Goal: Task Accomplishment & Management: Use online tool/utility

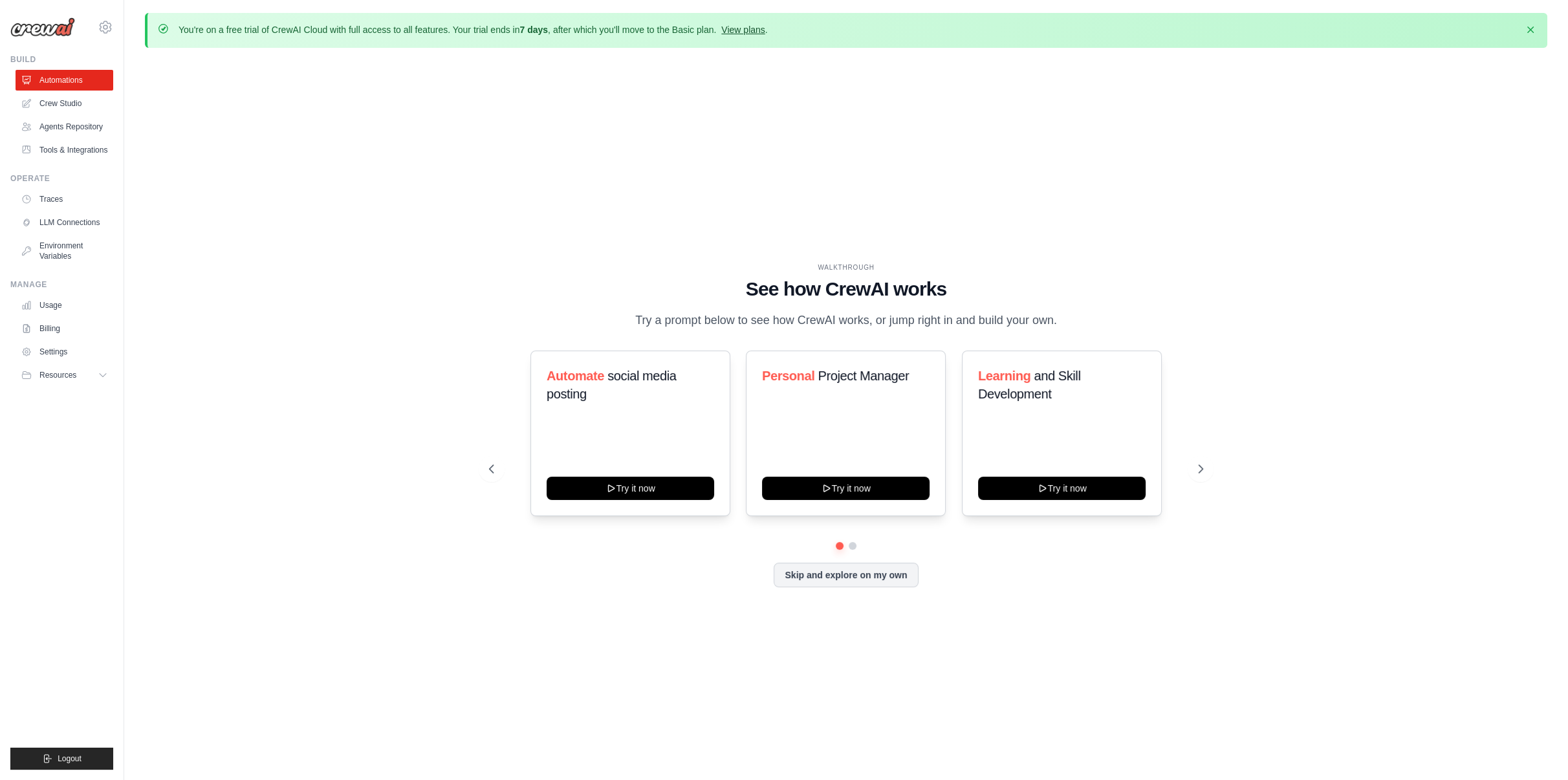
click at [742, 32] on link "View plans" at bounding box center [743, 30] width 43 height 11
click at [756, 30] on link "View plans" at bounding box center [743, 30] width 43 height 11
click at [61, 103] on link "Crew Studio" at bounding box center [65, 103] width 98 height 21
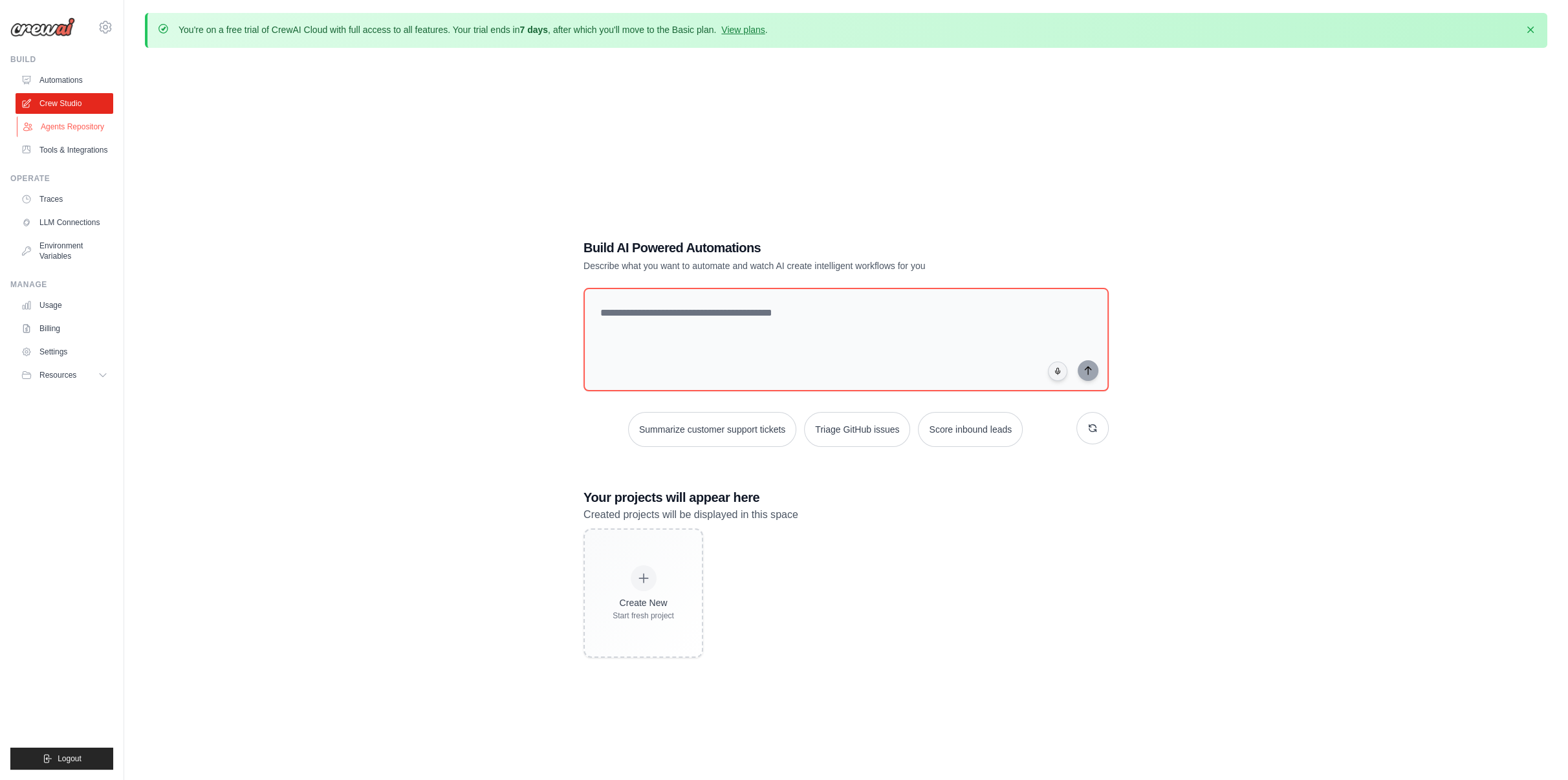
click at [73, 129] on link "Agents Repository" at bounding box center [65, 126] width 98 height 21
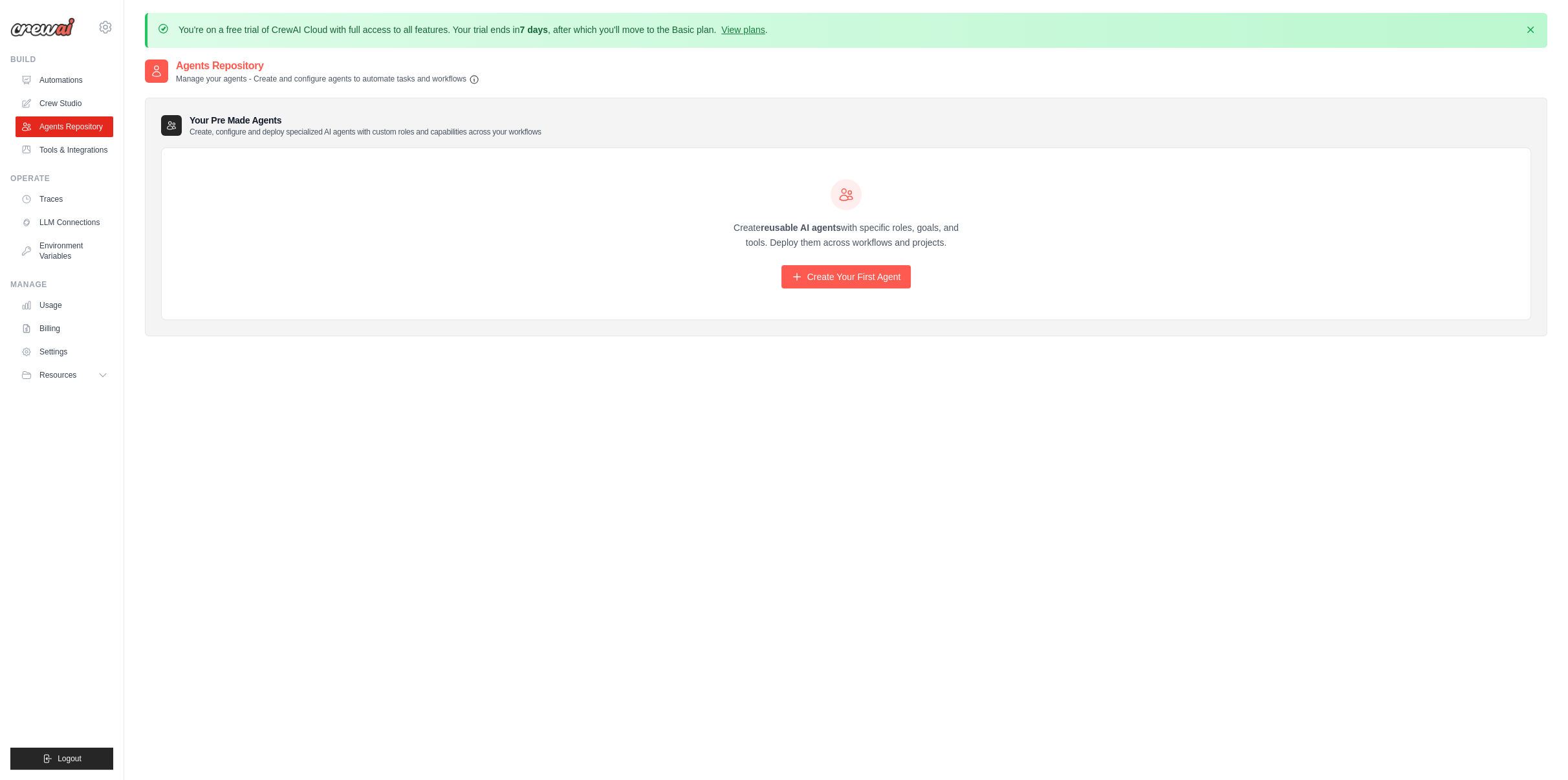
click at [59, 80] on link "Automations" at bounding box center [64, 80] width 98 height 21
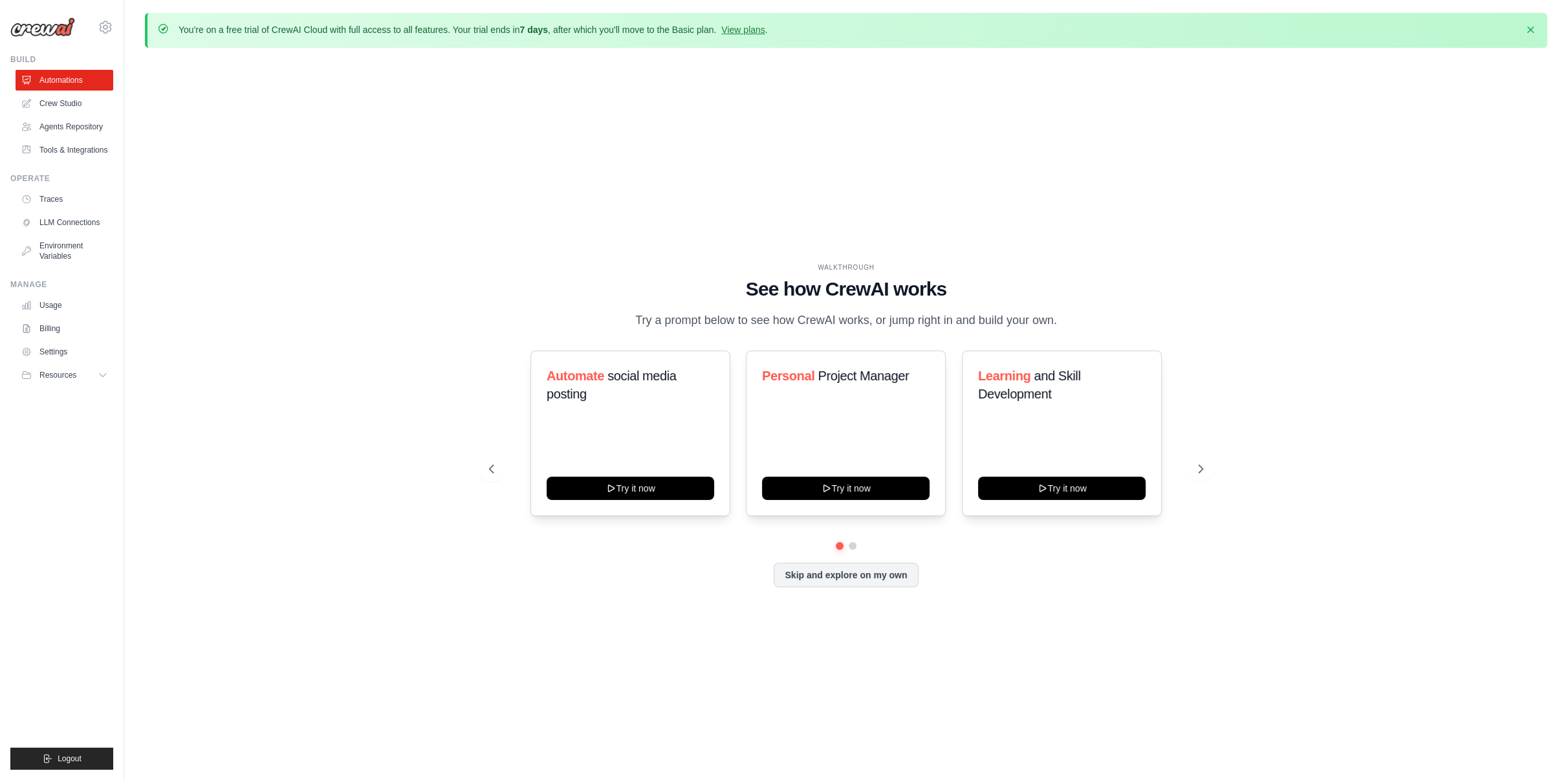
click at [582, 132] on div "WALKTHROUGH See how CrewAI works Try a prompt below to see how CrewAI works, or…" at bounding box center [846, 435] width 1402 height 754
click at [1203, 471] on icon at bounding box center [1202, 468] width 13 height 13
click at [491, 460] on button at bounding box center [491, 468] width 26 height 26
drag, startPoint x: 798, startPoint y: 376, endPoint x: 845, endPoint y: 377, distance: 47.0
click at [819, 376] on h3 "Personal Project Manager" at bounding box center [846, 375] width 168 height 18
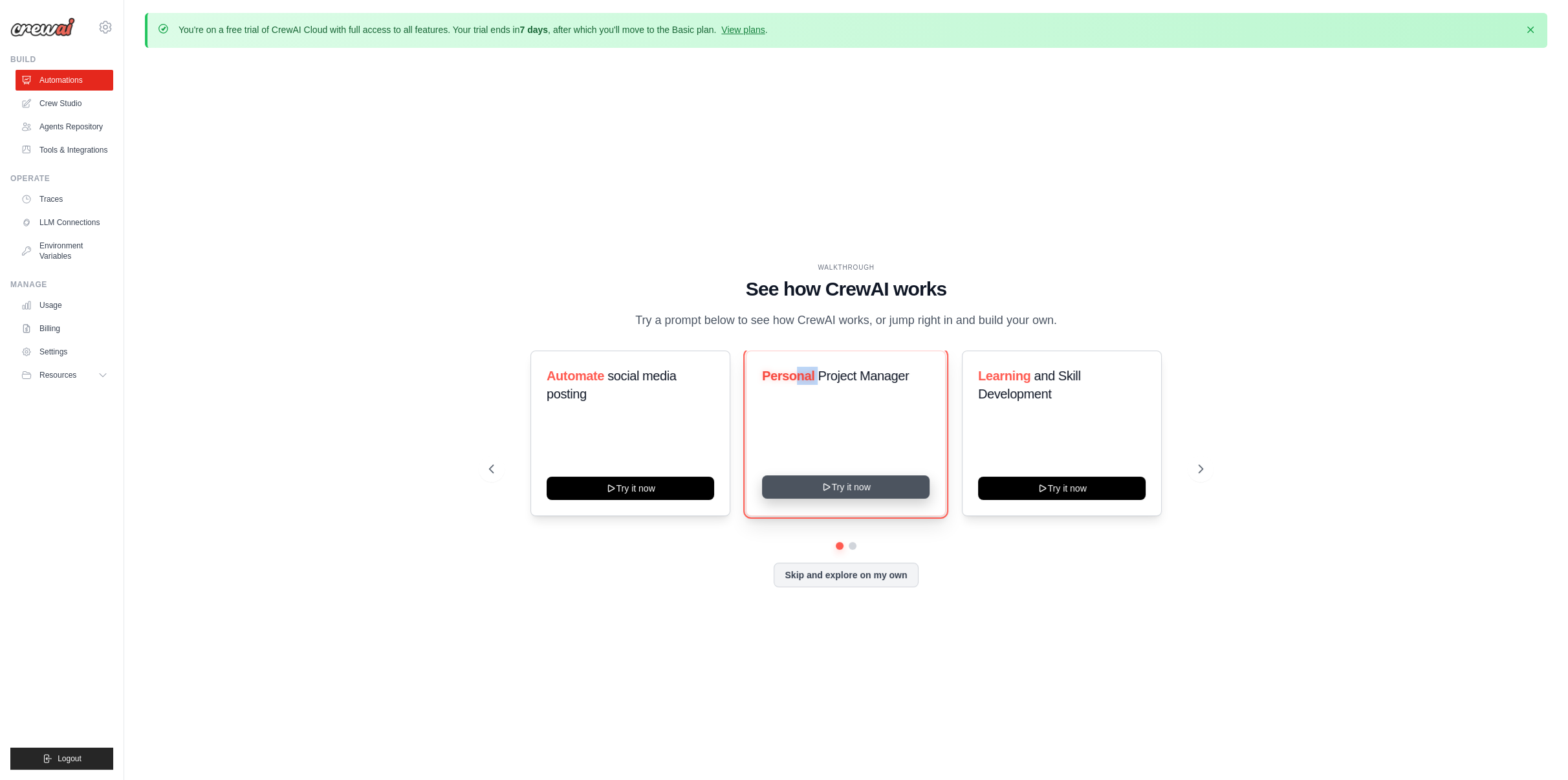
click at [857, 486] on button "Try it now" at bounding box center [846, 487] width 168 height 23
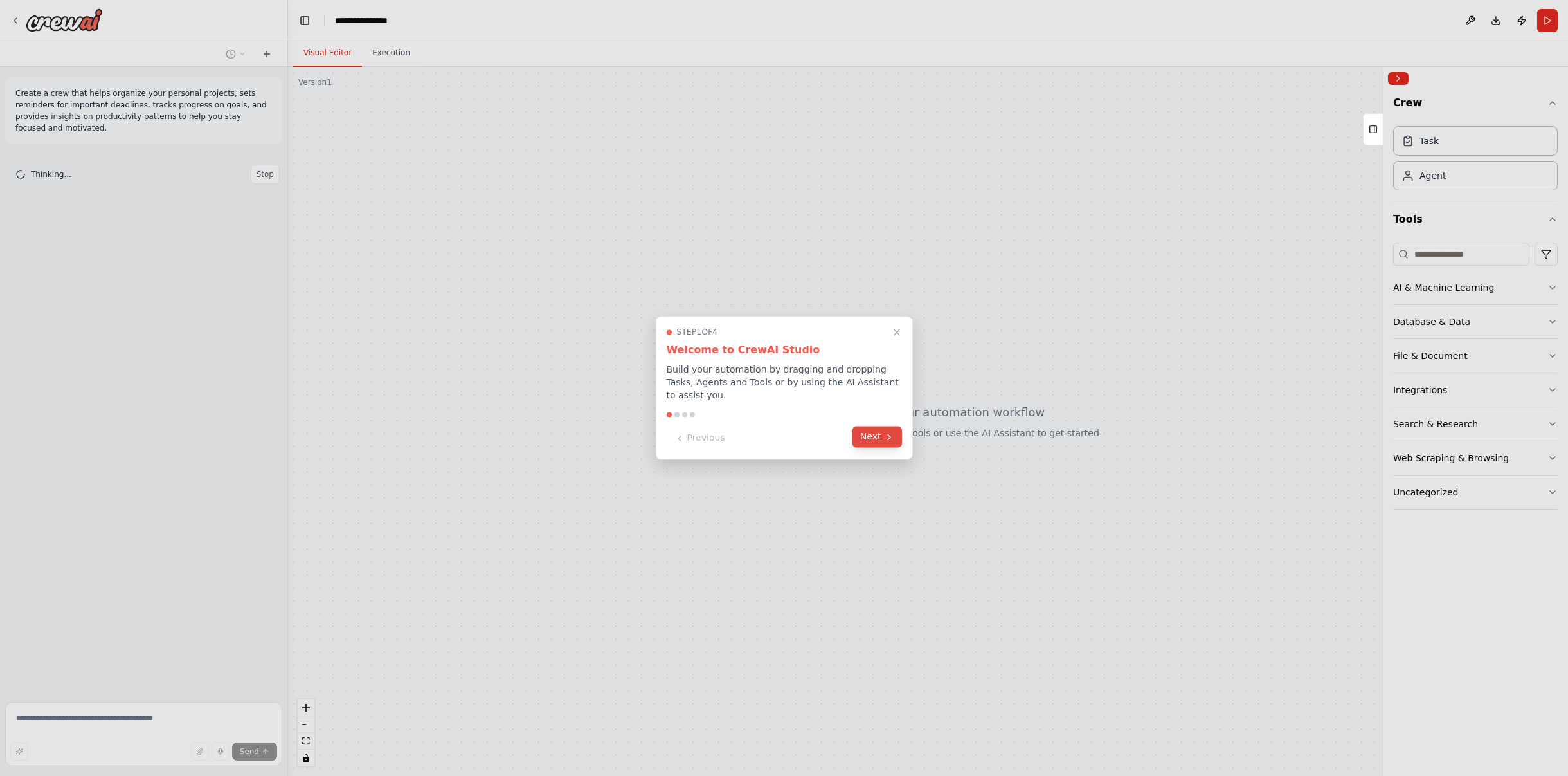
click at [865, 427] on button "Next" at bounding box center [877, 437] width 50 height 21
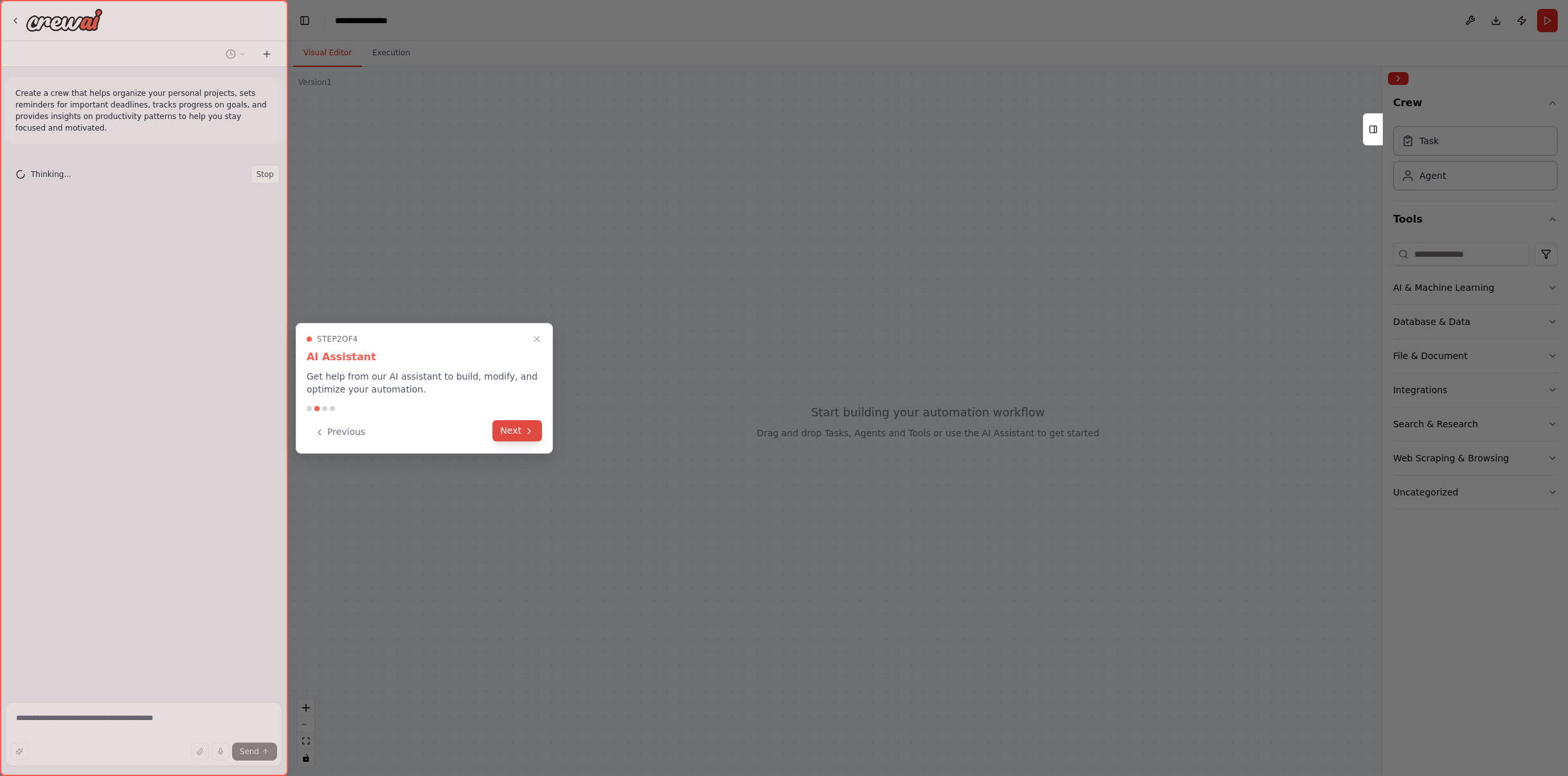
click at [523, 434] on button "Next" at bounding box center [517, 430] width 50 height 21
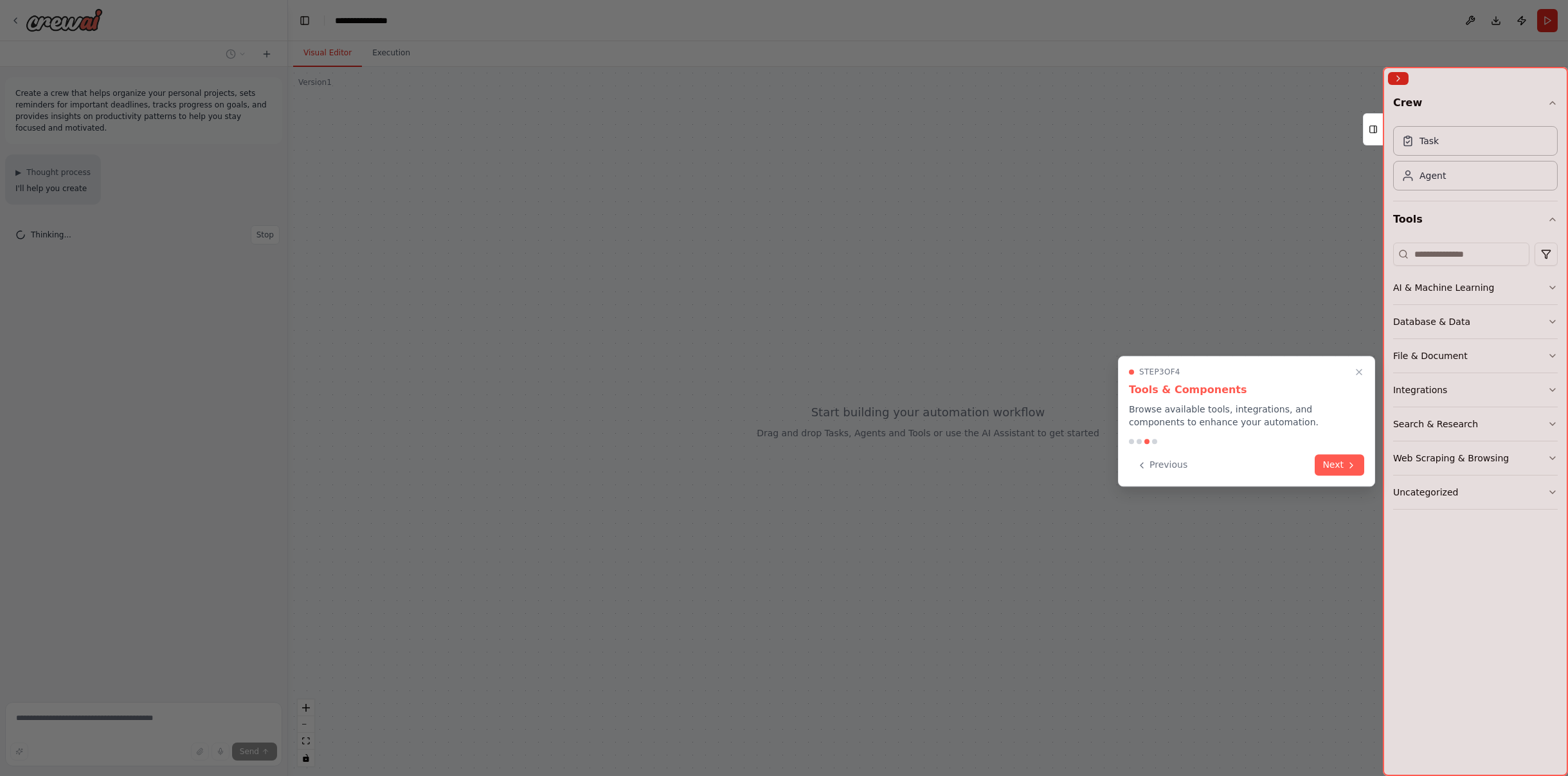
click at [1331, 465] on button "Next" at bounding box center [1340, 465] width 50 height 21
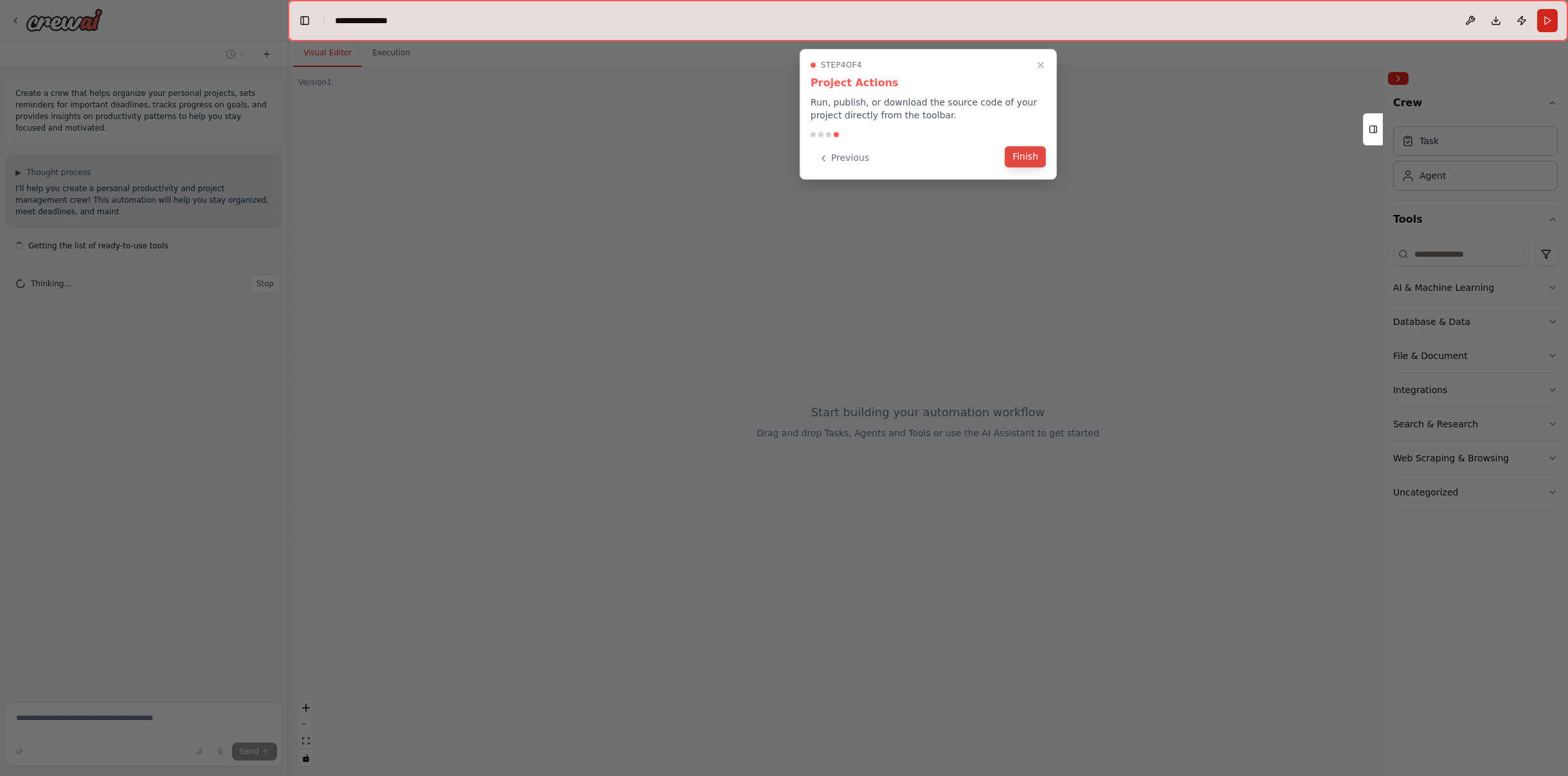
click at [1024, 158] on button "Finish" at bounding box center [1026, 157] width 41 height 21
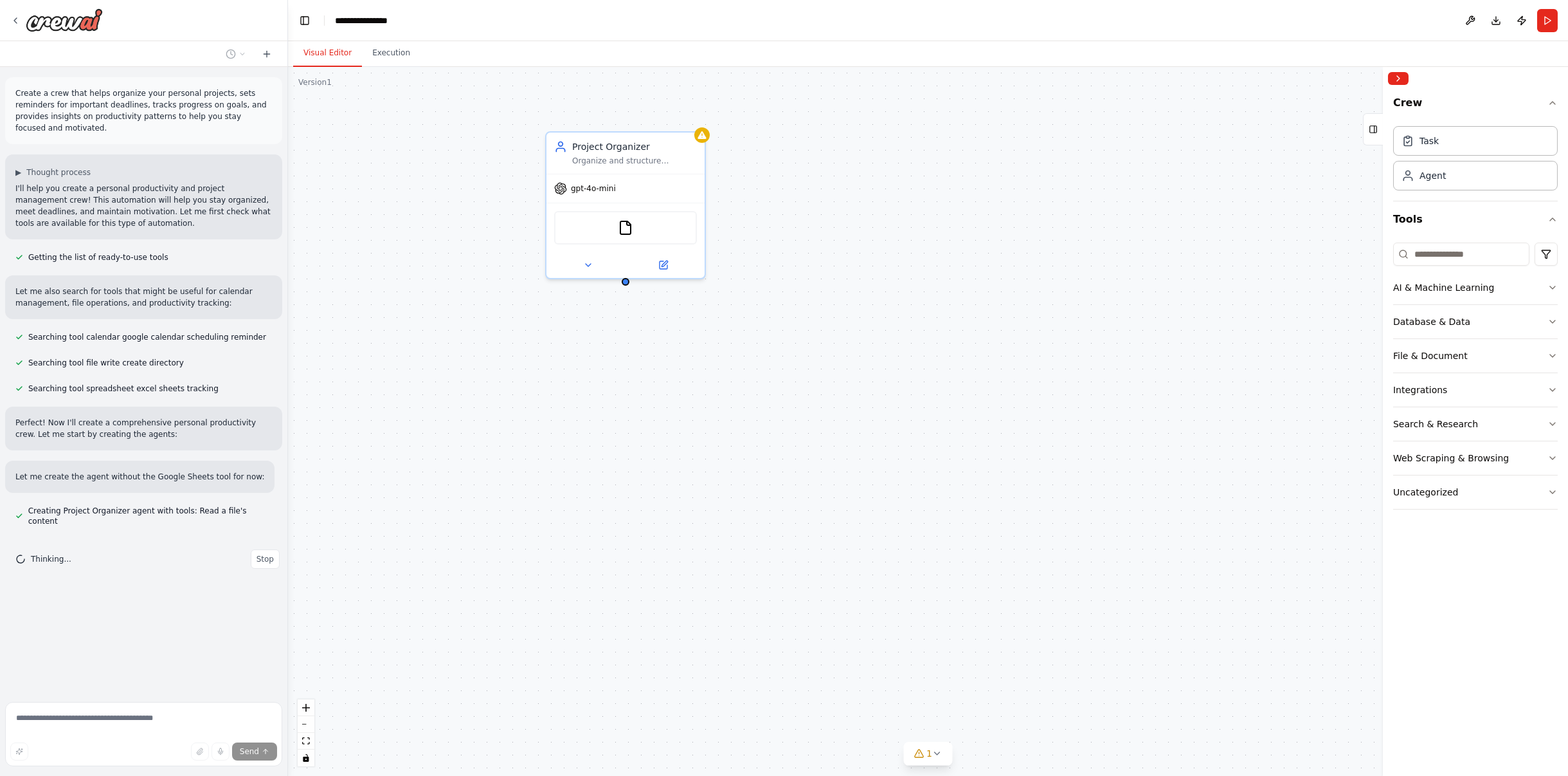
click at [483, 20] on header "**********" at bounding box center [928, 20] width 1280 height 41
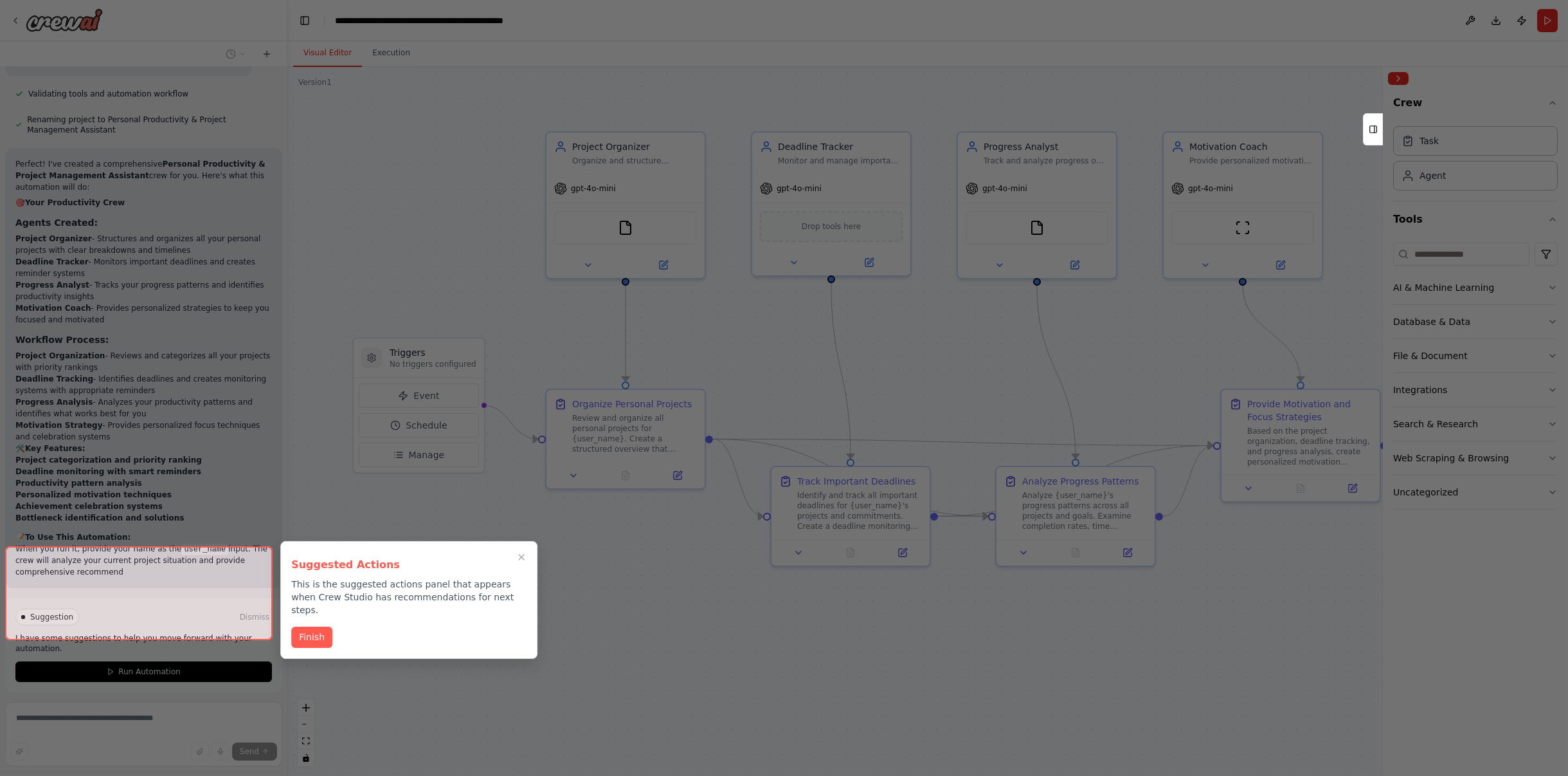
scroll to position [750, 0]
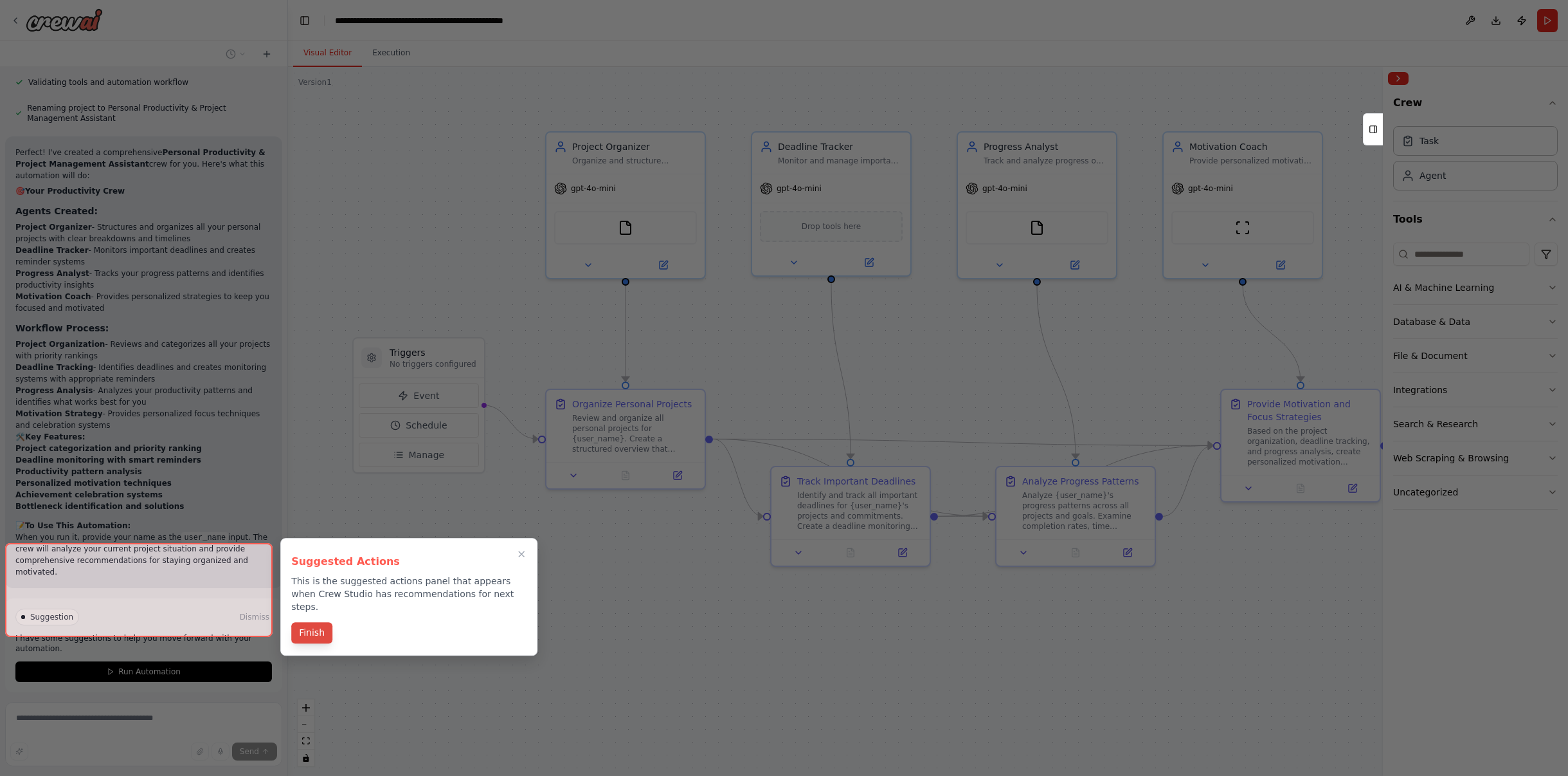
click at [319, 625] on button "Finish" at bounding box center [312, 633] width 41 height 21
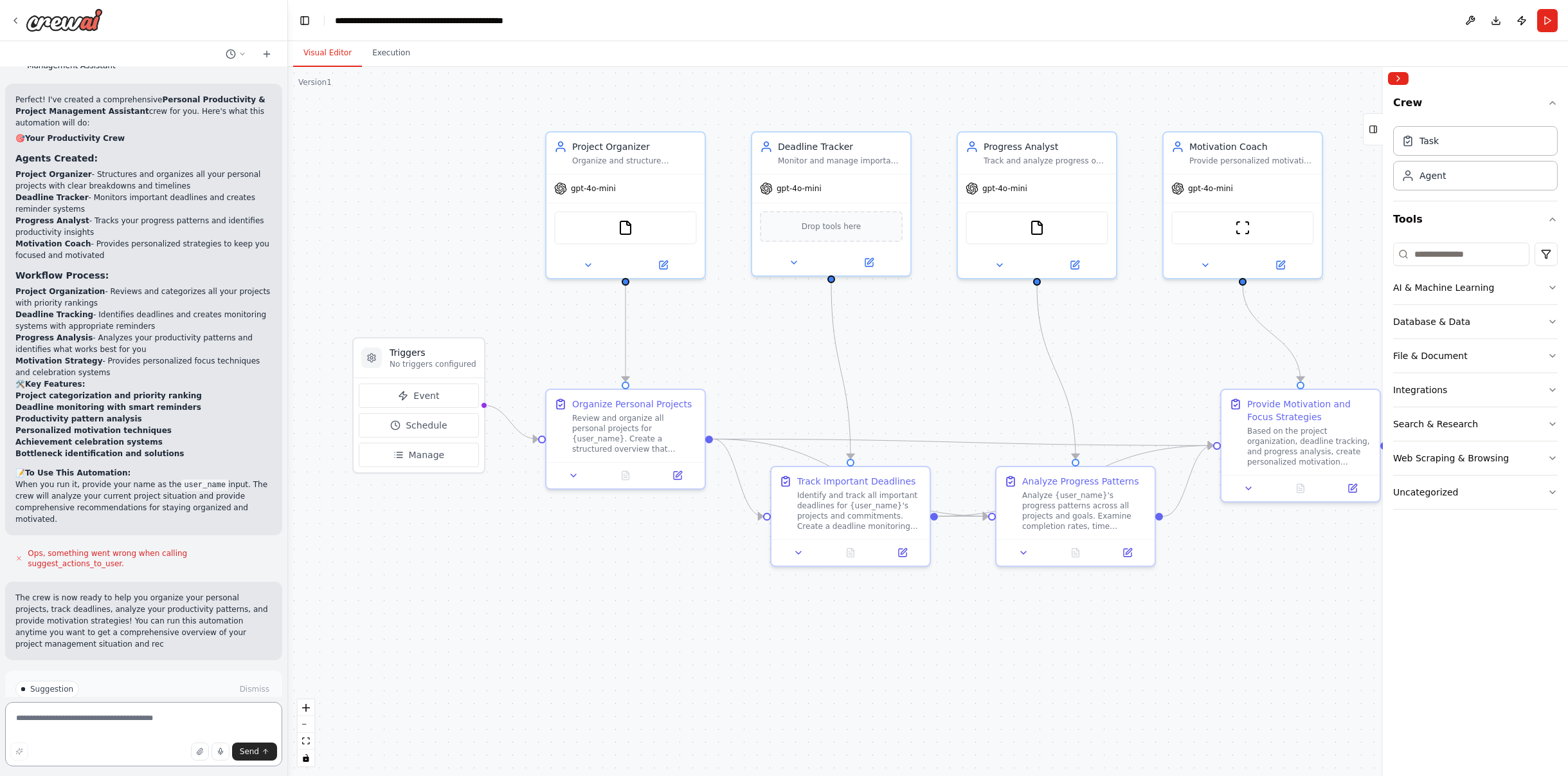
scroll to position [814, 0]
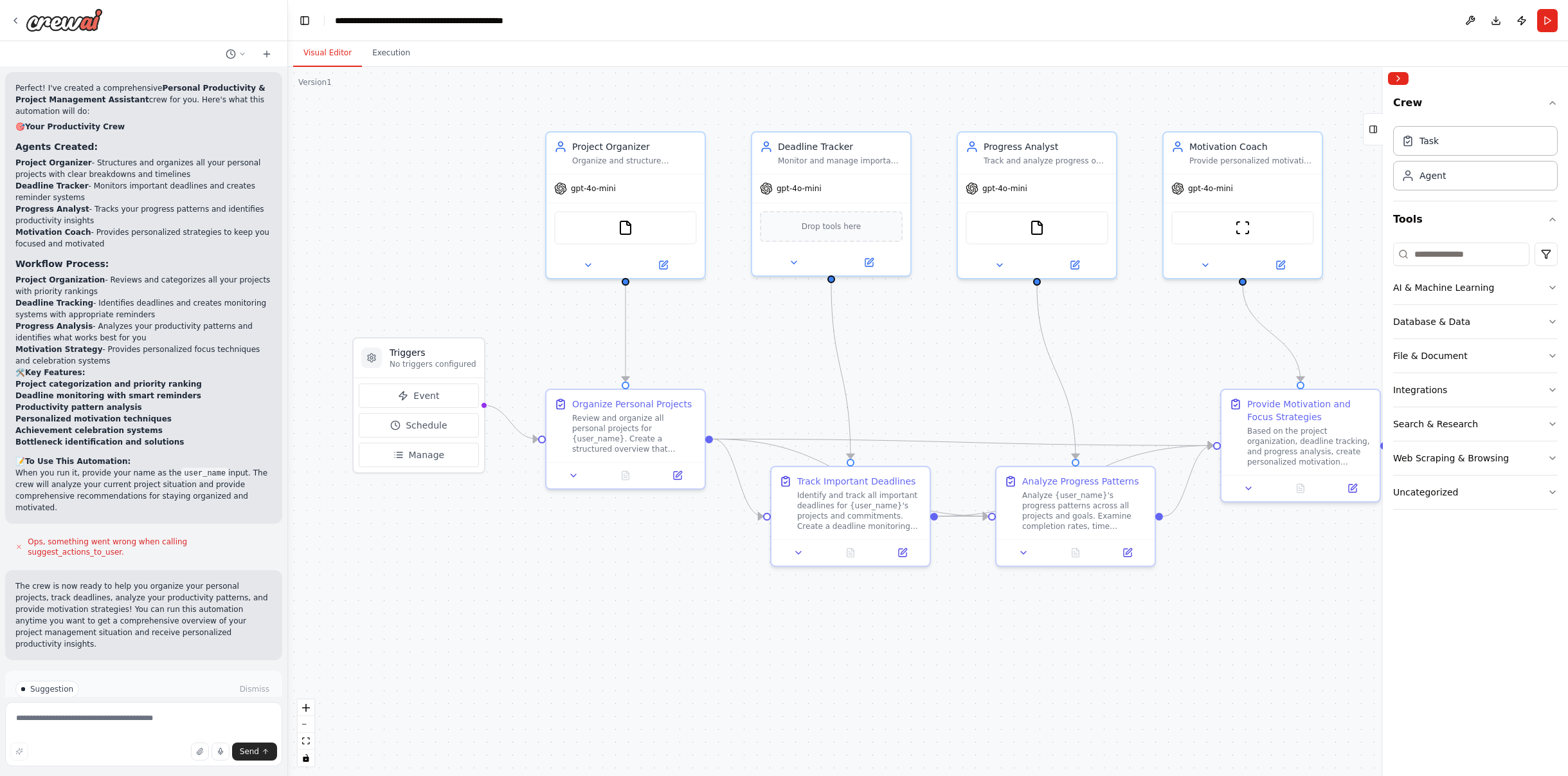
click at [103, 733] on button "Run Automation" at bounding box center [143, 743] width 256 height 20
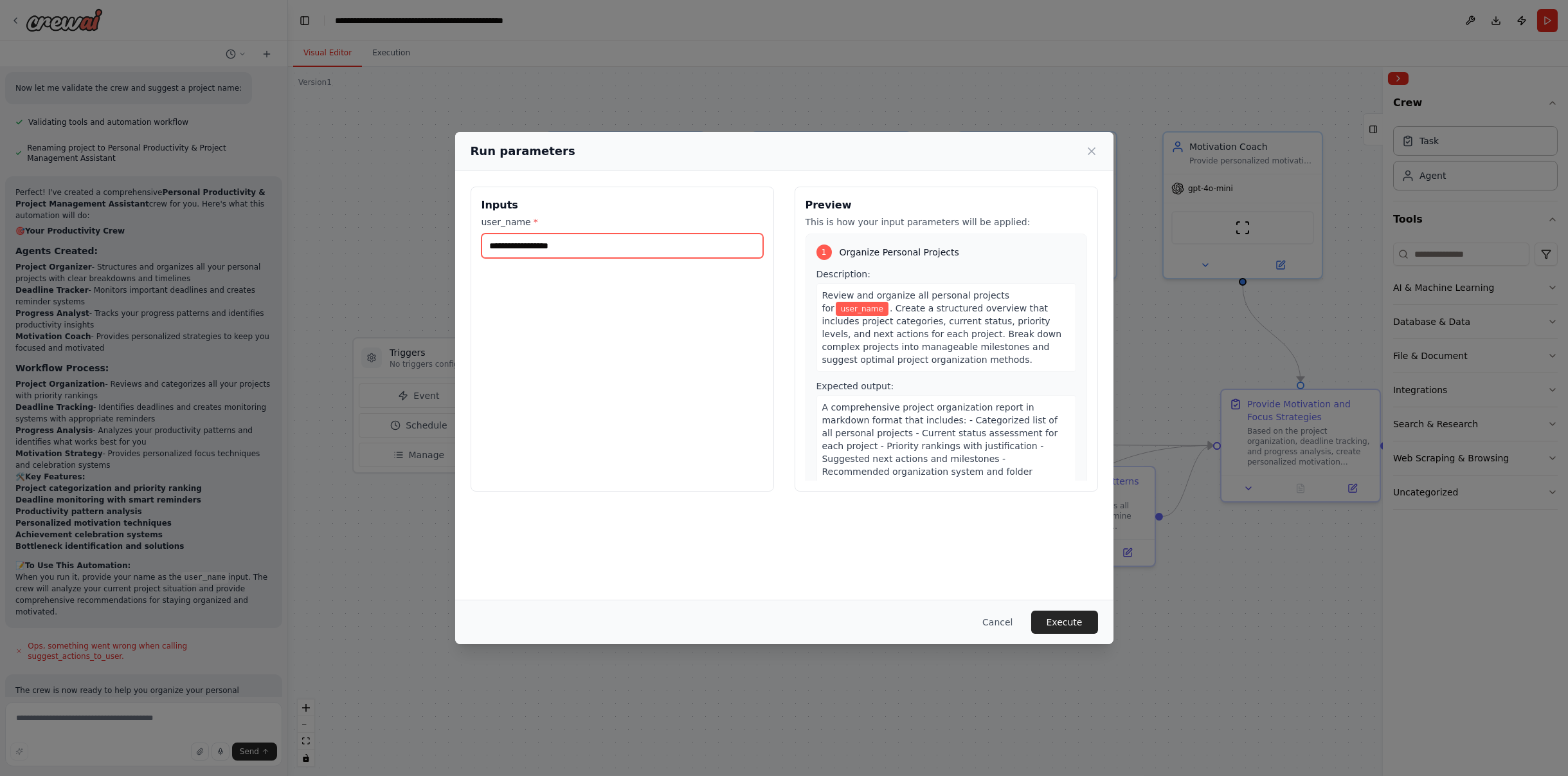
drag, startPoint x: 519, startPoint y: 245, endPoint x: 538, endPoint y: 244, distance: 19.0
click at [522, 244] on input "user_name *" at bounding box center [622, 245] width 281 height 24
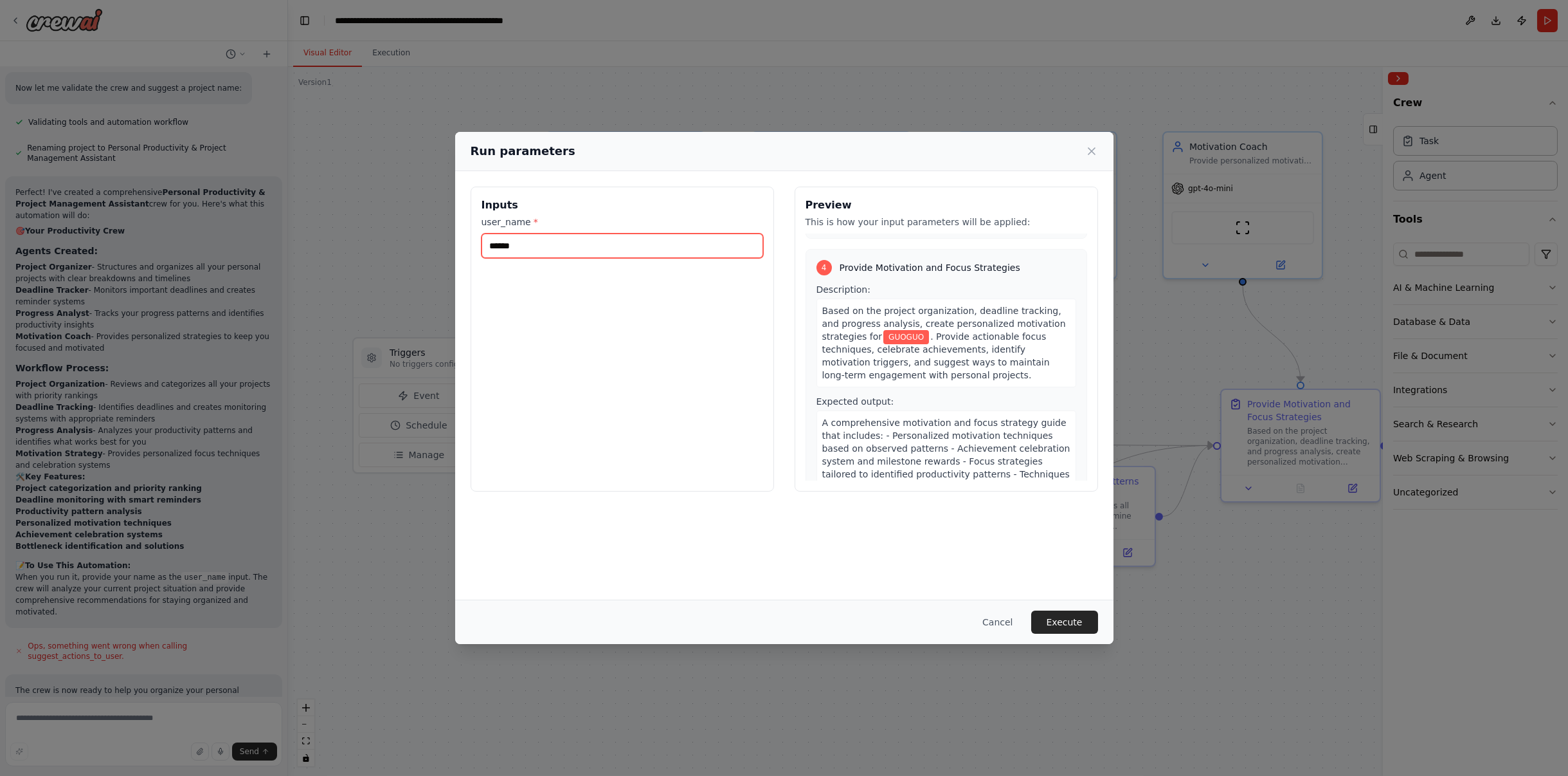
scroll to position [904, 0]
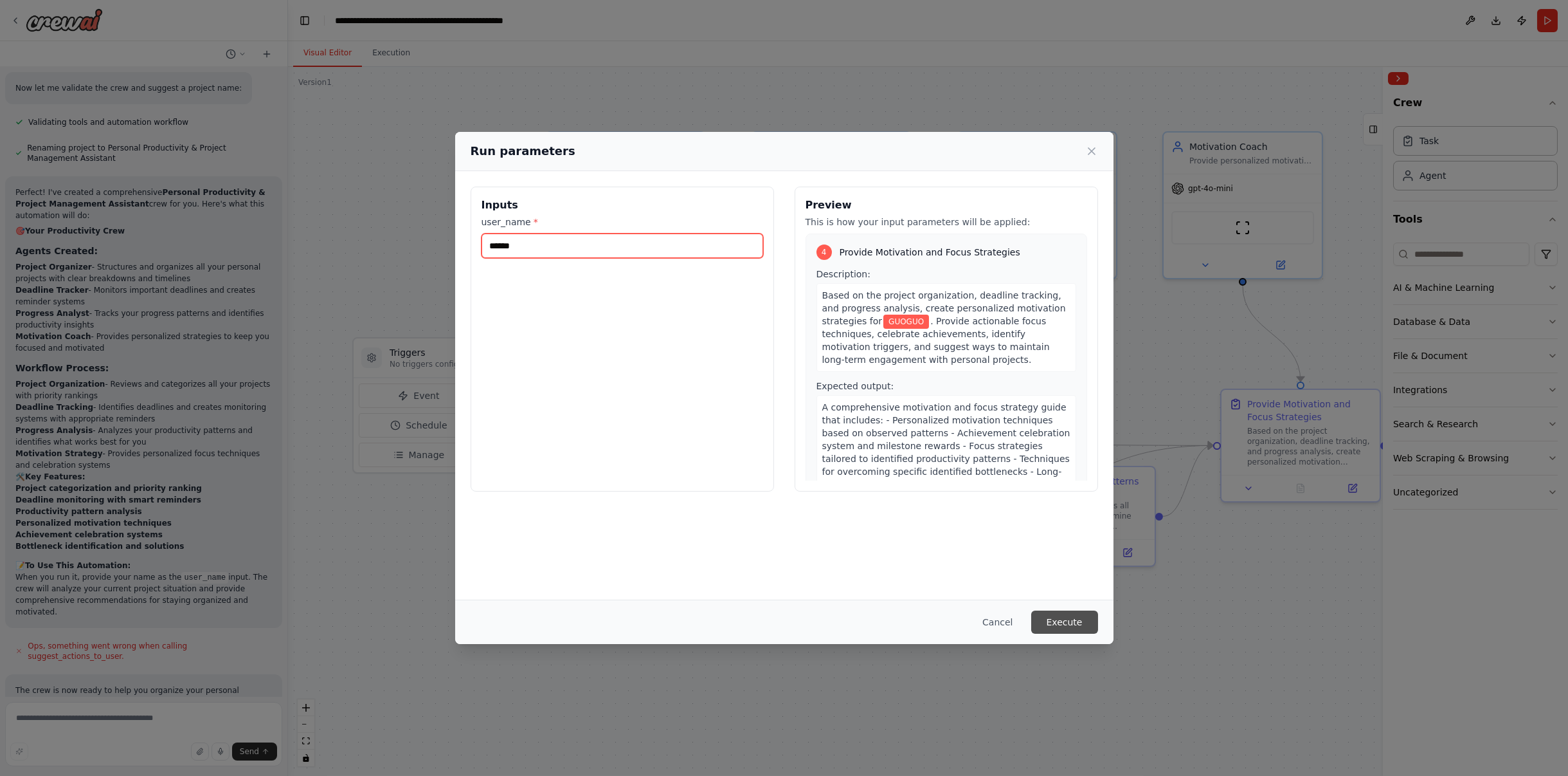
type input "******"
click at [1068, 624] on button "Execute" at bounding box center [1064, 622] width 67 height 23
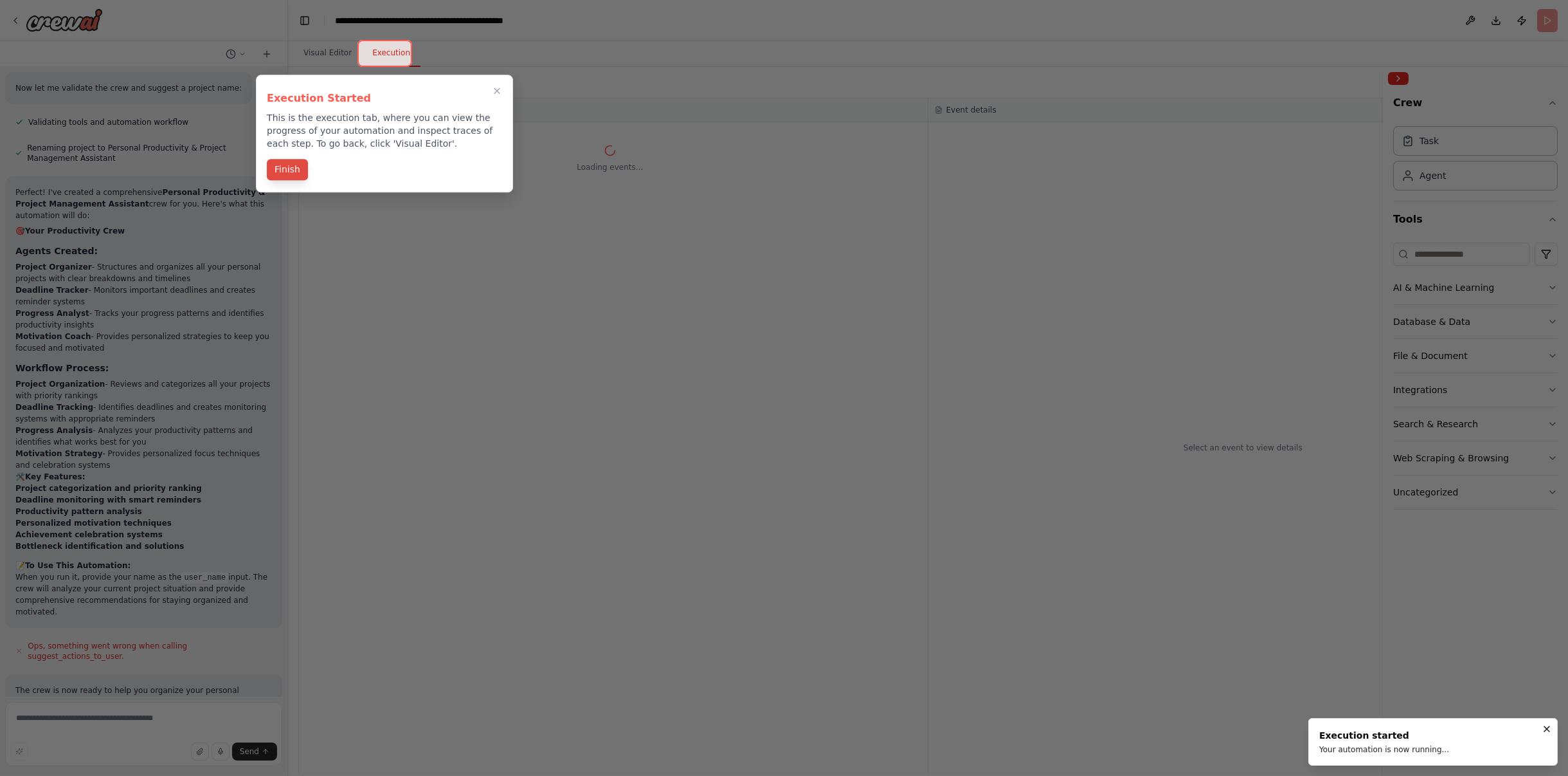
click at [300, 170] on button "Finish" at bounding box center [288, 169] width 41 height 21
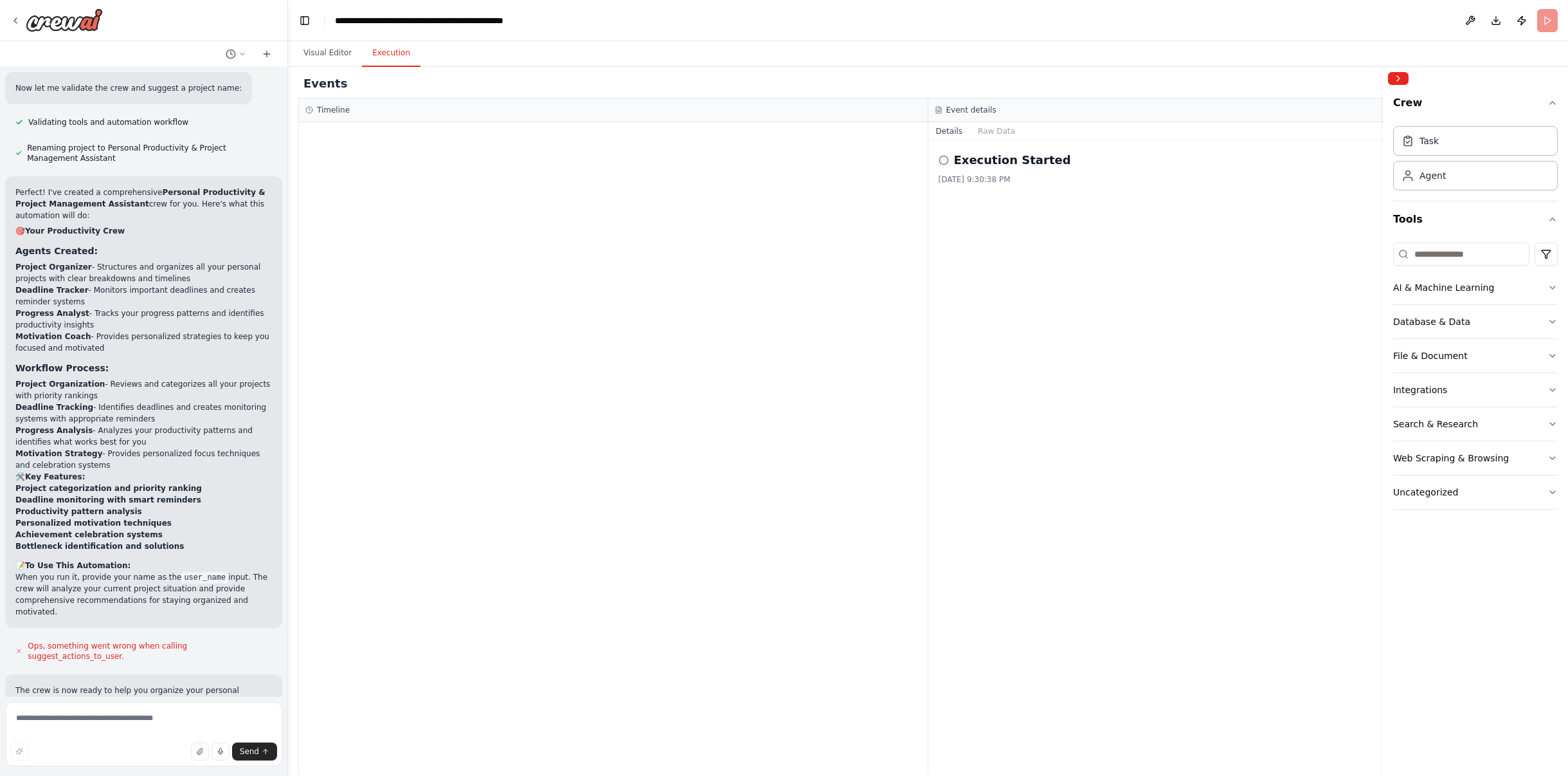
click at [720, 244] on div at bounding box center [613, 447] width 629 height 651
click at [940, 164] on icon at bounding box center [944, 160] width 11 height 11
click at [943, 158] on icon at bounding box center [944, 160] width 11 height 11
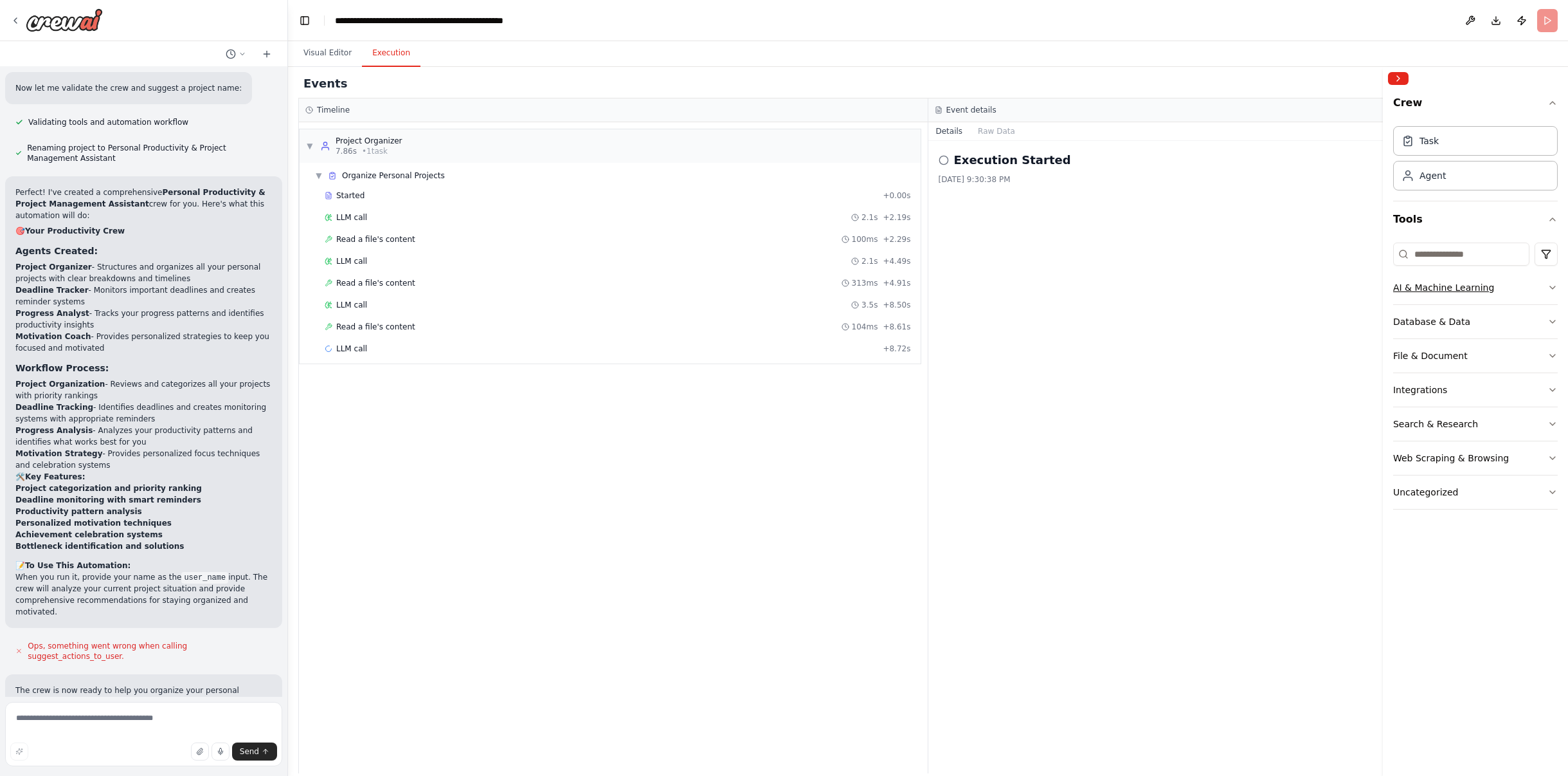
click at [1549, 286] on icon "button" at bounding box center [1553, 288] width 11 height 11
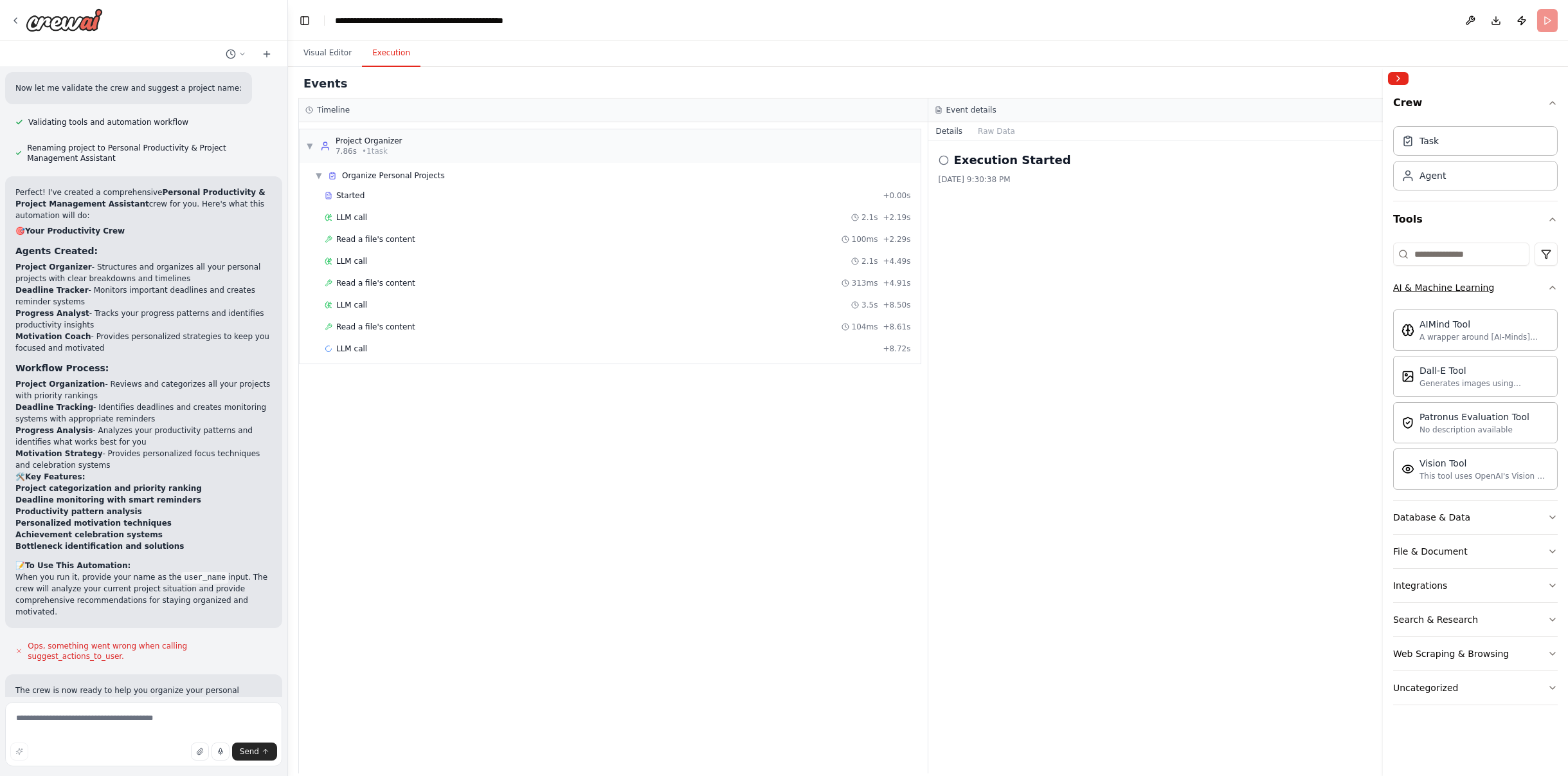
click at [1550, 286] on icon "button" at bounding box center [1553, 288] width 11 height 11
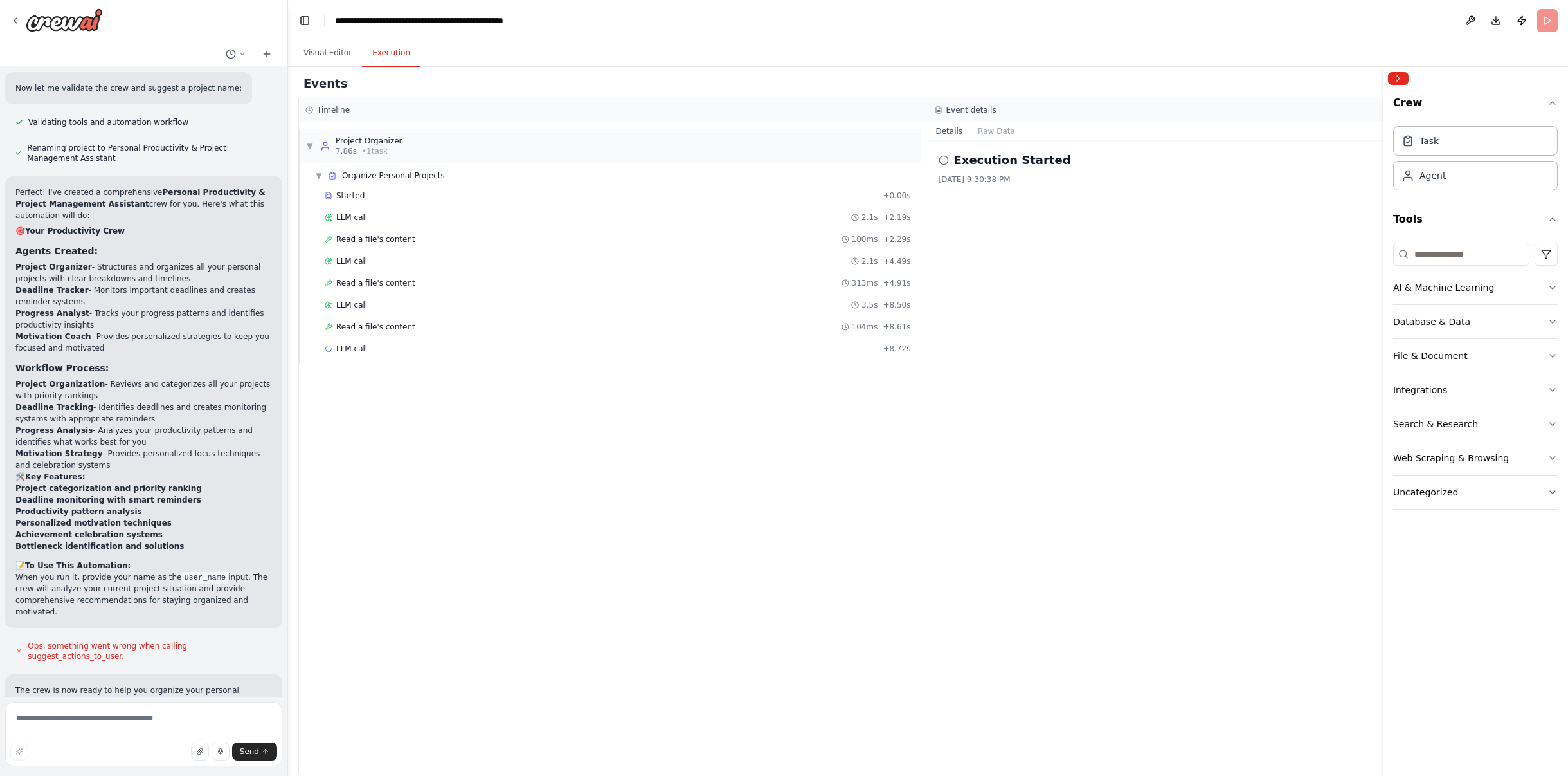
click at [1544, 325] on button "Database & Data" at bounding box center [1475, 322] width 165 height 34
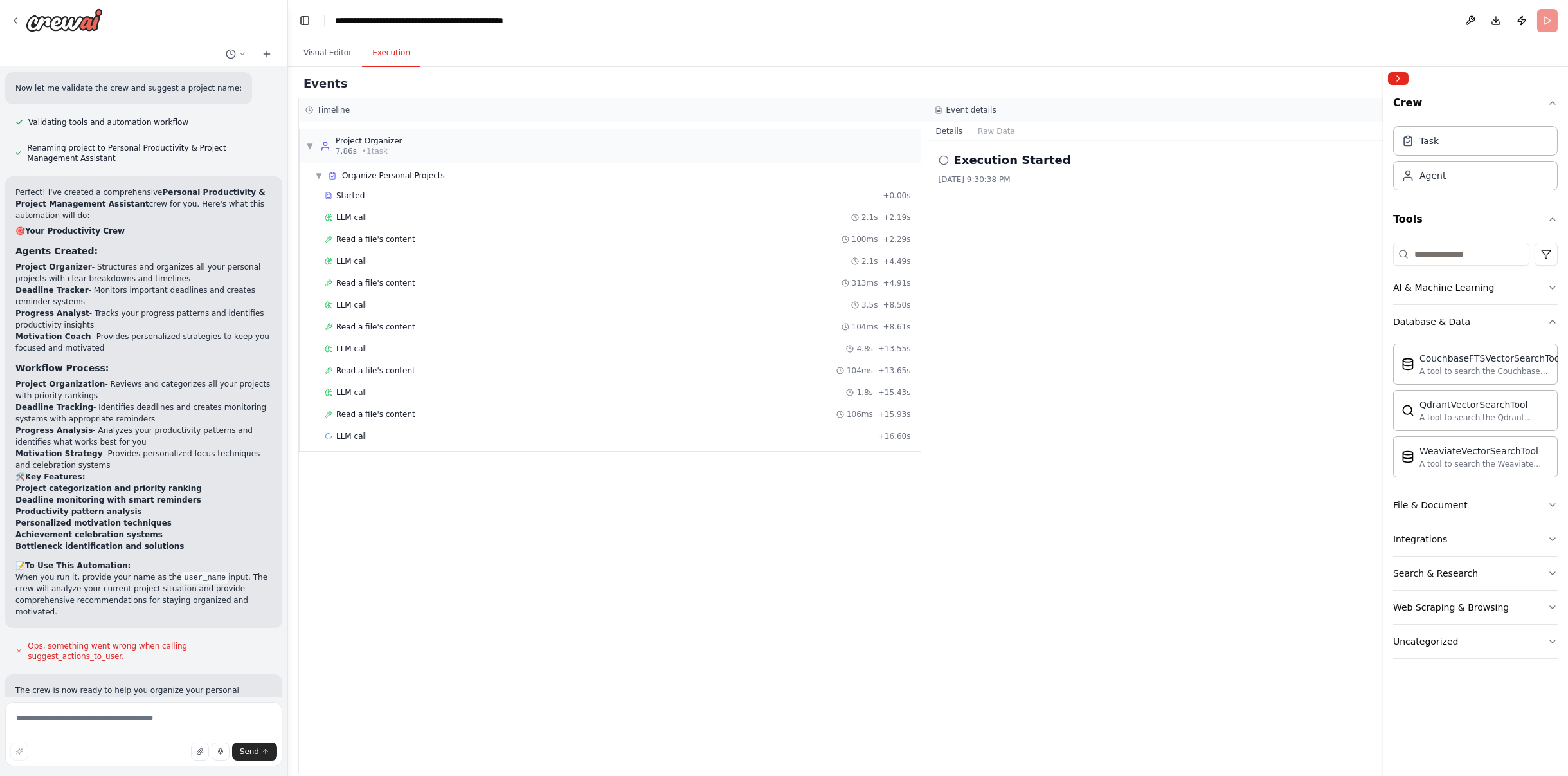
click at [1548, 323] on icon "button" at bounding box center [1553, 322] width 11 height 11
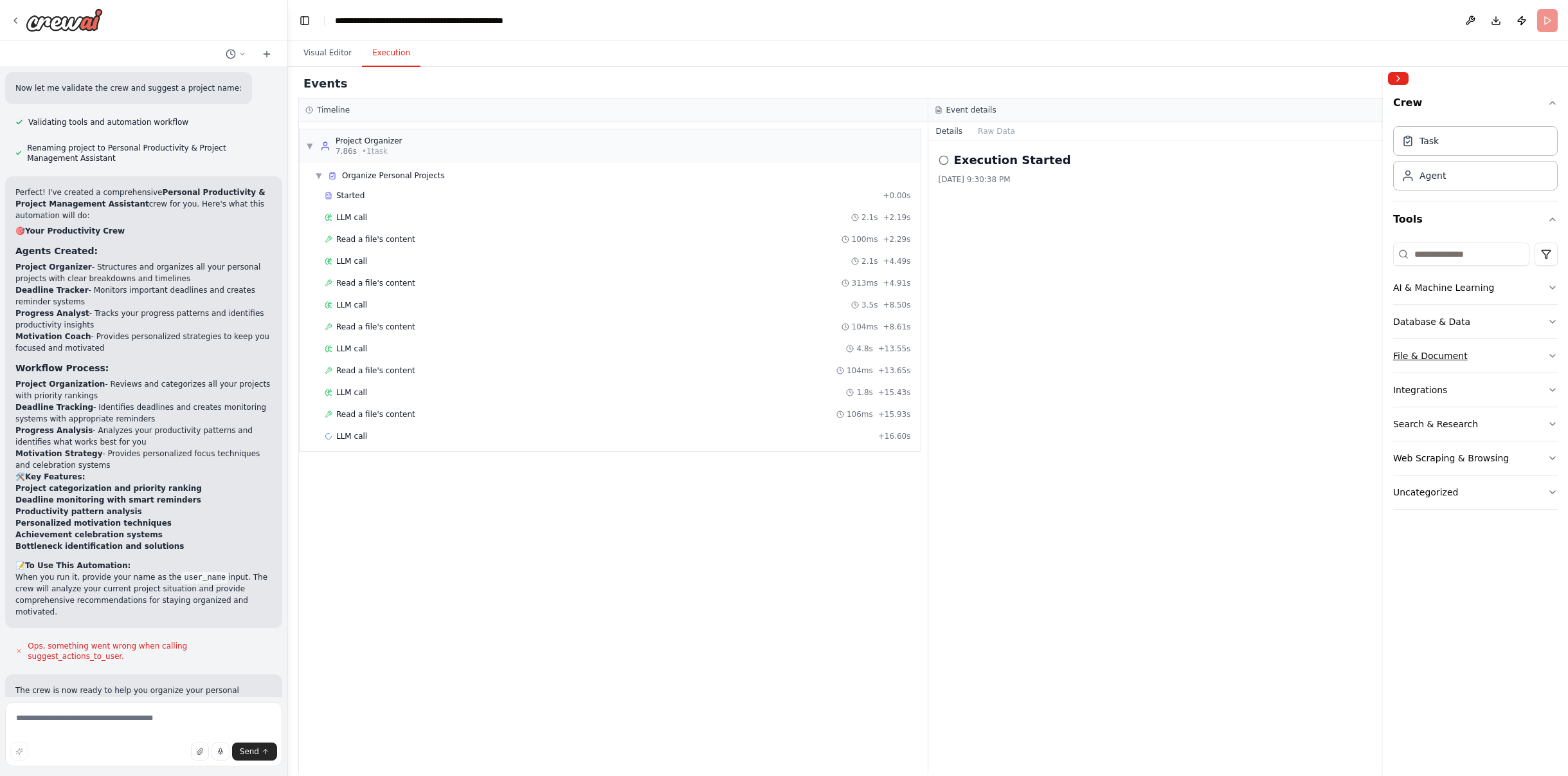
click at [1534, 355] on button "File & Document" at bounding box center [1475, 356] width 165 height 34
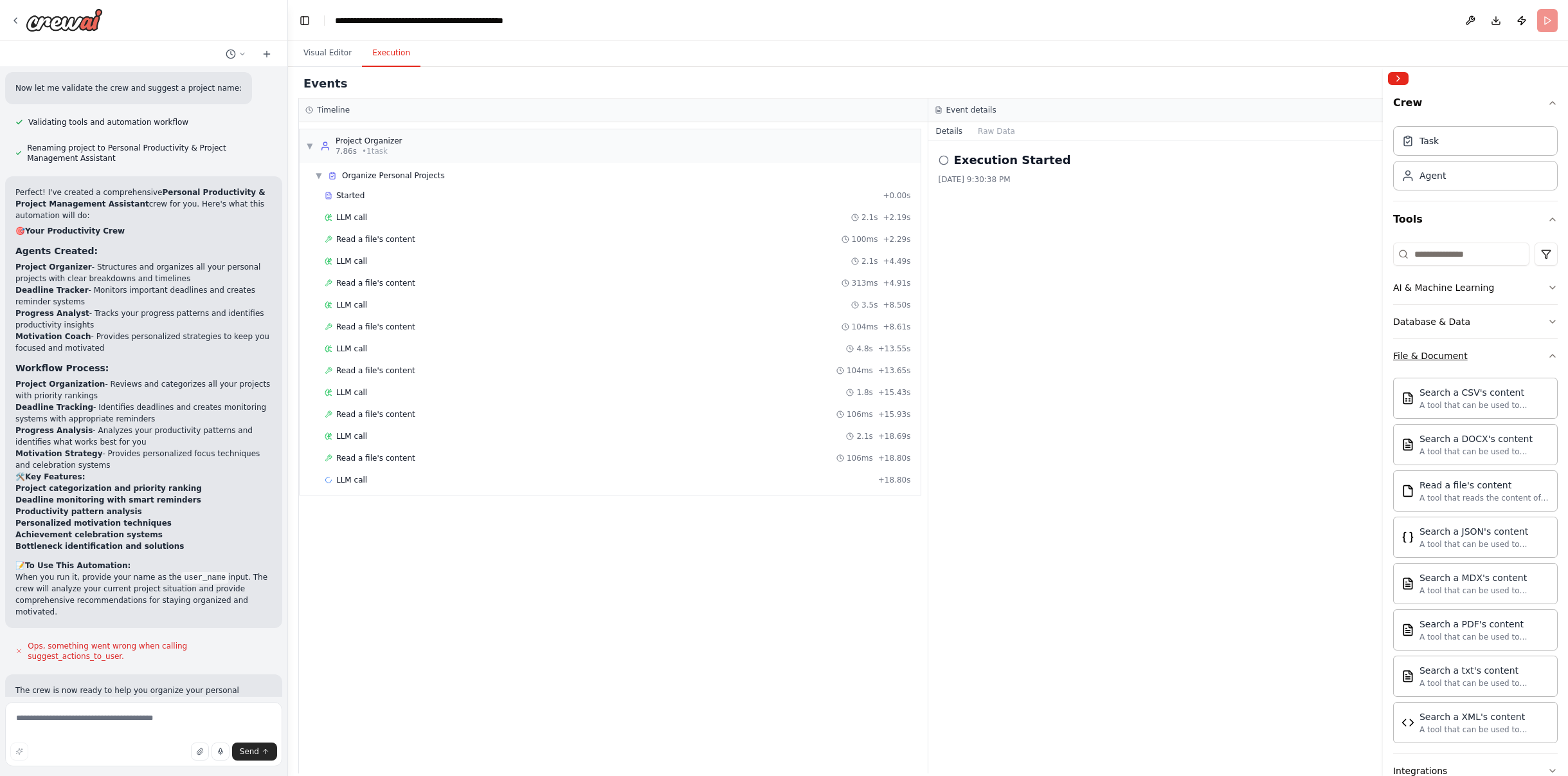
click at [1532, 355] on button "File & Document" at bounding box center [1475, 356] width 165 height 34
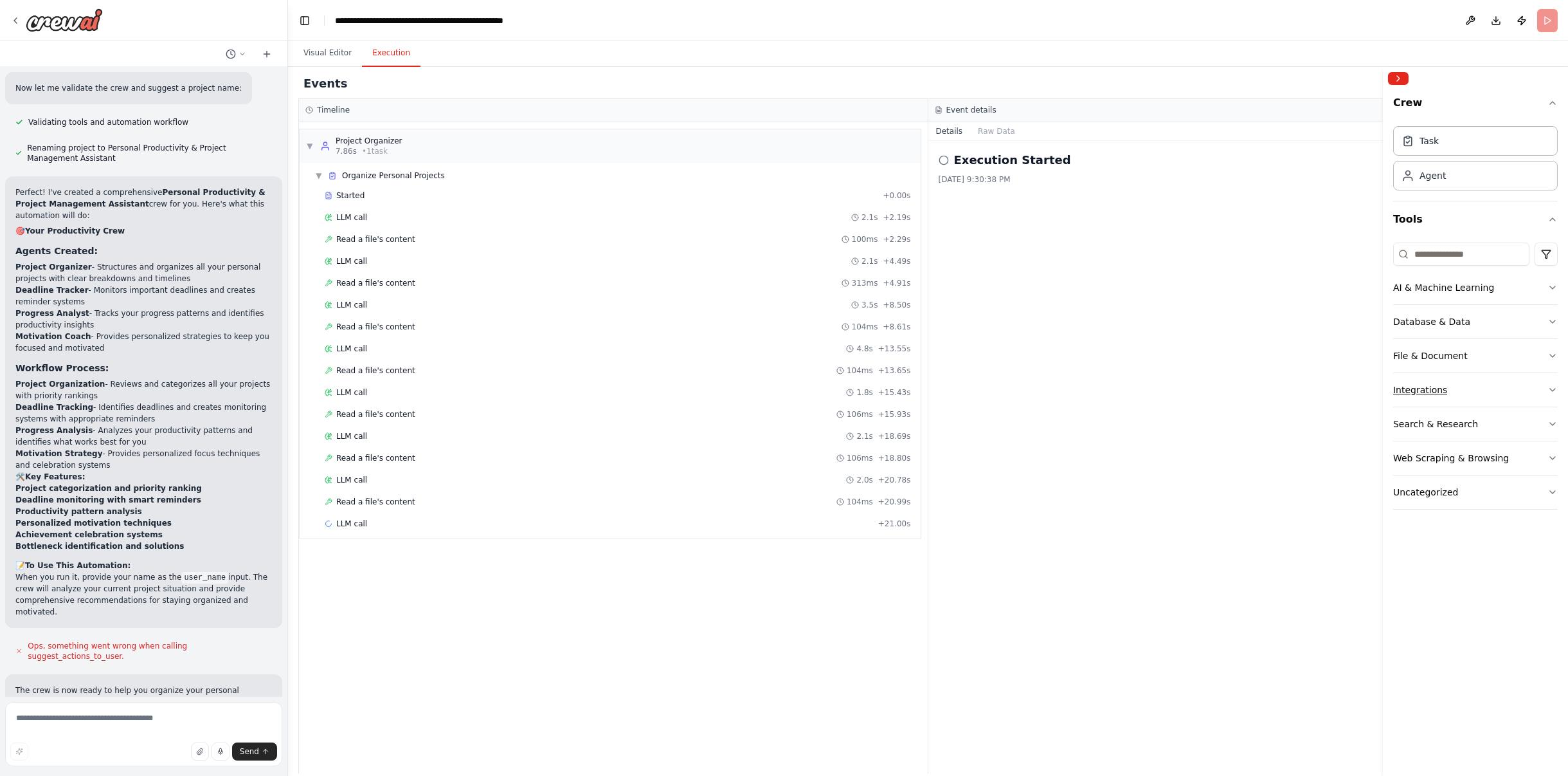
click at [1516, 395] on button "Integrations" at bounding box center [1475, 390] width 165 height 34
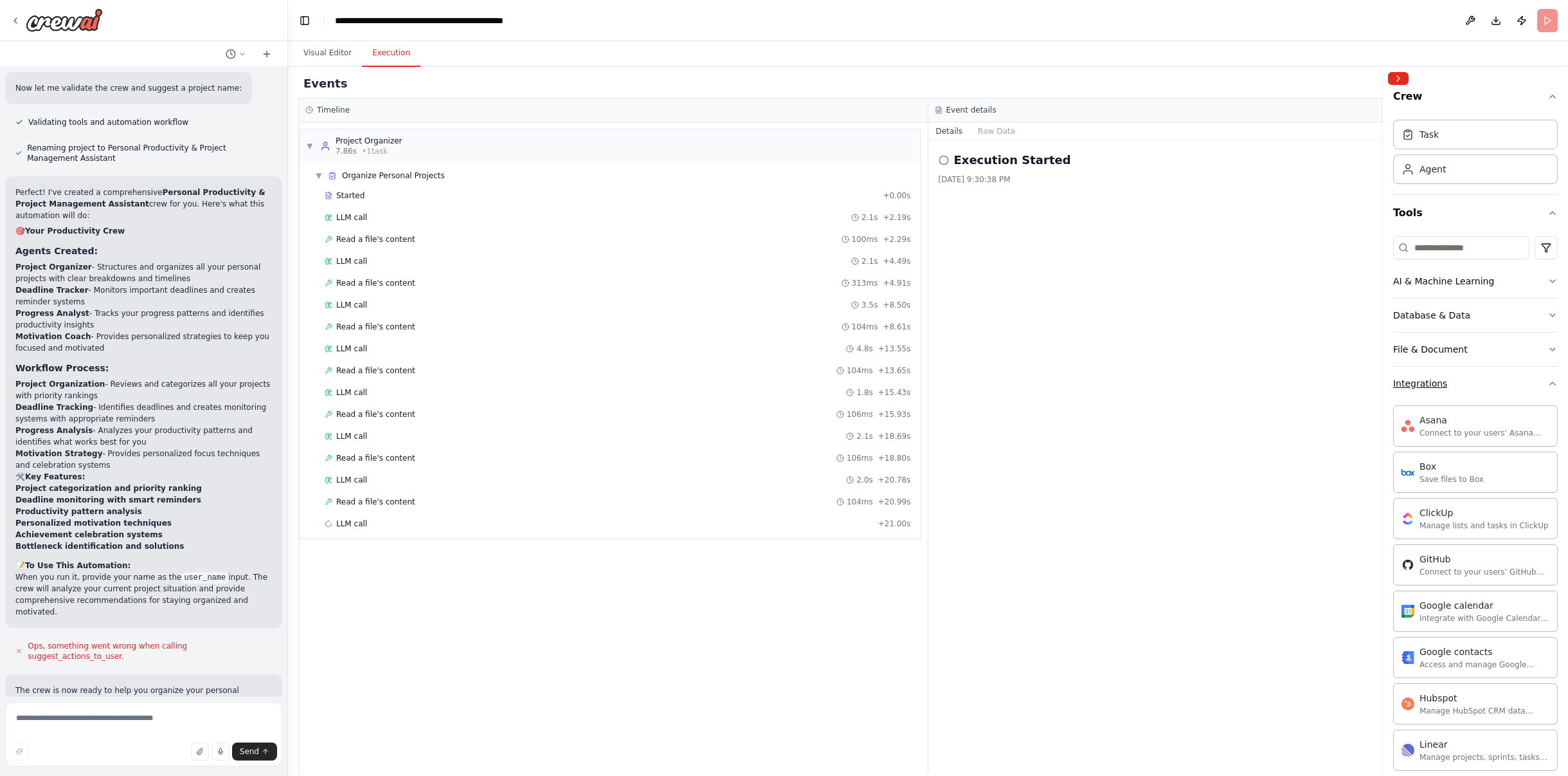
scroll to position [0, 0]
click at [1525, 386] on button "Integrations" at bounding box center [1475, 390] width 165 height 34
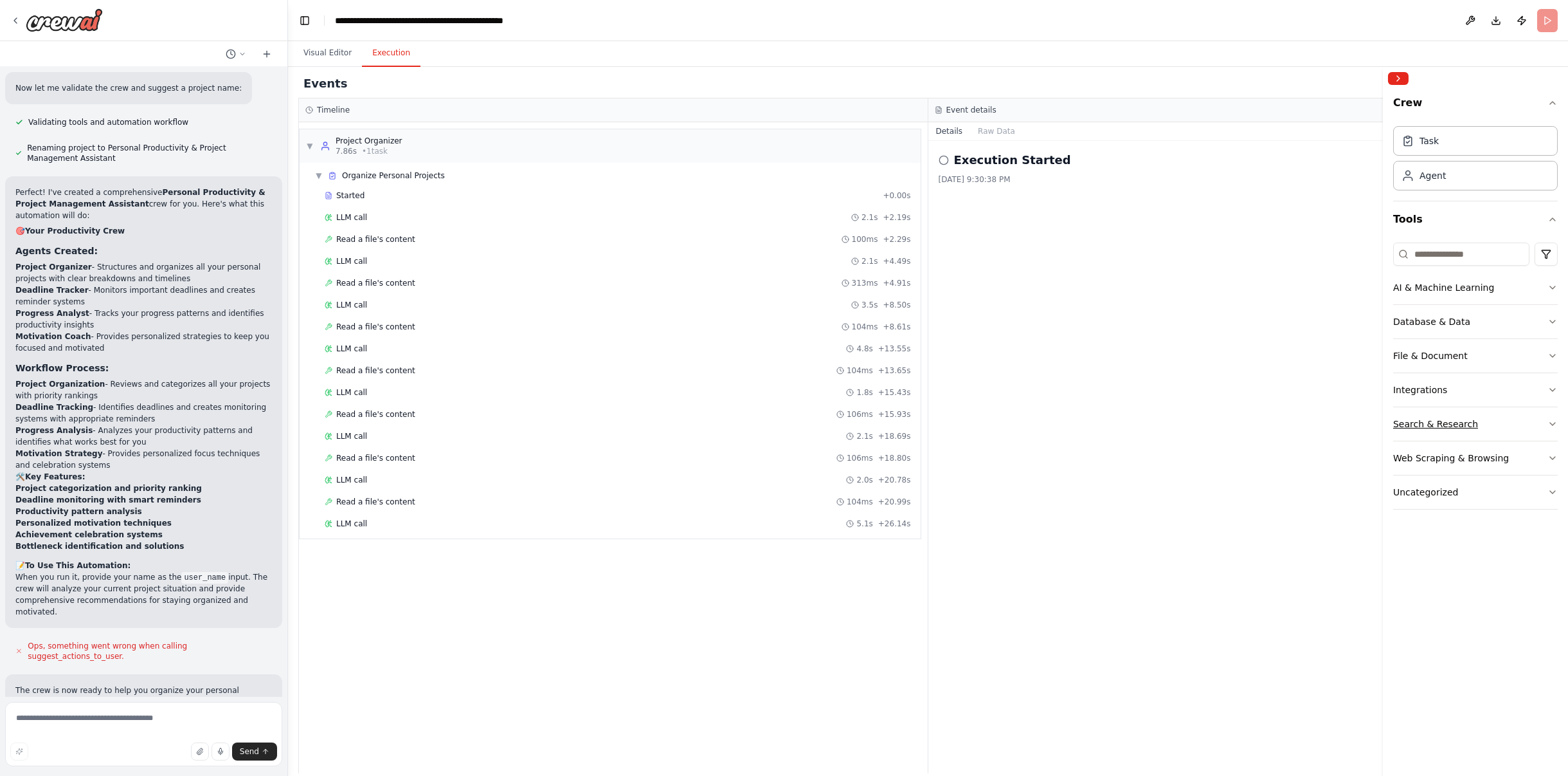
click at [1474, 425] on button "Search & Research" at bounding box center [1475, 424] width 165 height 34
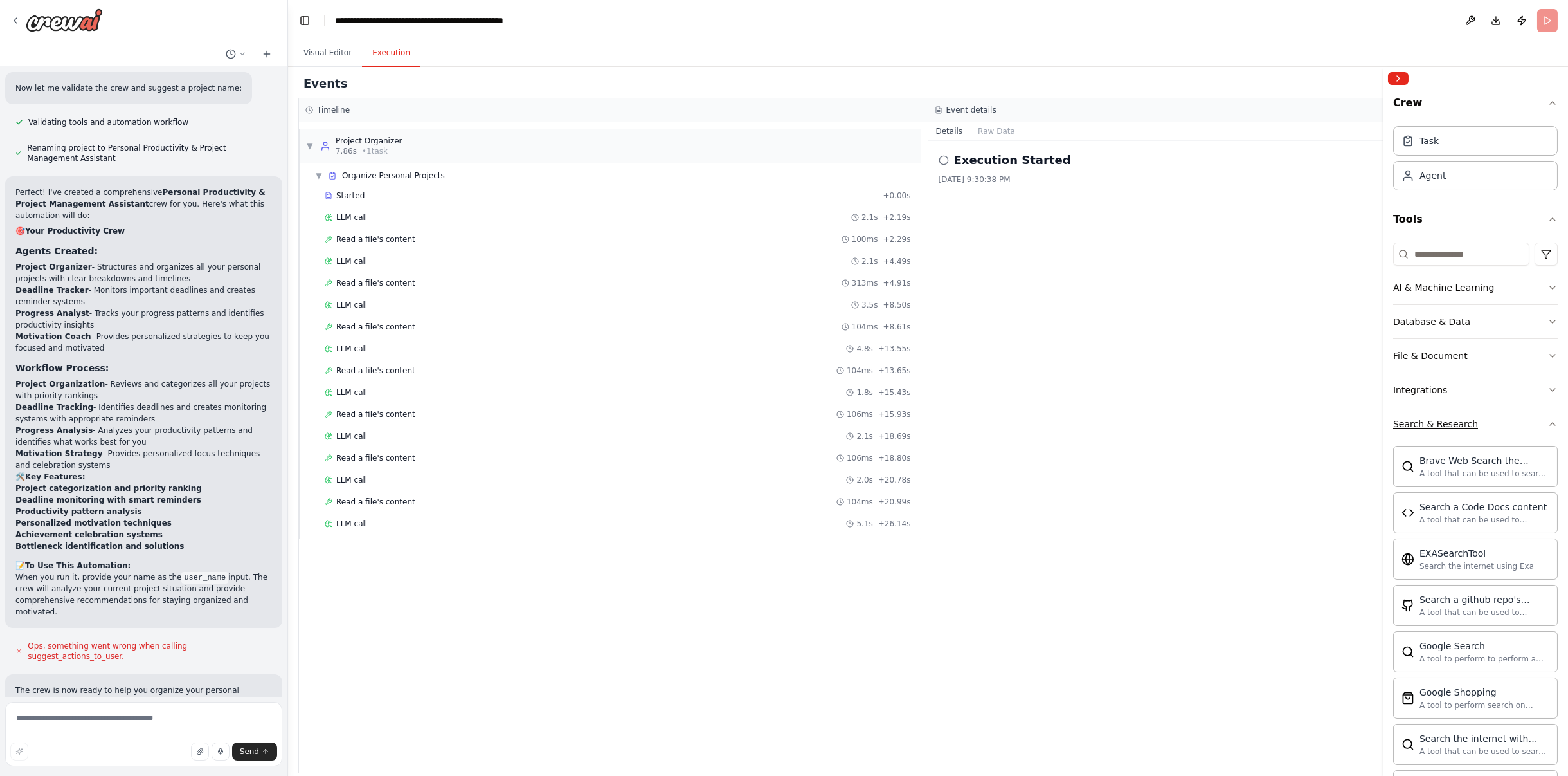
click at [1528, 417] on button "Search & Research" at bounding box center [1475, 424] width 165 height 34
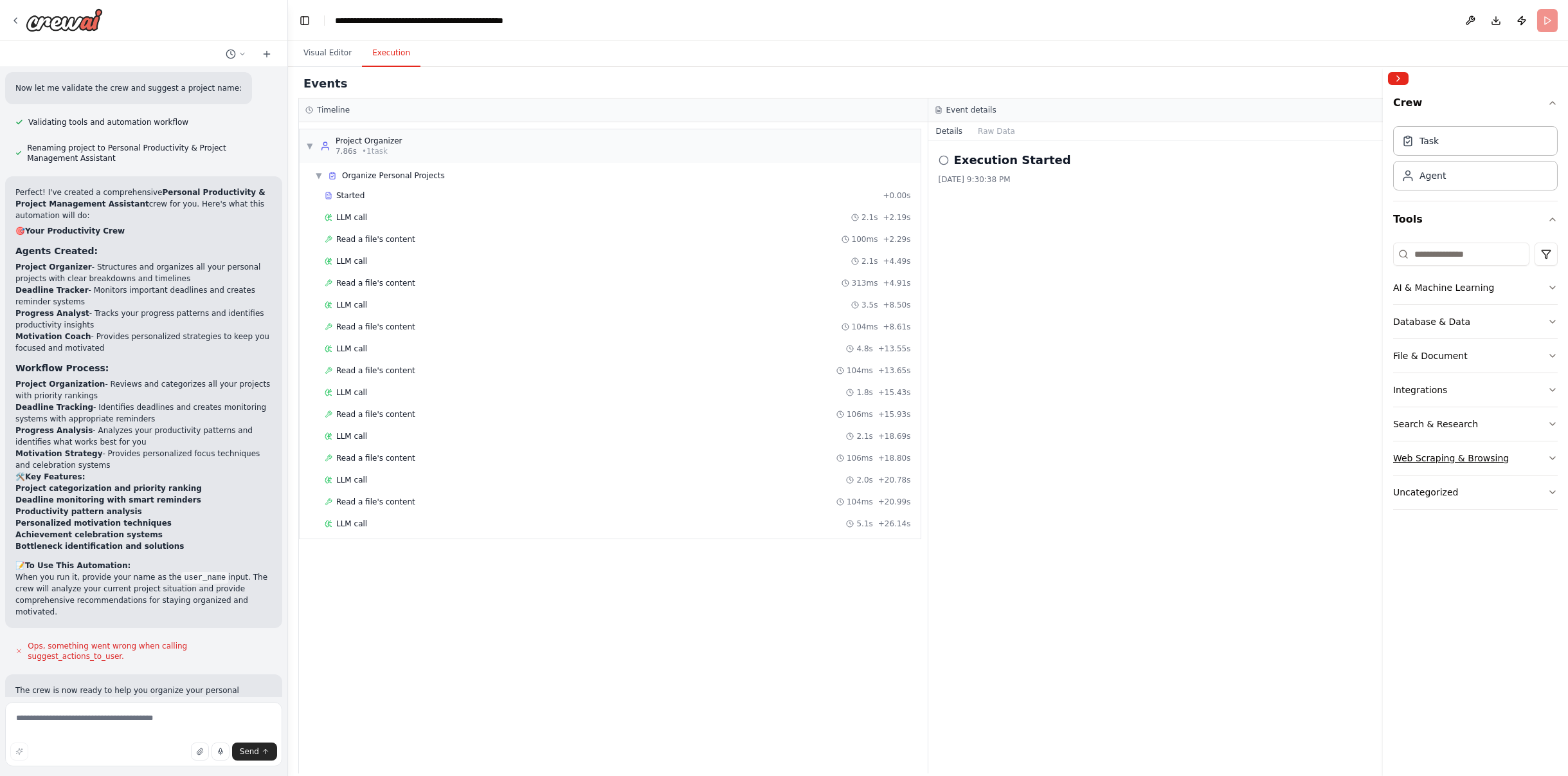
click at [1518, 461] on button "Web Scraping & Browsing" at bounding box center [1475, 458] width 165 height 34
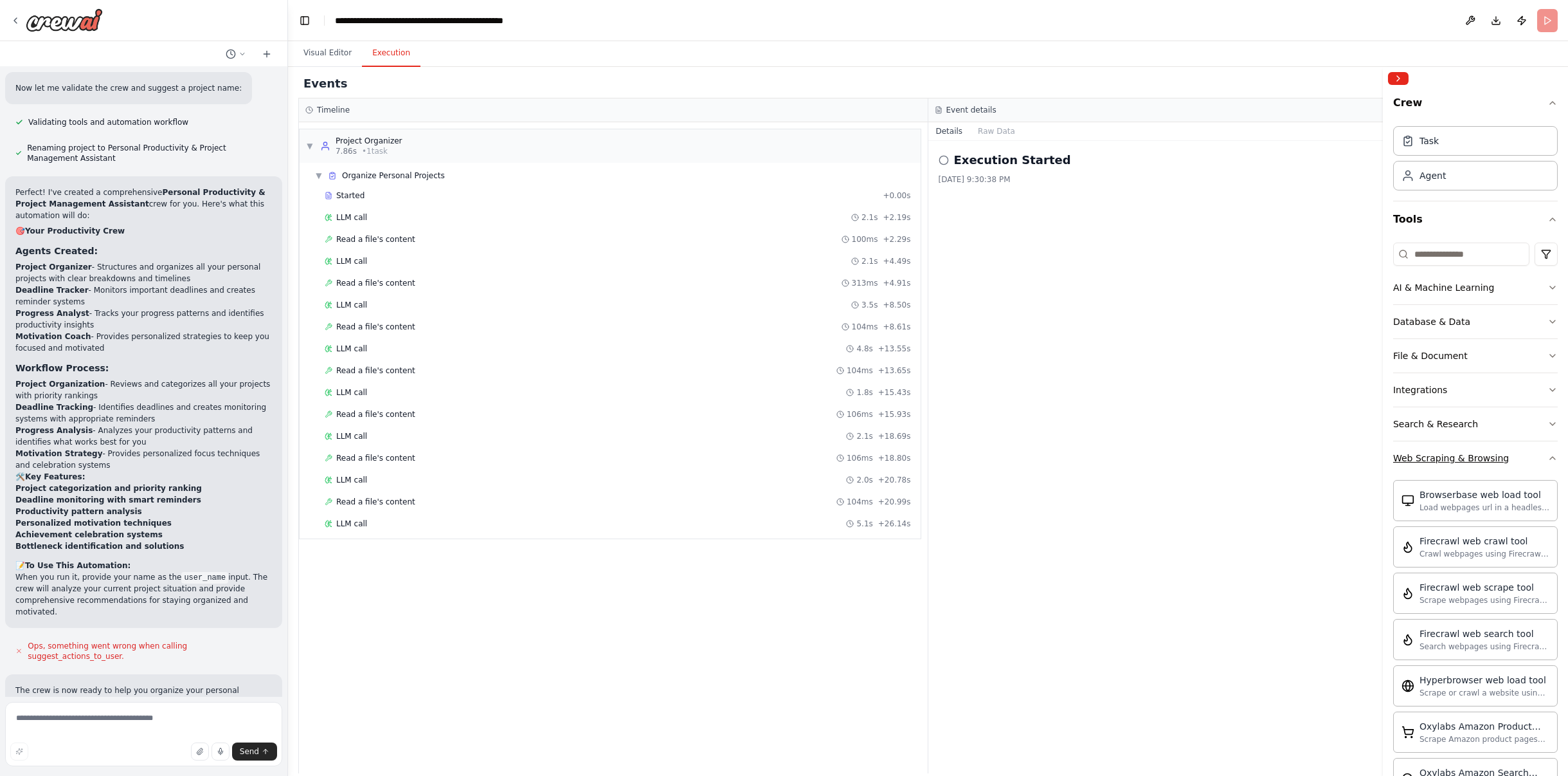
click at [1523, 456] on button "Web Scraping & Browsing" at bounding box center [1475, 458] width 165 height 34
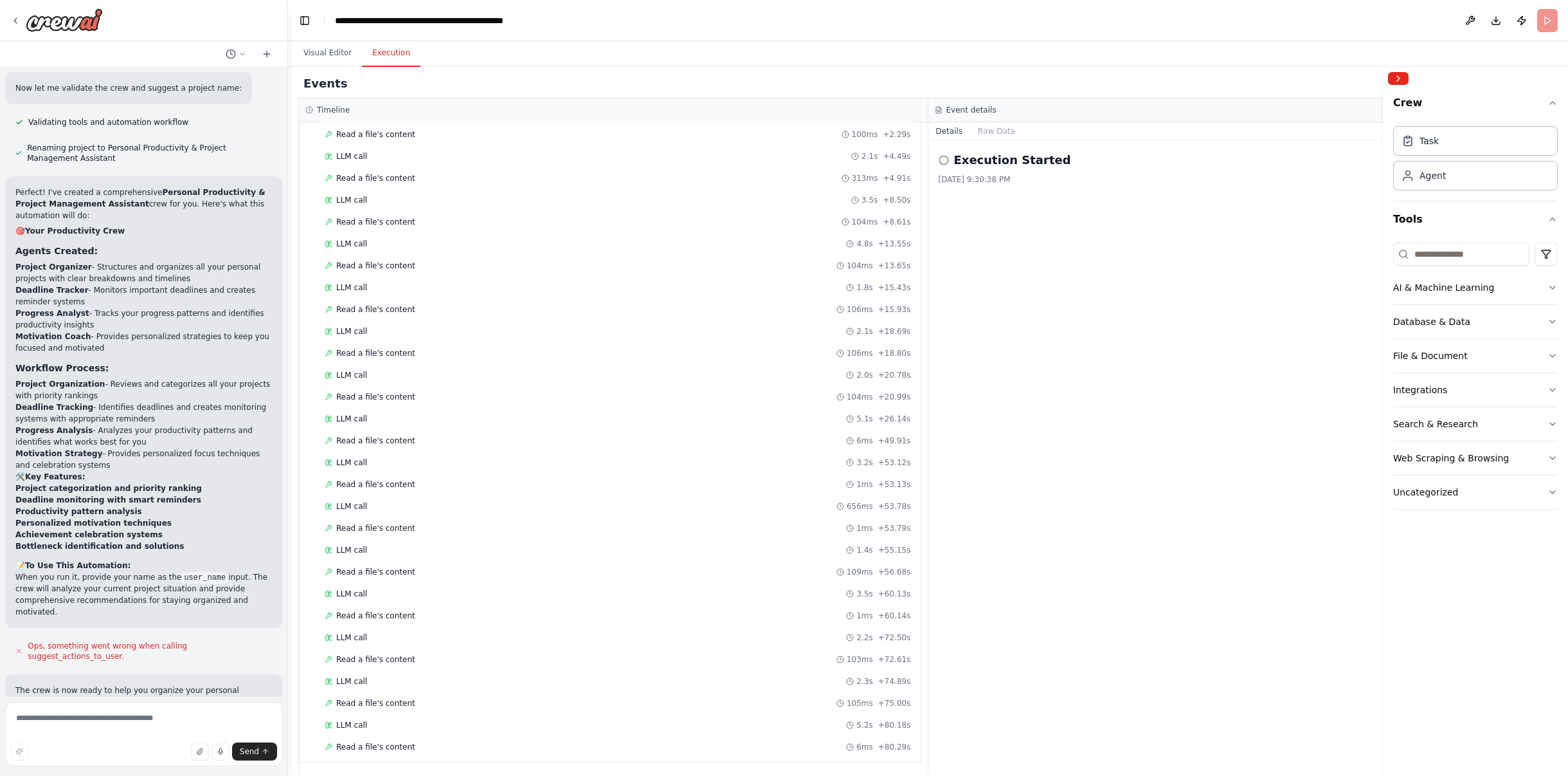
scroll to position [127, 0]
click at [193, 20] on div at bounding box center [143, 20] width 288 height 41
click at [1460, 144] on div "Task" at bounding box center [1475, 140] width 165 height 29
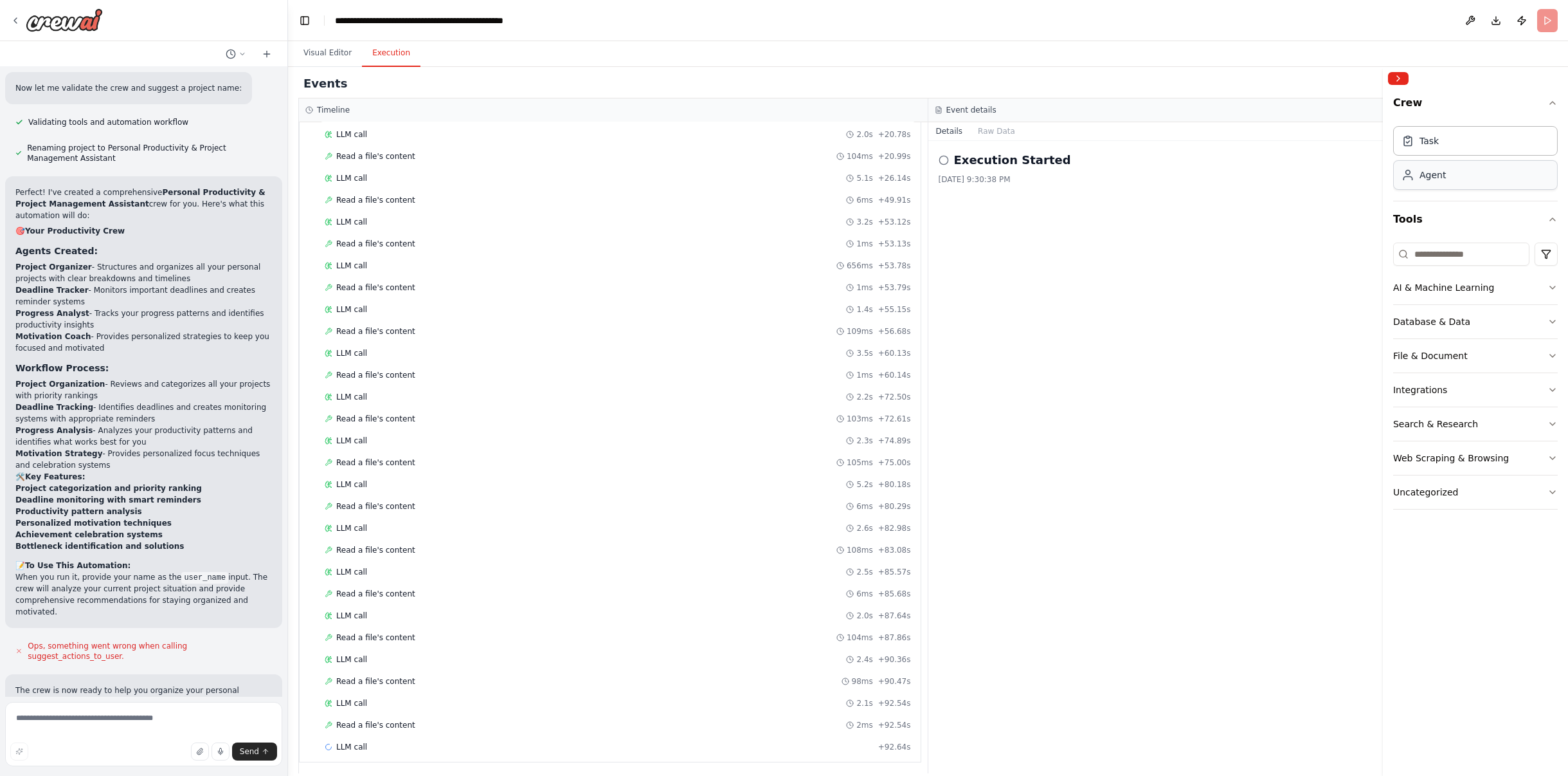
click at [1466, 184] on div "Agent" at bounding box center [1475, 175] width 165 height 29
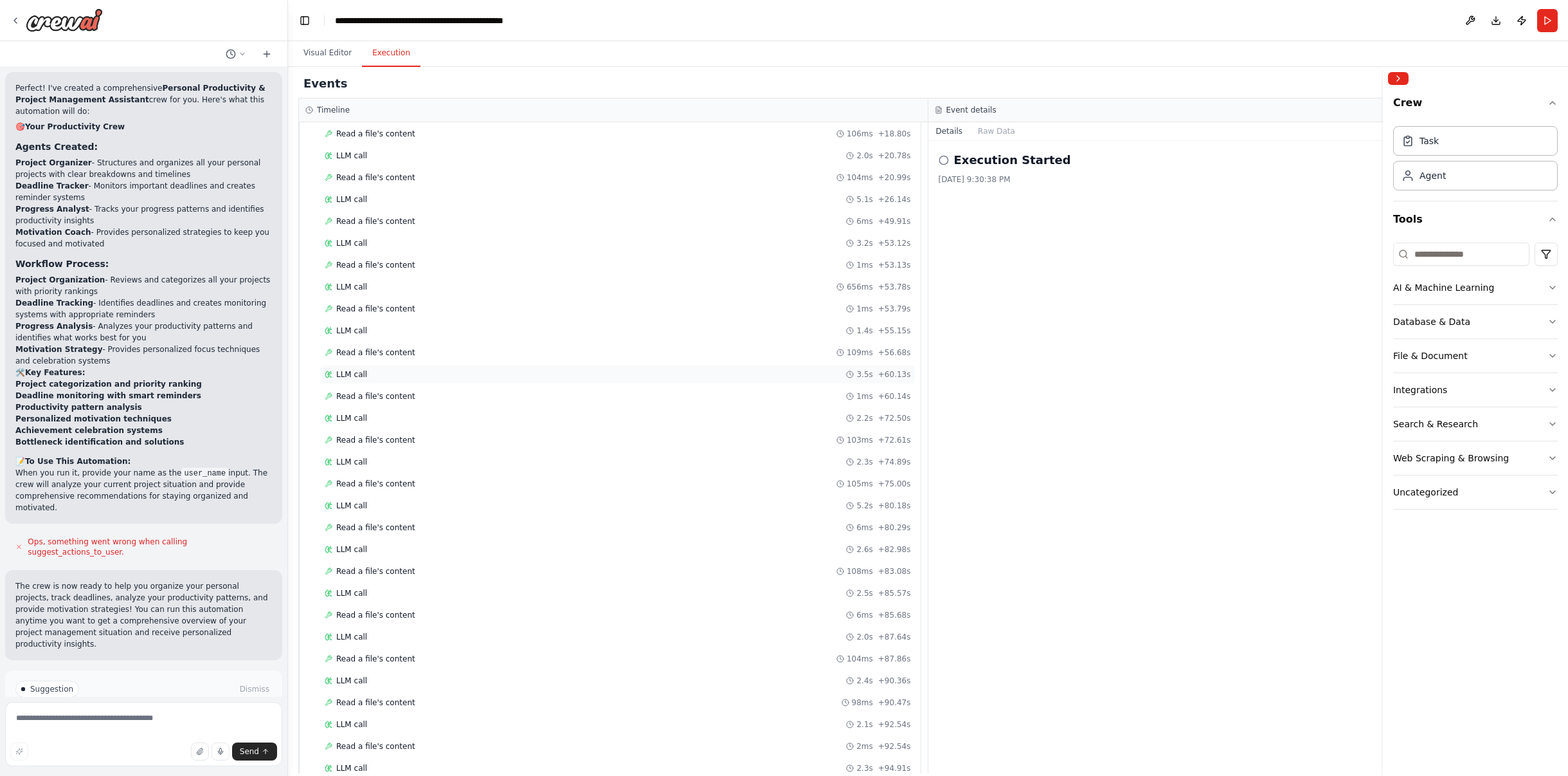
scroll to position [0, 0]
click at [334, 47] on button "Visual Editor" at bounding box center [327, 53] width 69 height 27
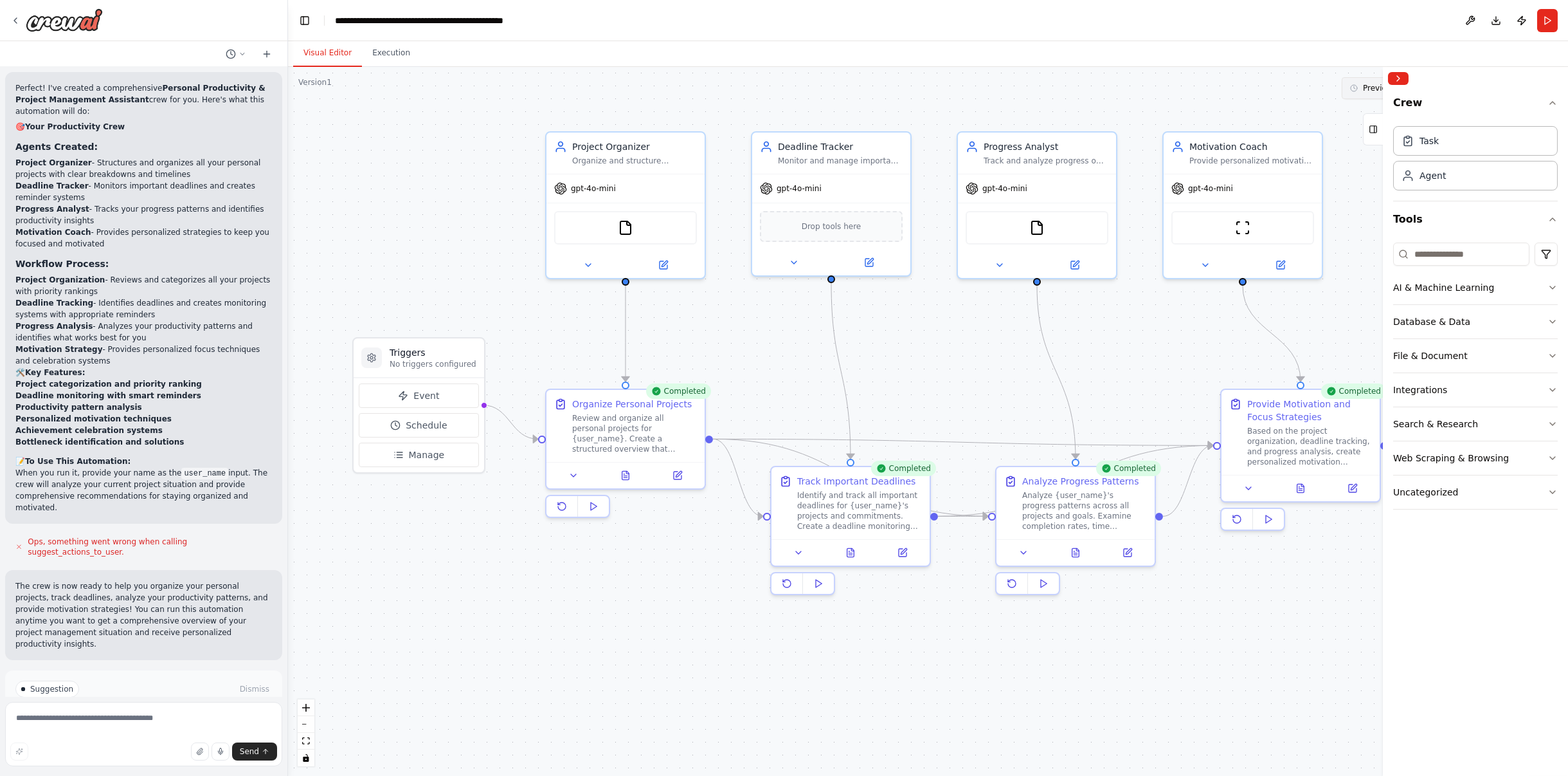
click at [1366, 89] on span "Previous executions" at bounding box center [1401, 88] width 77 height 11
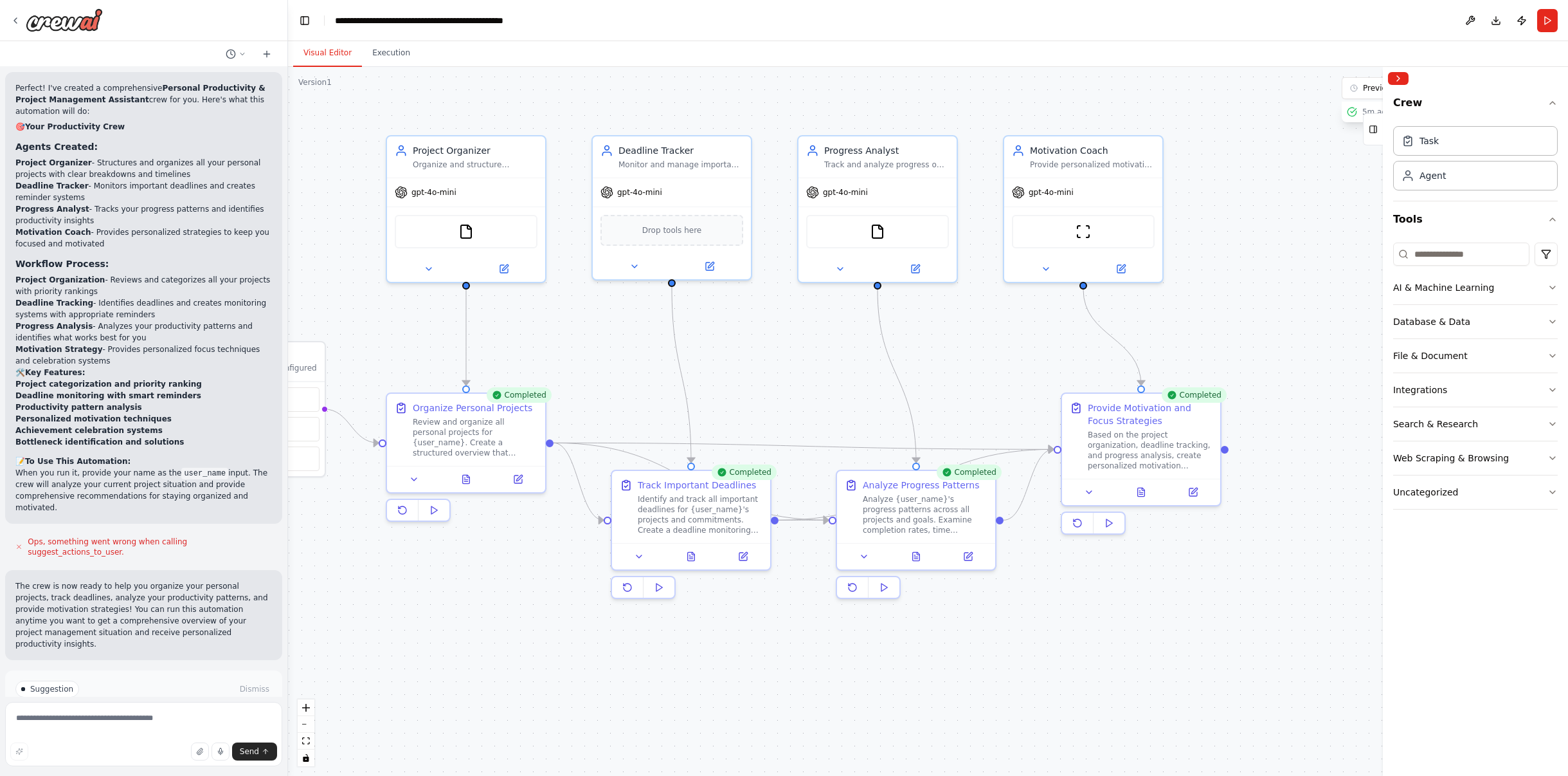
drag, startPoint x: 1251, startPoint y: 113, endPoint x: 1116, endPoint y: 115, distance: 135.0
click at [1116, 115] on div ".deletable-edge-delete-btn { width: 20px; height: 20px; border: 0px solid #ffff…" at bounding box center [928, 421] width 1280 height 709
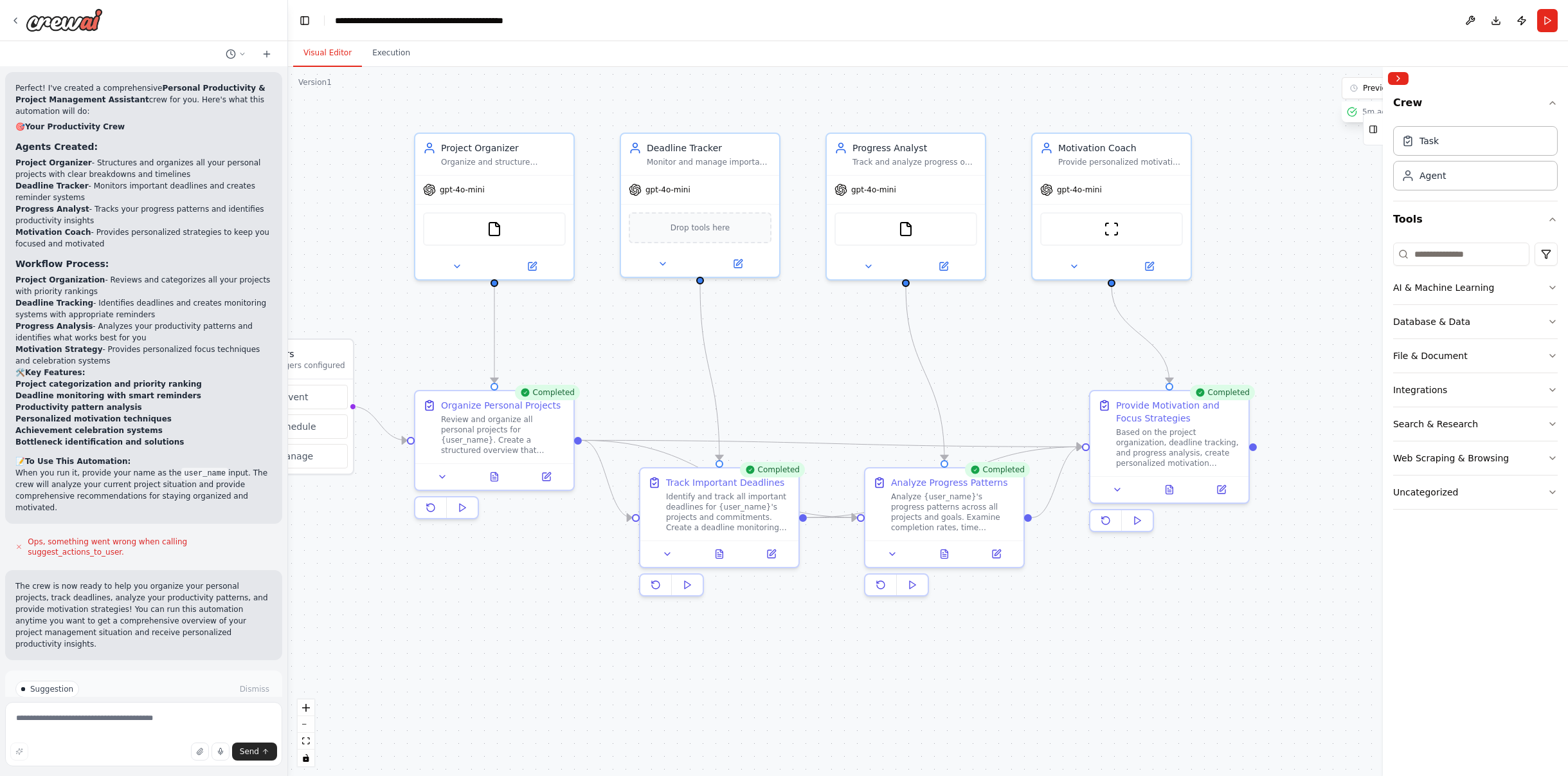
drag, startPoint x: 1110, startPoint y: 103, endPoint x: 1150, endPoint y: 95, distance: 40.8
click at [1150, 95] on div ".deletable-edge-delete-btn { width: 20px; height: 20px; border: 0px solid #ffff…" at bounding box center [928, 421] width 1280 height 709
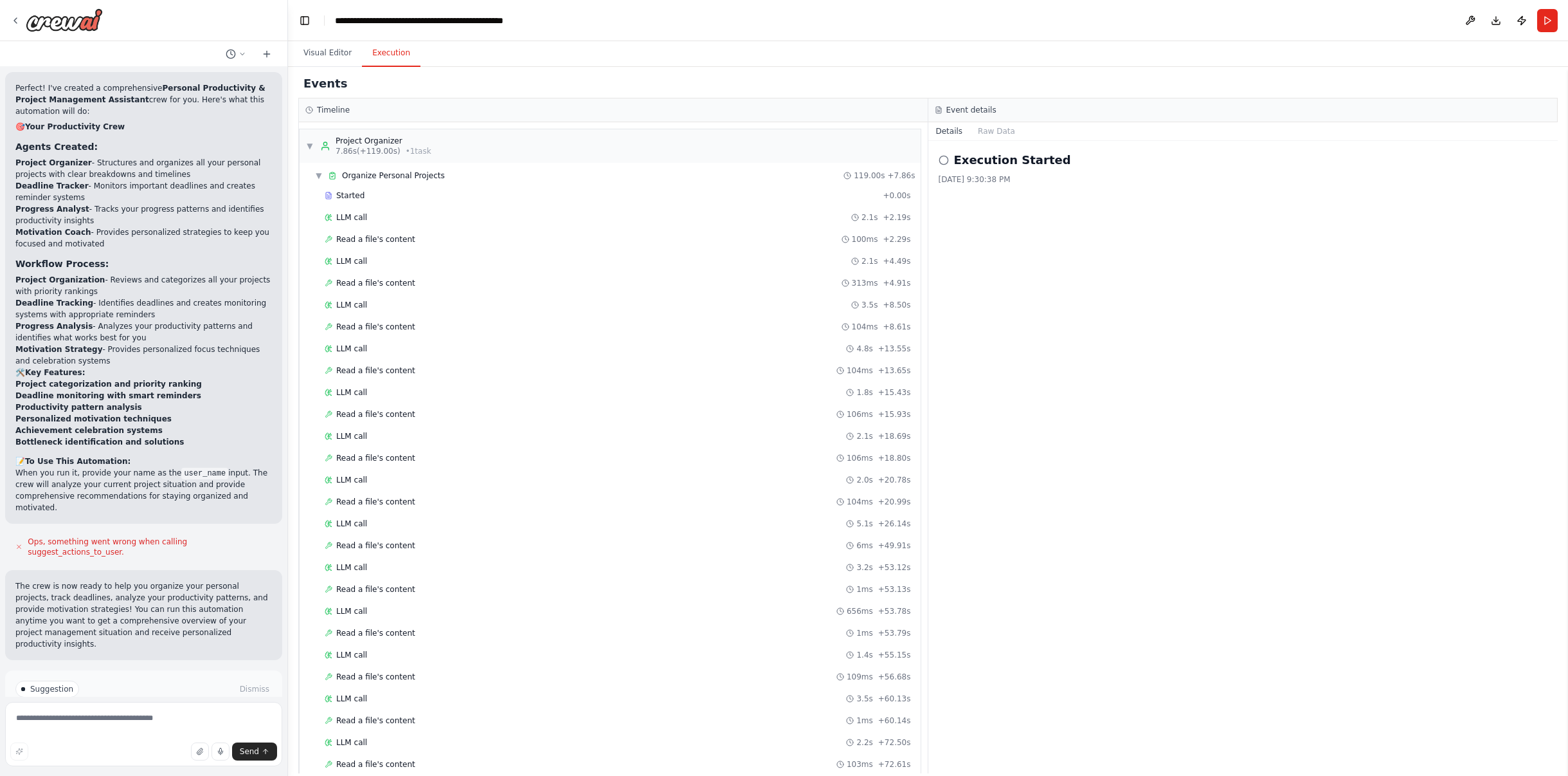
click at [374, 62] on button "Execution" at bounding box center [392, 53] width 59 height 27
click at [941, 157] on icon at bounding box center [944, 160] width 11 height 11
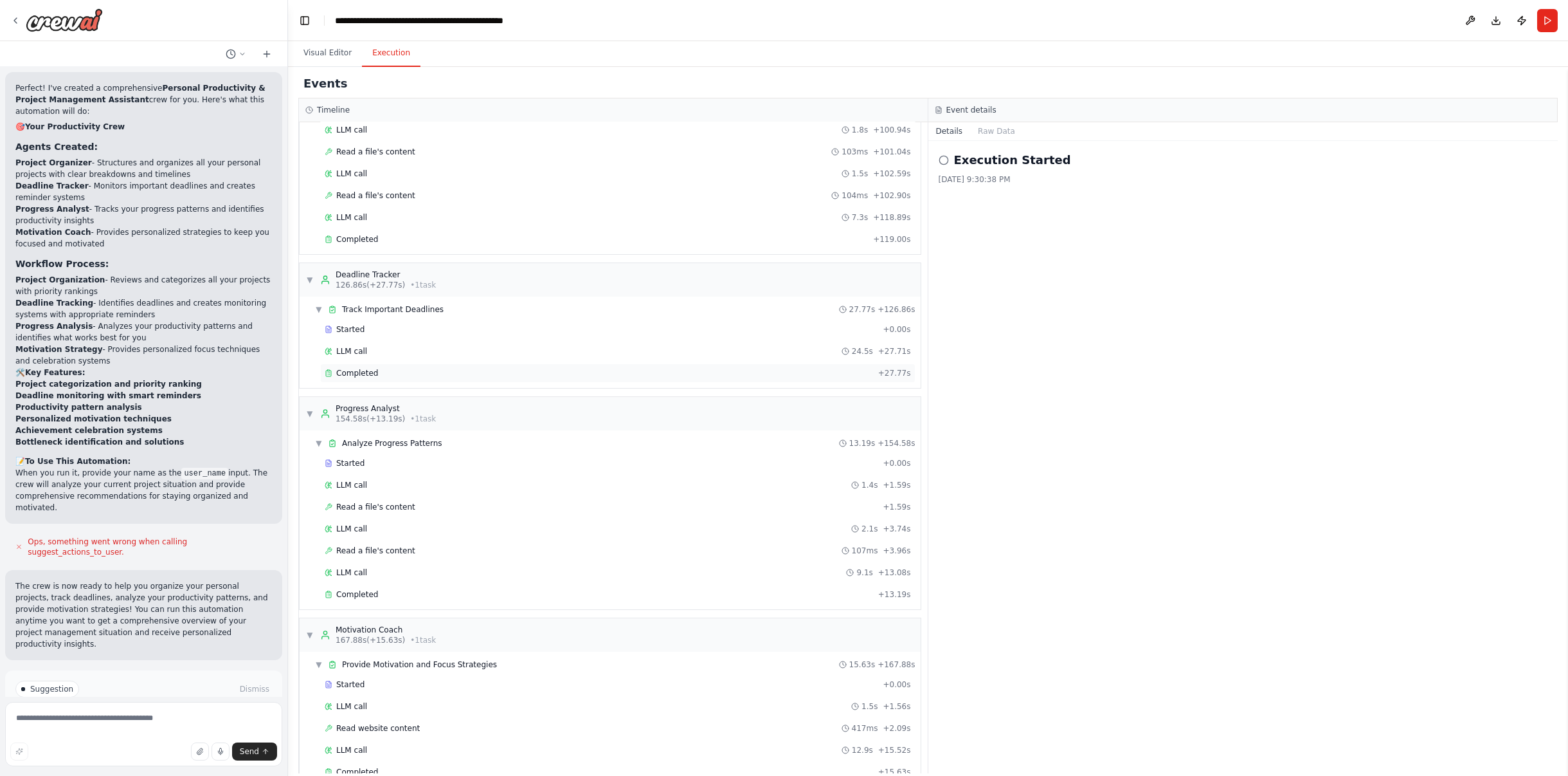
scroll to position [1116, 0]
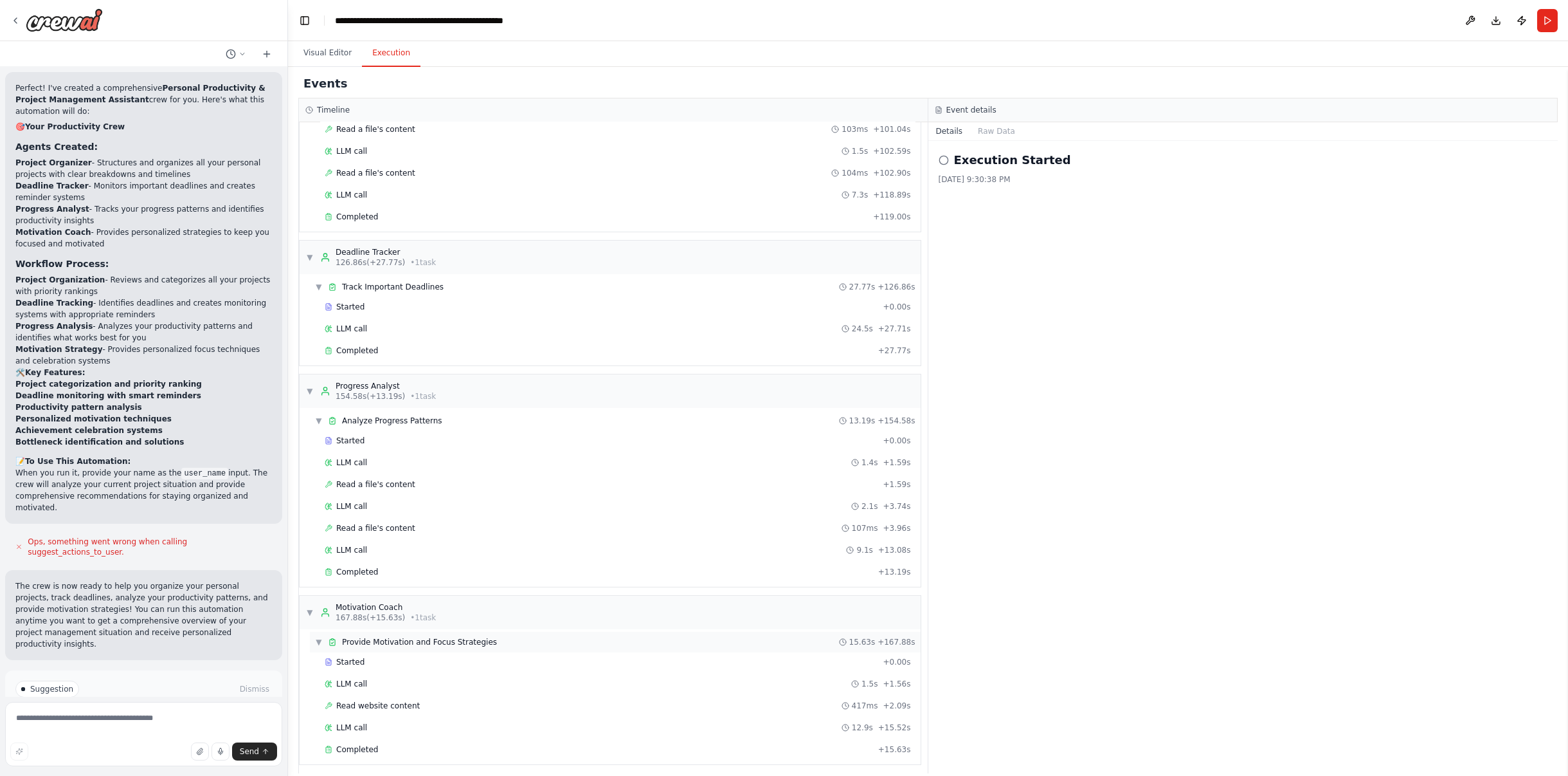
click at [319, 637] on span "▼" at bounding box center [319, 642] width 8 height 11
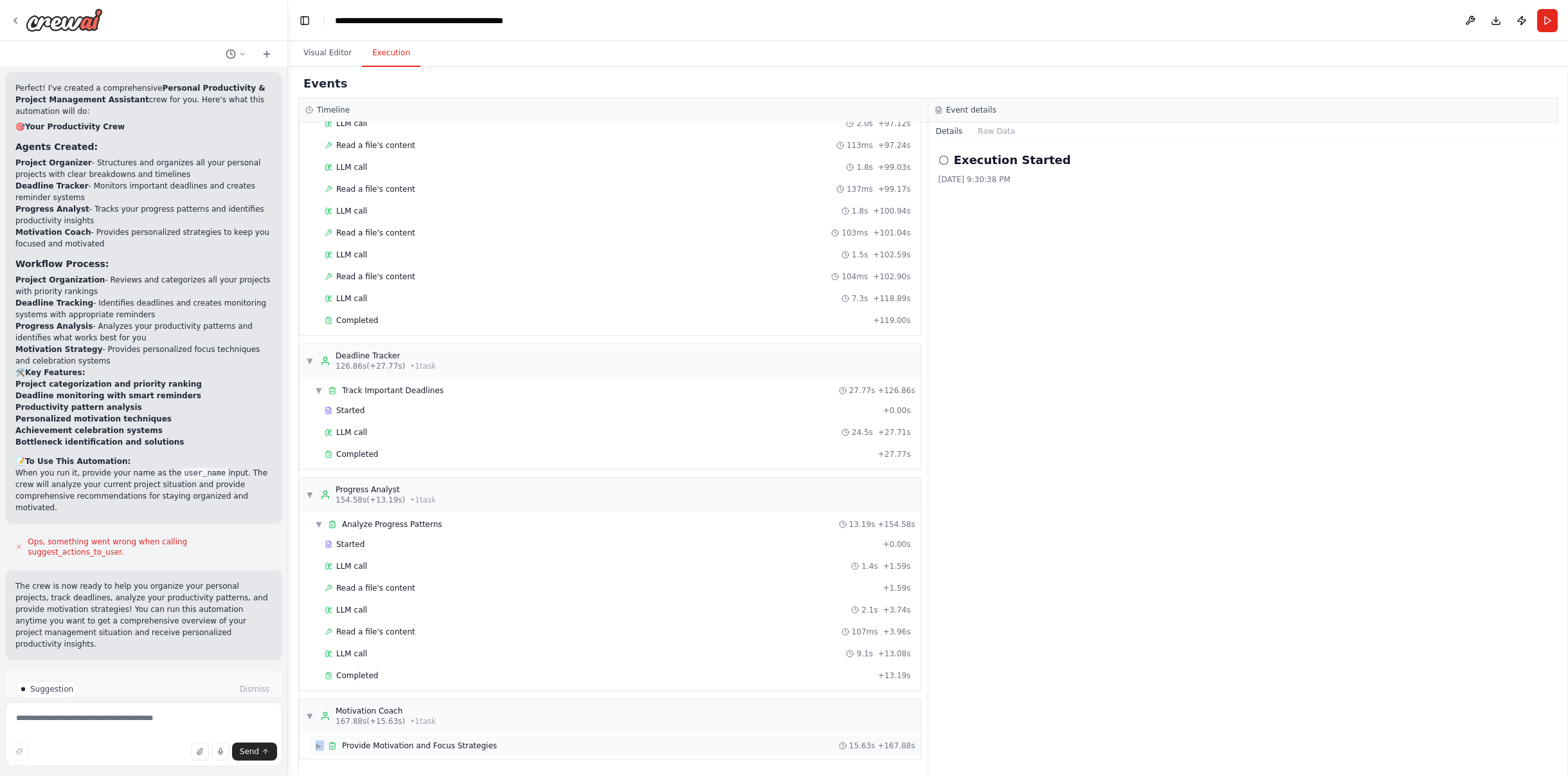
scroll to position [1008, 0]
click at [318, 746] on span "▶" at bounding box center [319, 751] width 8 height 11
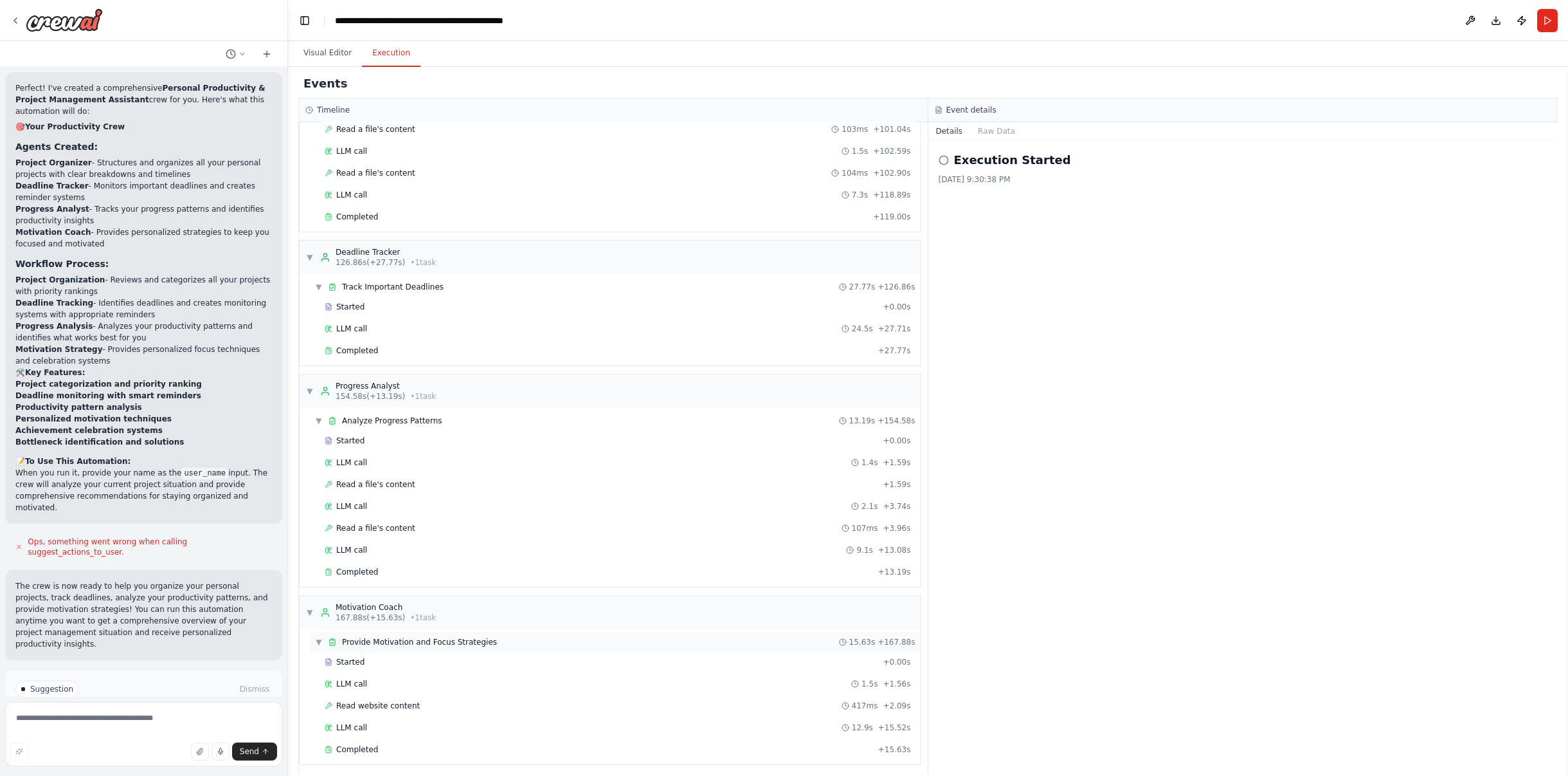
click at [321, 639] on span "▼" at bounding box center [319, 642] width 8 height 11
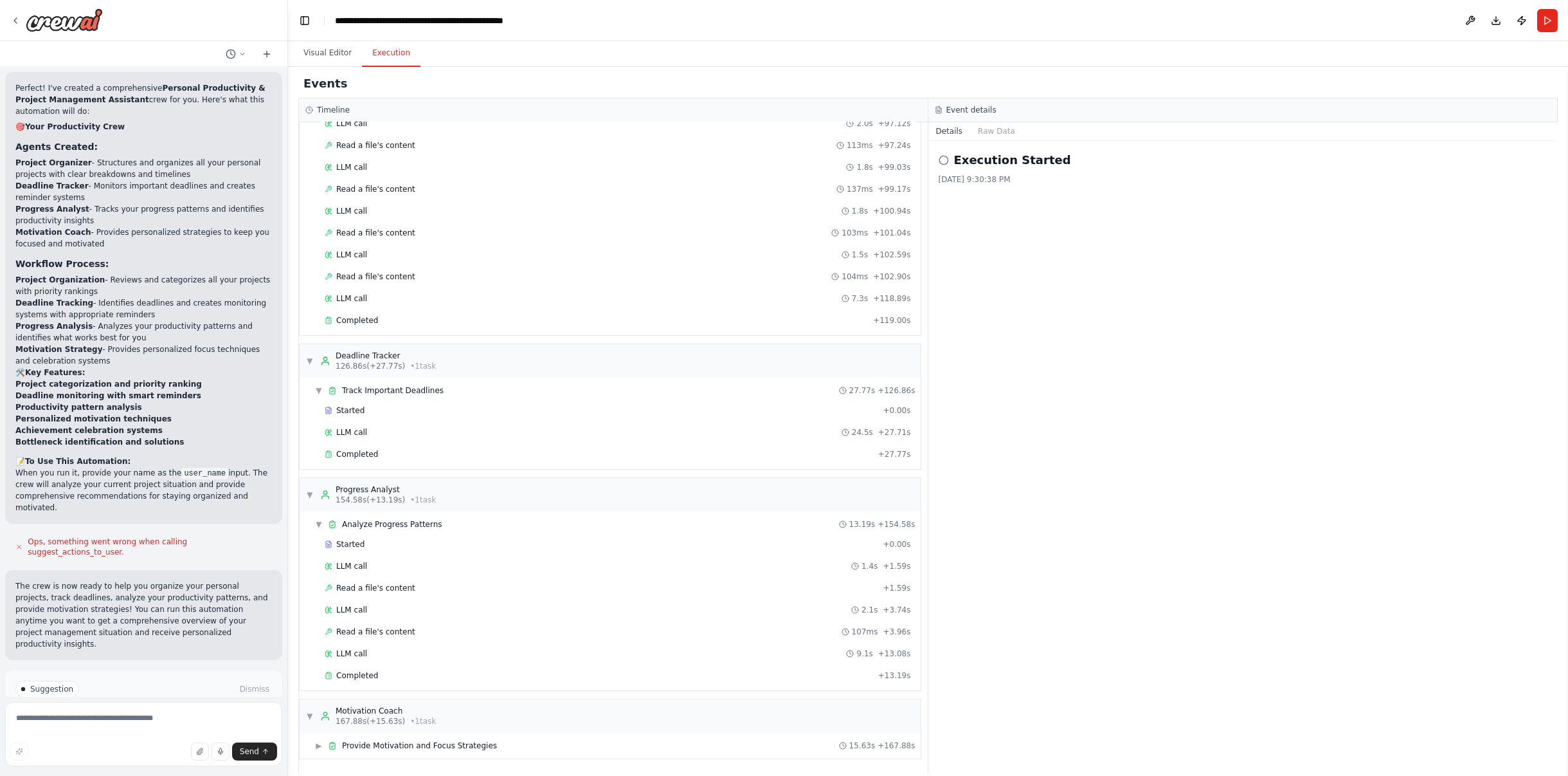
scroll to position [1008, 0]
click at [322, 746] on span "▶" at bounding box center [319, 751] width 8 height 11
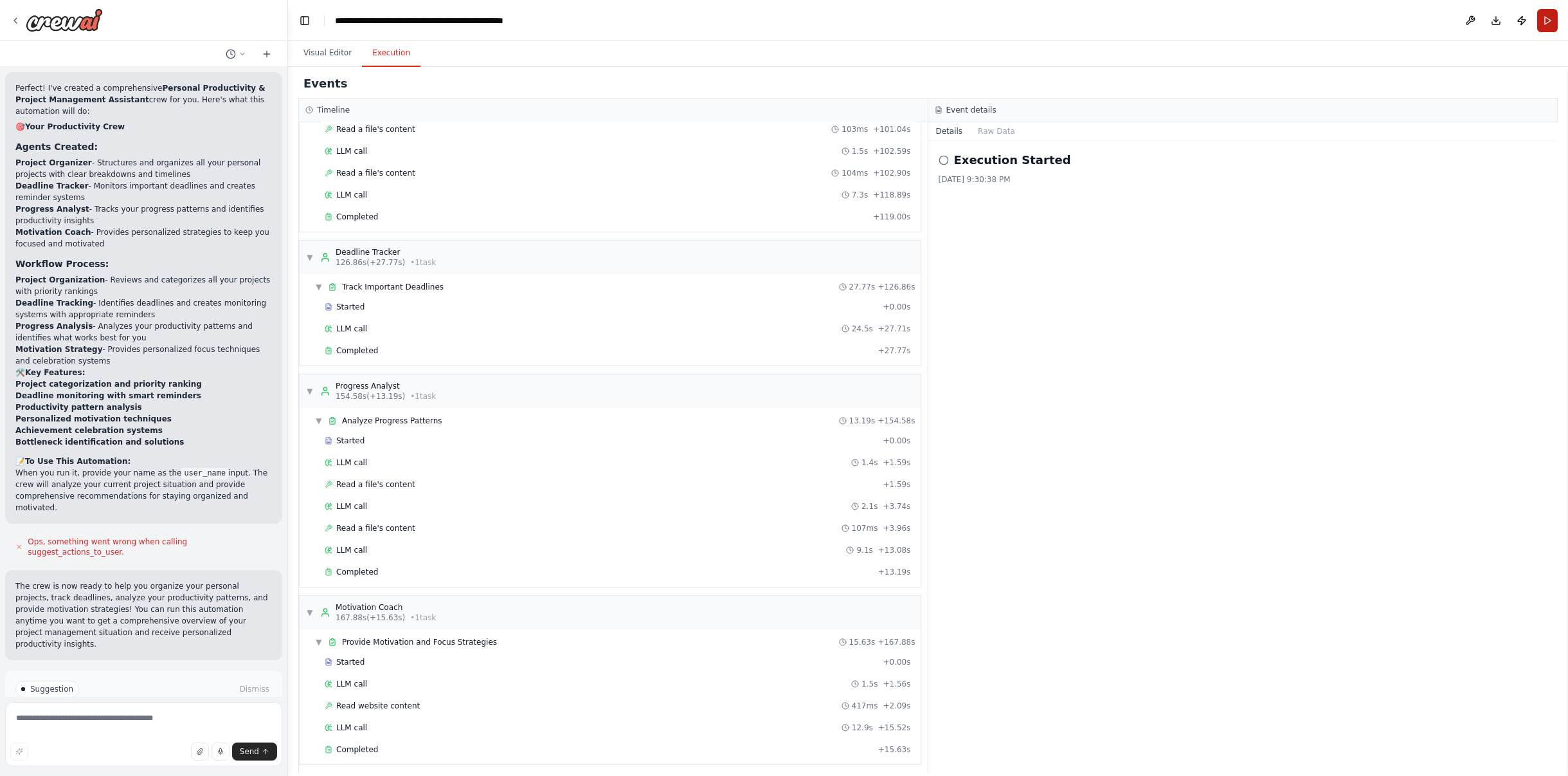
click at [1551, 20] on button "Run" at bounding box center [1547, 20] width 20 height 23
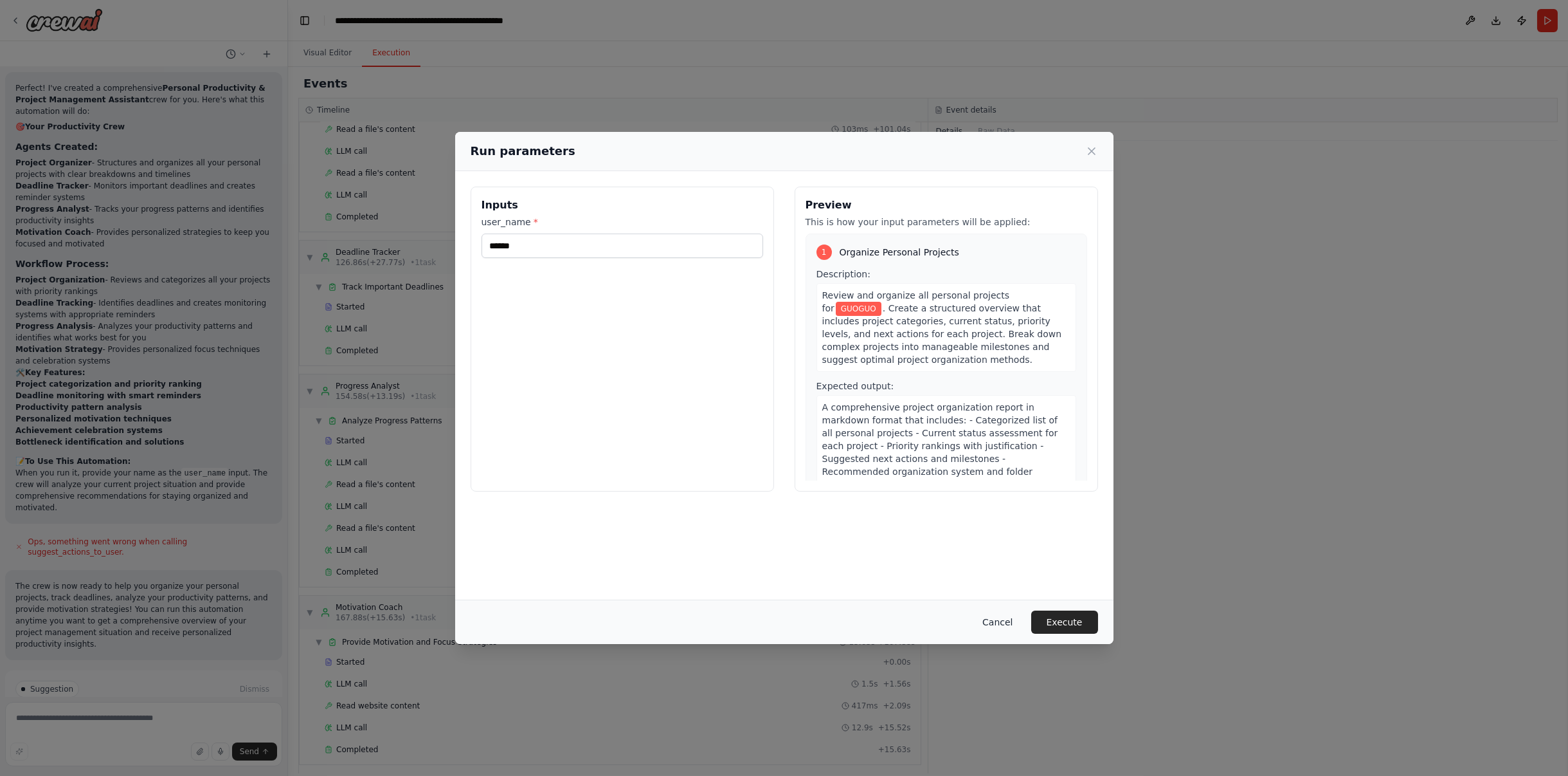
click at [1000, 618] on button "Cancel" at bounding box center [997, 622] width 51 height 23
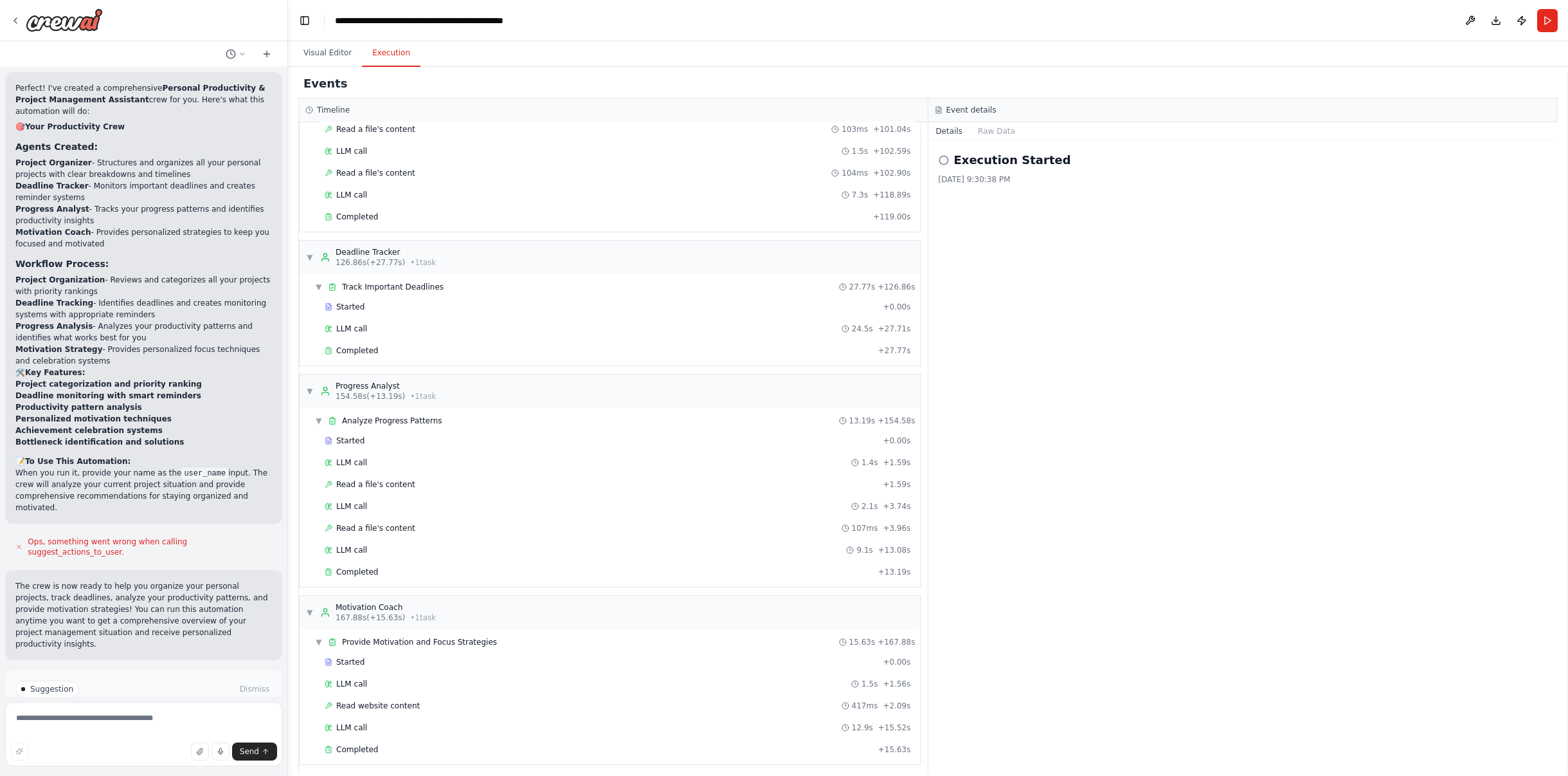
click at [978, 222] on div "Execution Started 10/13/2025, 9:30:38 PM" at bounding box center [1244, 457] width 630 height 633
click at [991, 133] on button "Raw Data" at bounding box center [996, 131] width 53 height 18
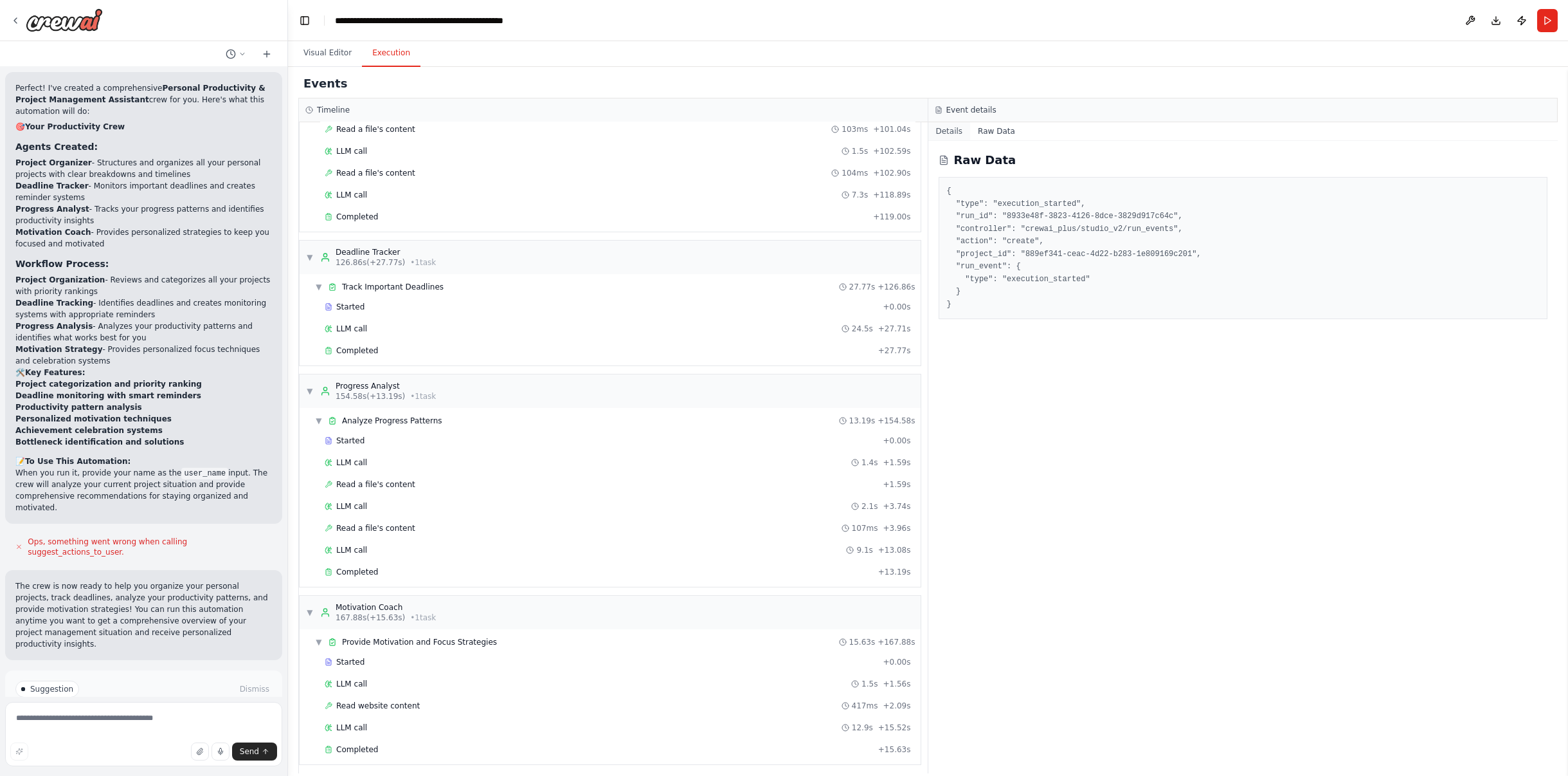
click at [958, 133] on button "Details" at bounding box center [950, 131] width 43 height 18
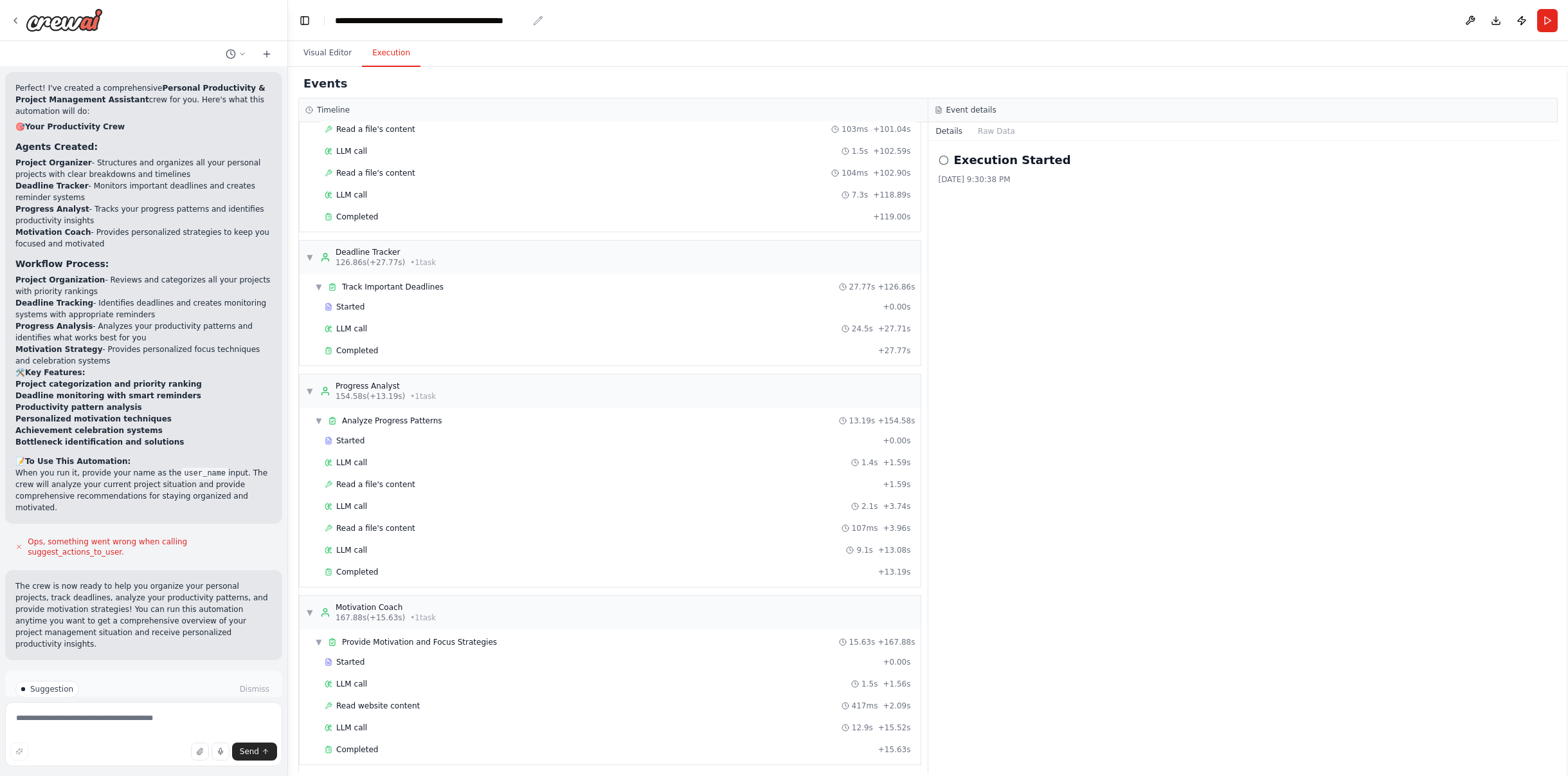
click at [396, 20] on div "**********" at bounding box center [431, 20] width 193 height 12
click at [309, 18] on button "Toggle Left Sidebar" at bounding box center [305, 20] width 18 height 18
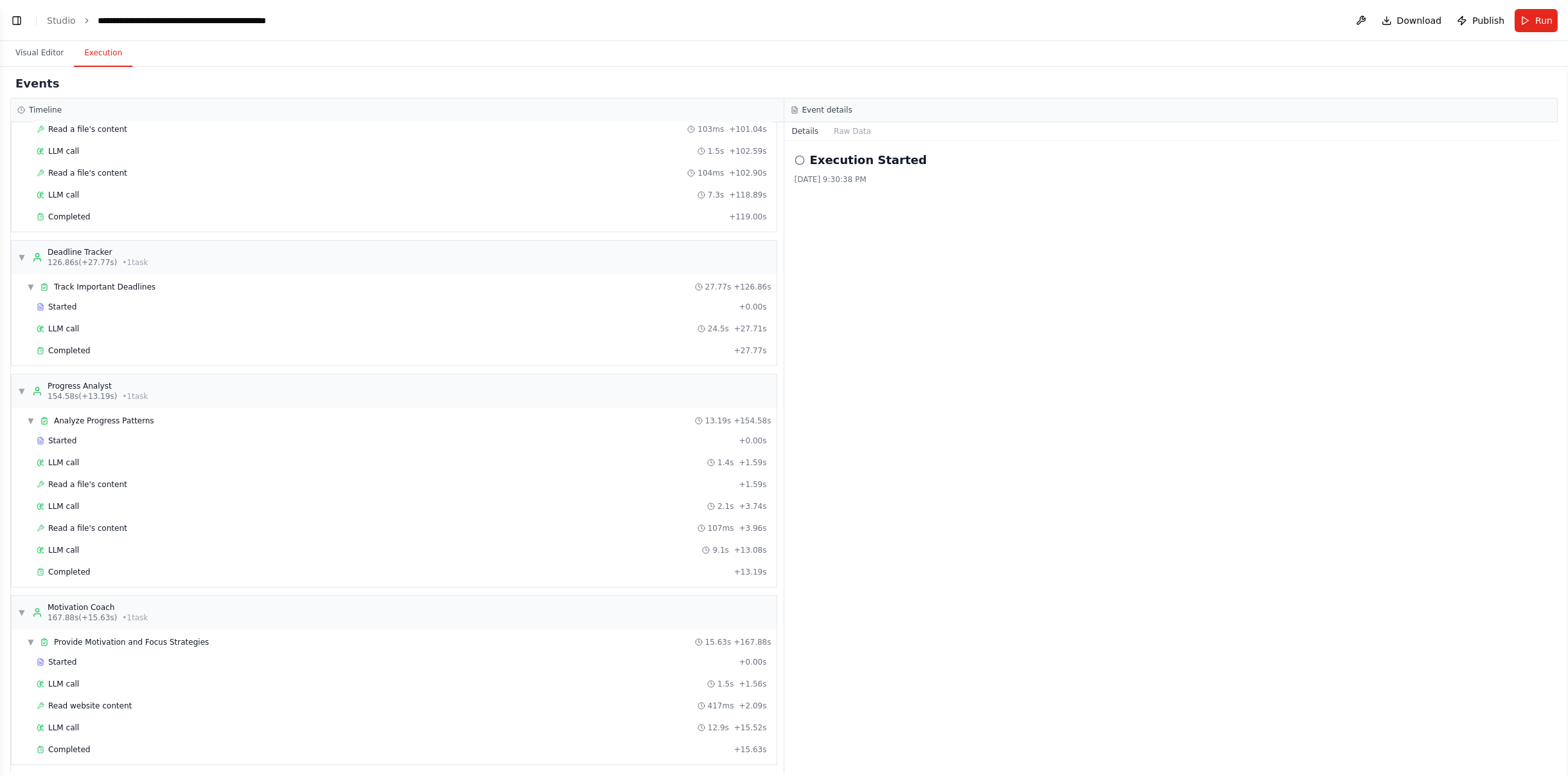
click at [12, 18] on button "Toggle Left Sidebar" at bounding box center [17, 20] width 18 height 18
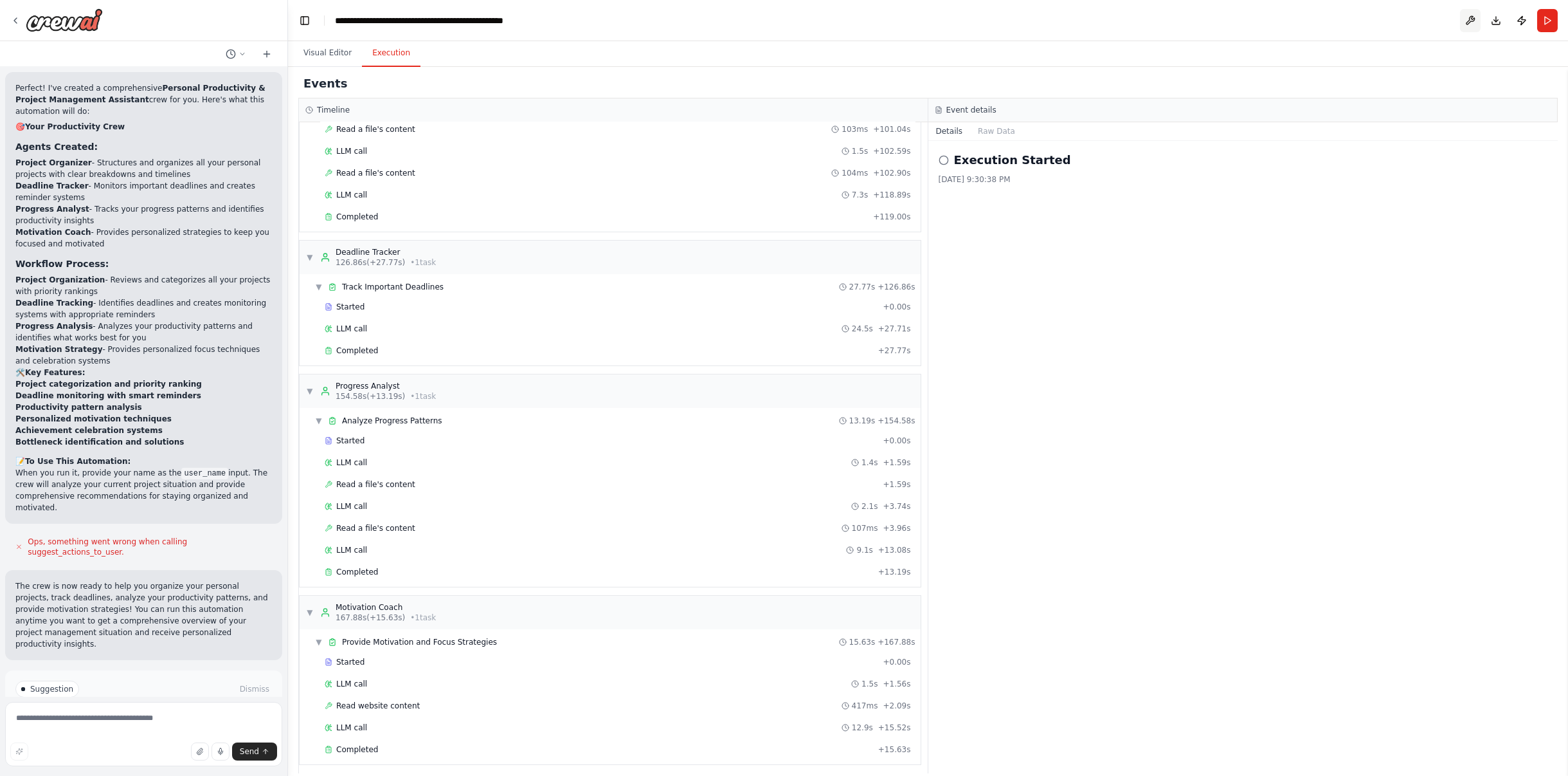
click at [1467, 20] on button at bounding box center [1470, 20] width 20 height 23
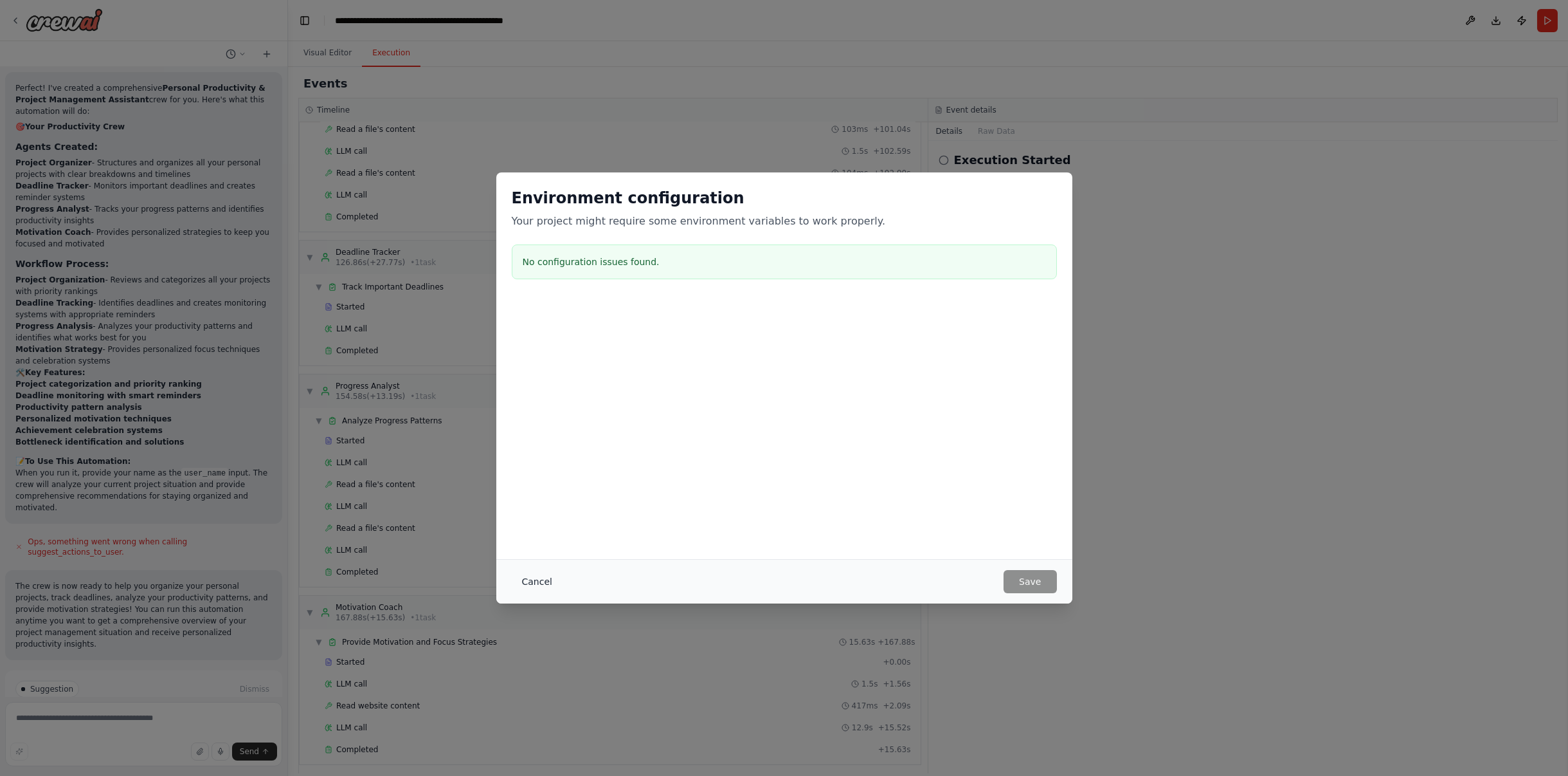
click at [540, 577] on button "Cancel" at bounding box center [537, 582] width 51 height 23
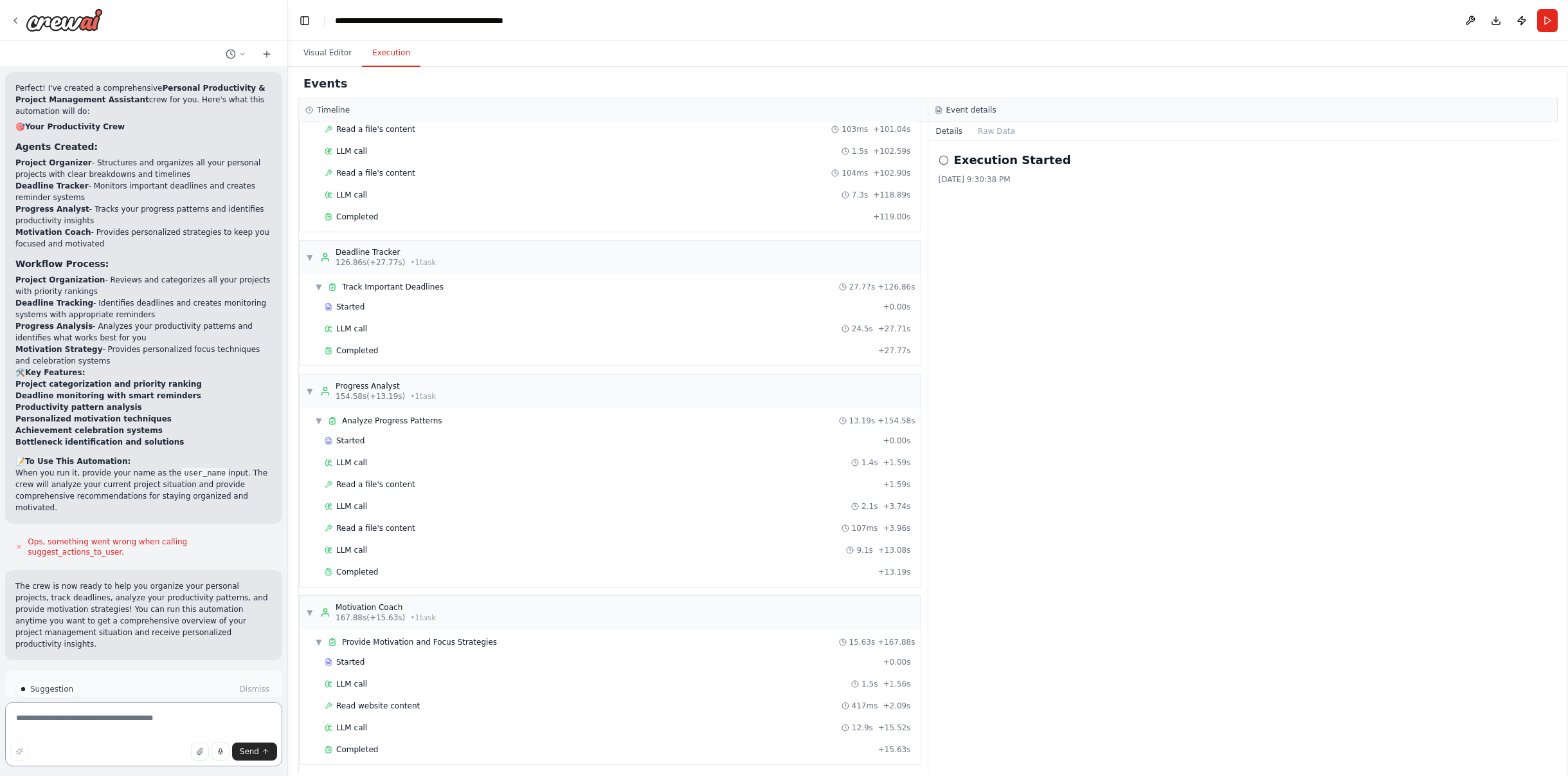
click at [165, 720] on textarea at bounding box center [143, 734] width 277 height 64
click at [150, 739] on span "Improve automation" at bounding box center [149, 744] width 78 height 11
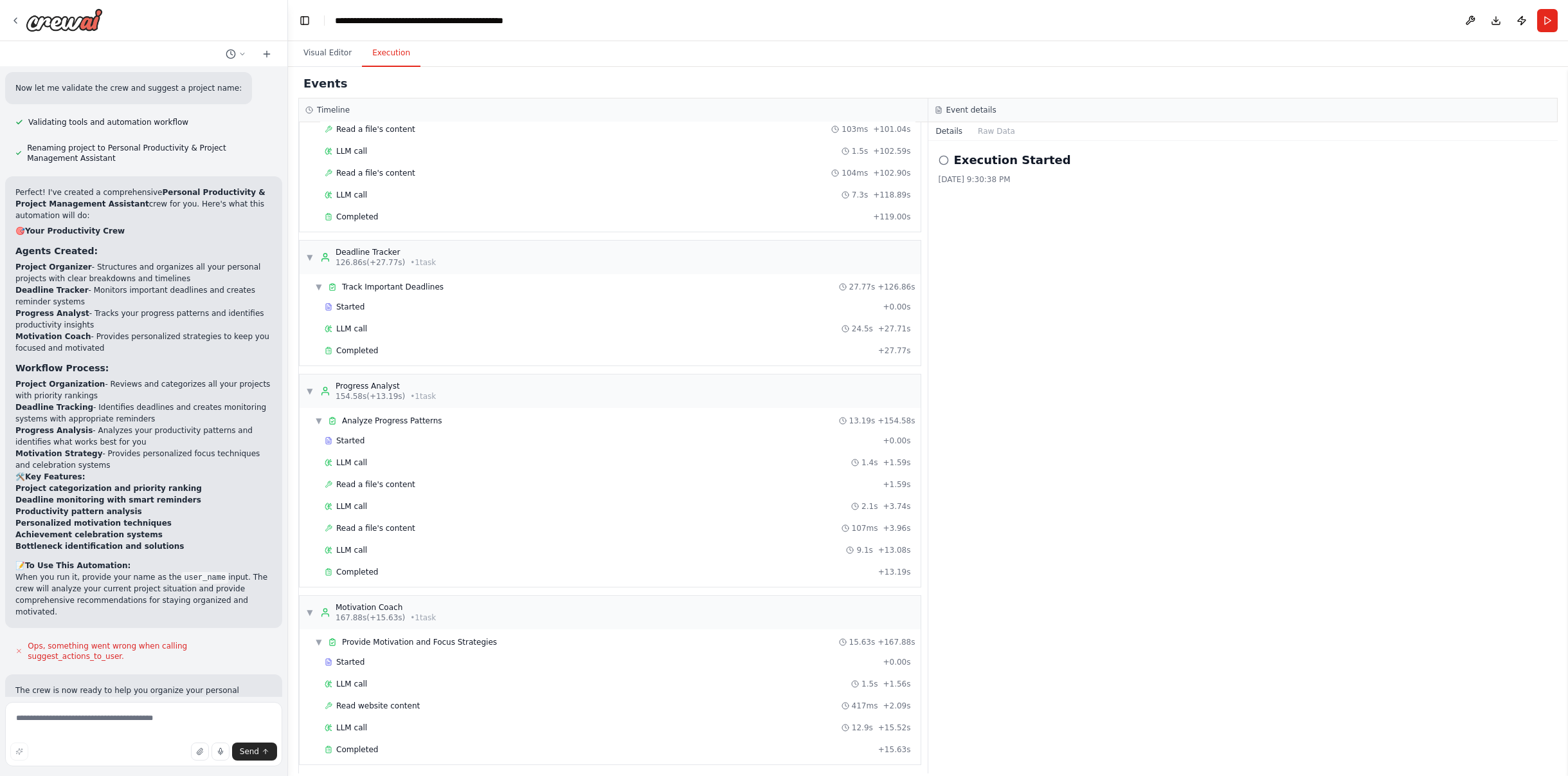
scroll to position [760, 0]
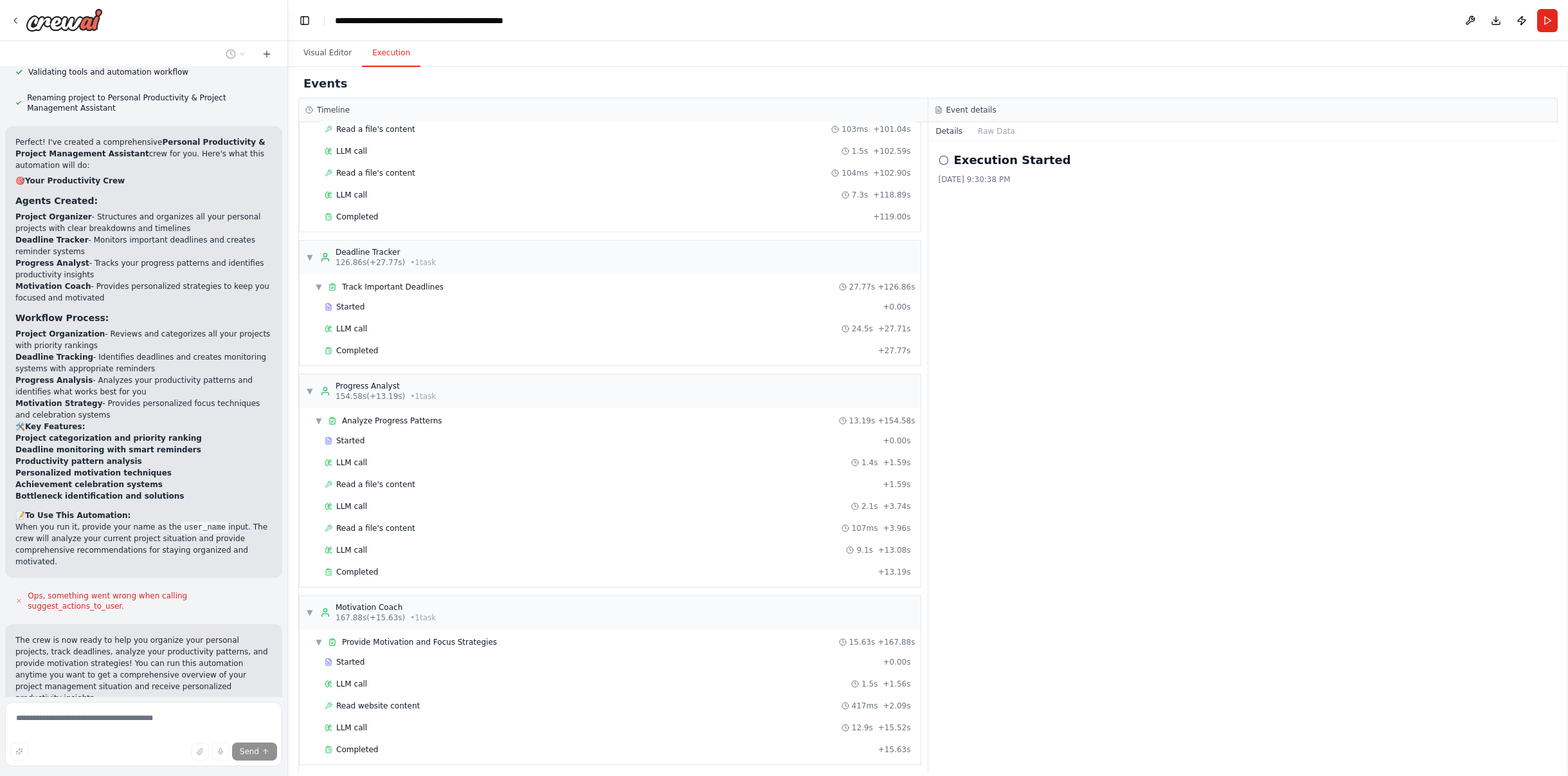
click at [256, 739] on span "Stop" at bounding box center [264, 745] width 17 height 11
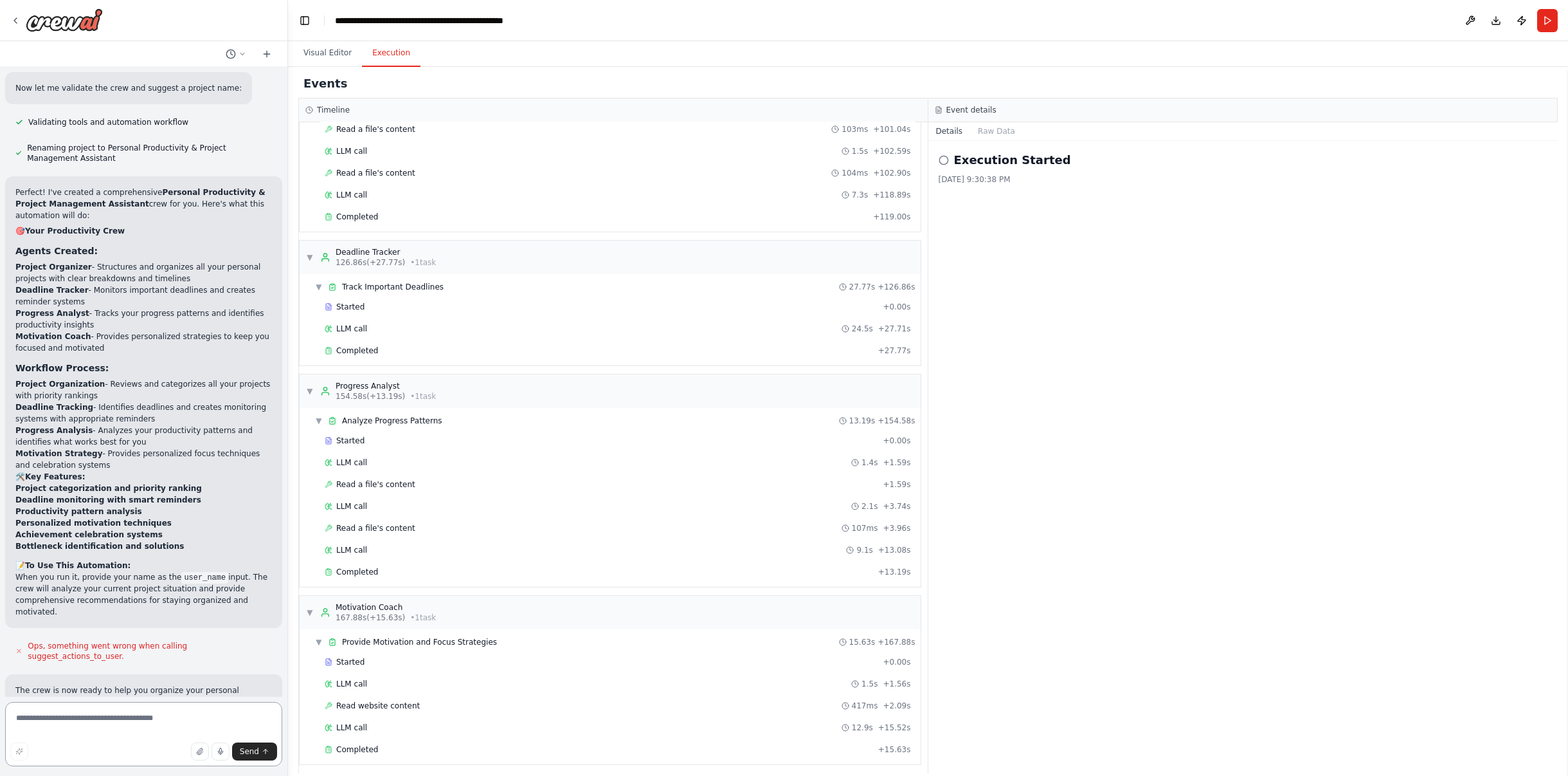
click at [126, 730] on textarea at bounding box center [143, 734] width 277 height 64
type textarea "*"
type textarea "**********"
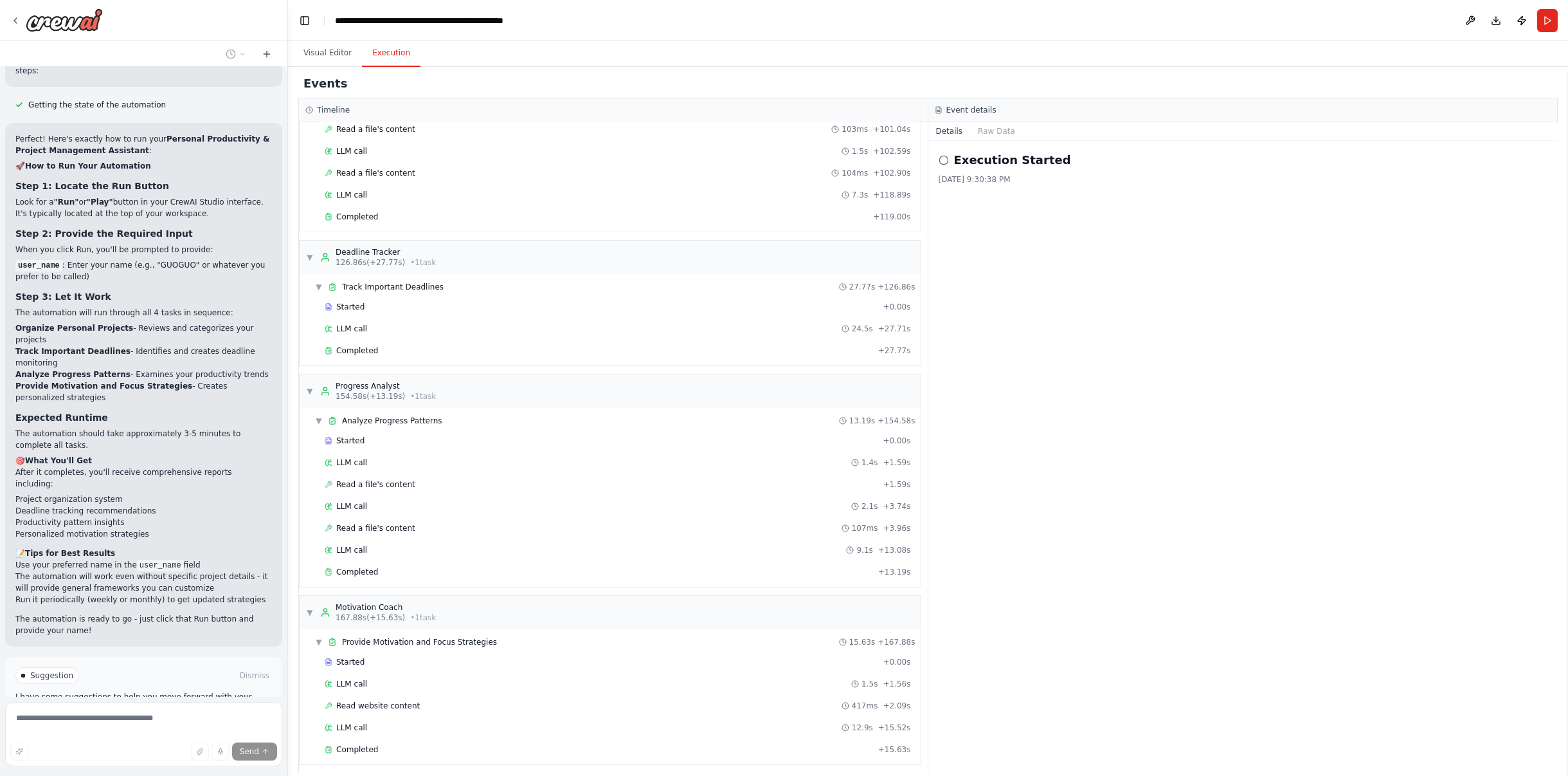
scroll to position [1524, 0]
click at [366, 250] on div "Deadline Tracker" at bounding box center [386, 252] width 101 height 11
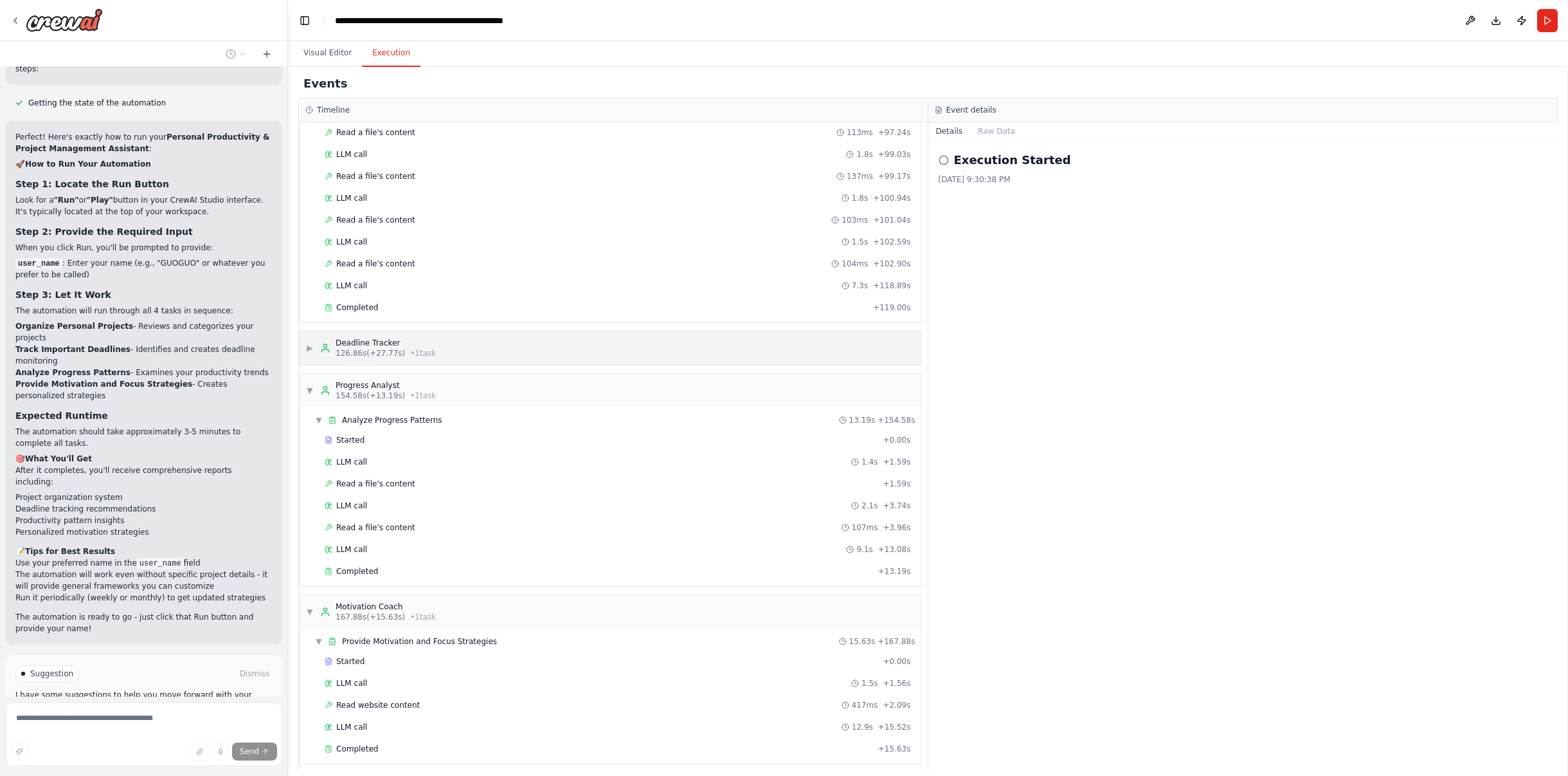
click at [383, 339] on div "Deadline Tracker" at bounding box center [386, 343] width 101 height 11
click at [362, 346] on span "Completed" at bounding box center [357, 351] width 42 height 11
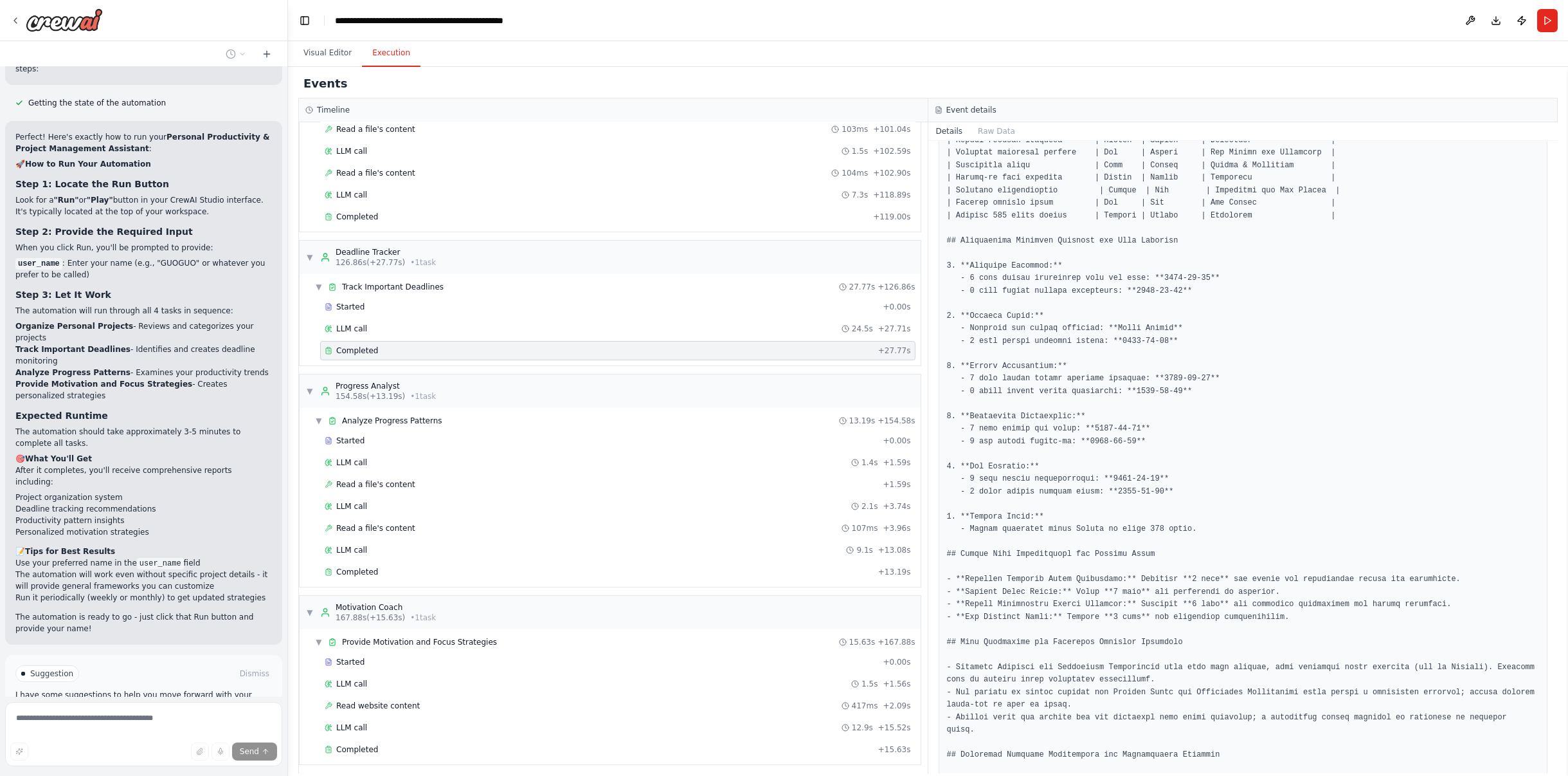
scroll to position [752, 0]
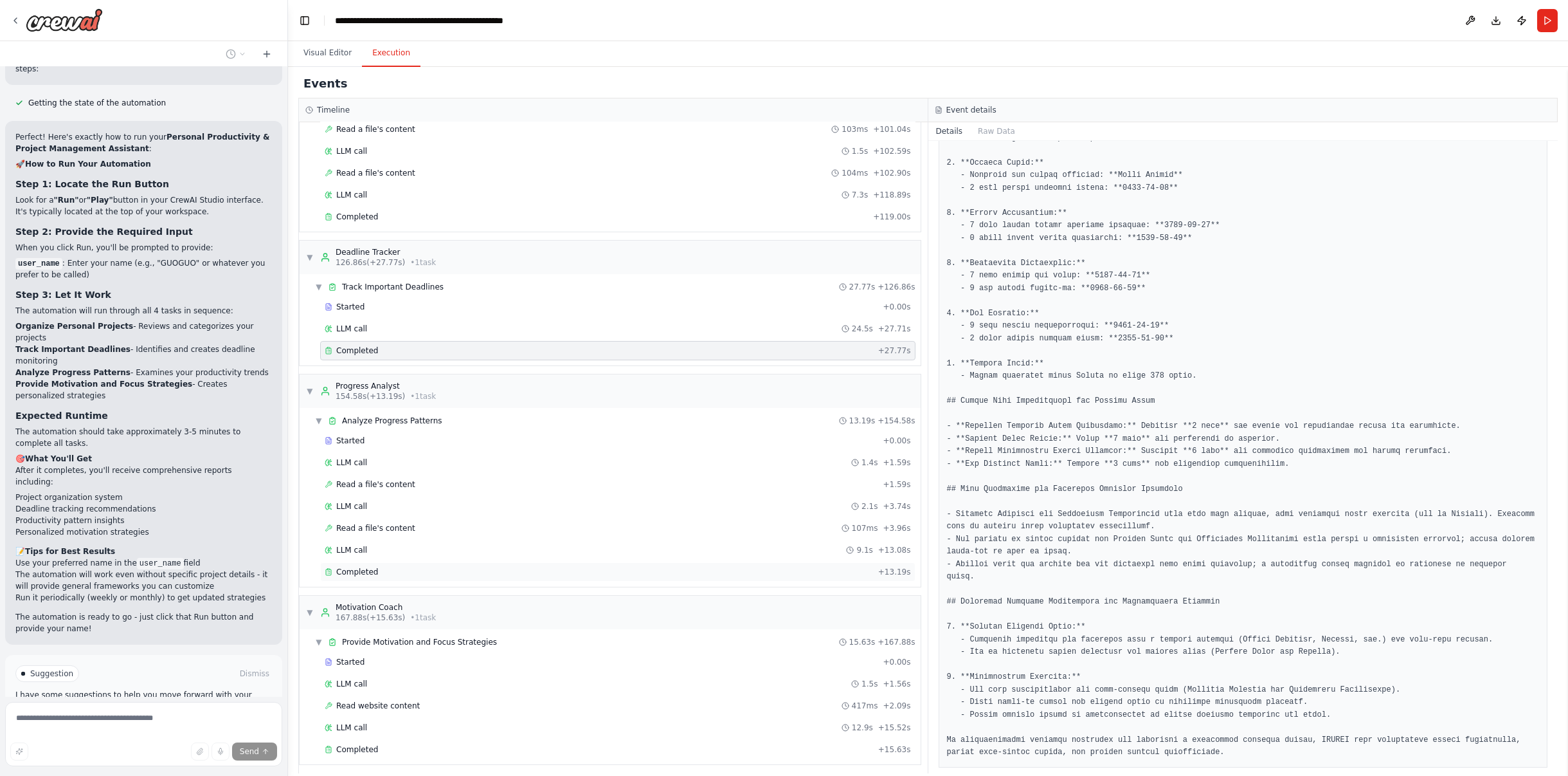
click at [389, 567] on div "Completed" at bounding box center [599, 572] width 548 height 11
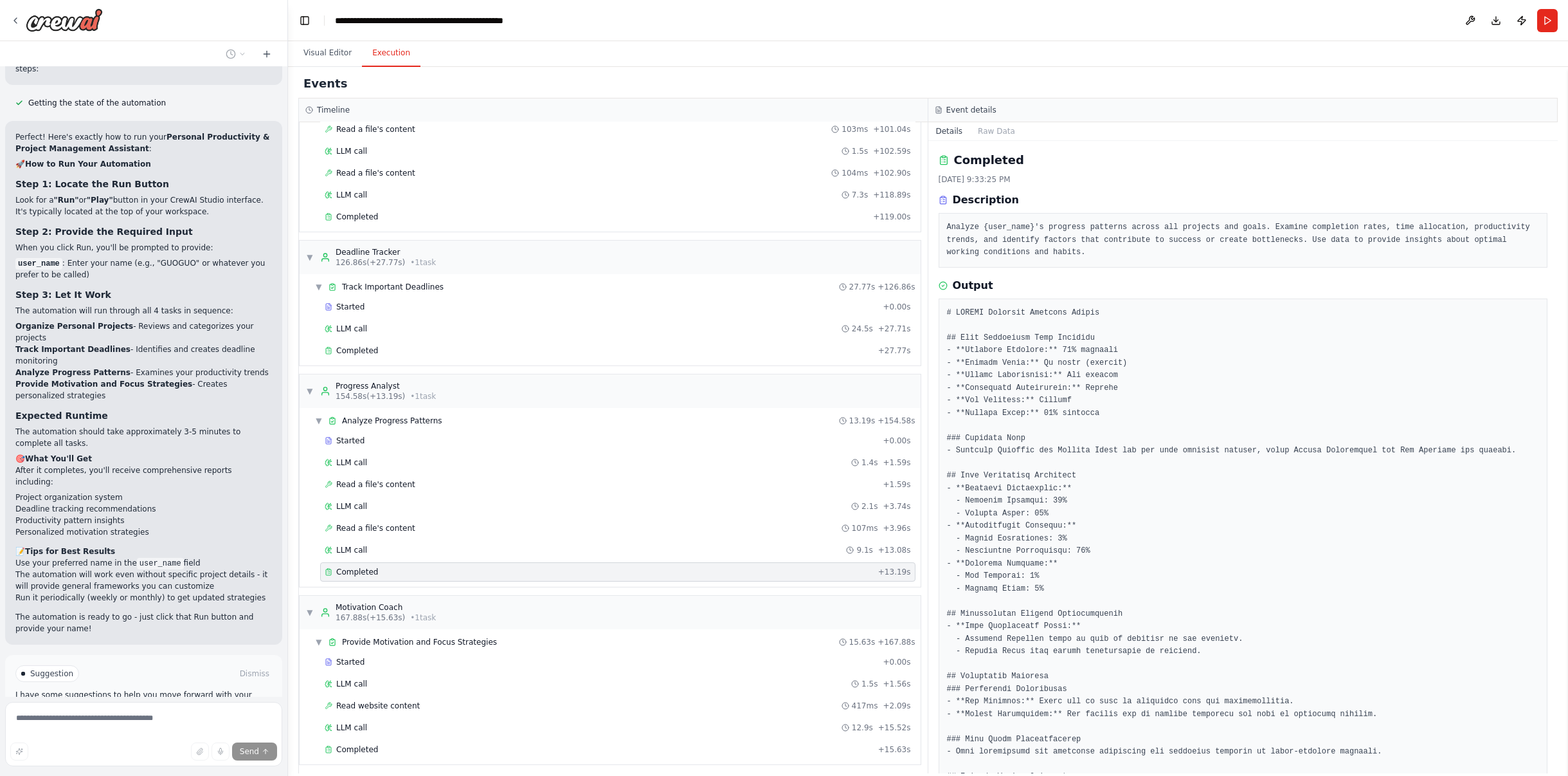
scroll to position [0, 0]
click at [362, 746] on span "Completed" at bounding box center [357, 749] width 42 height 11
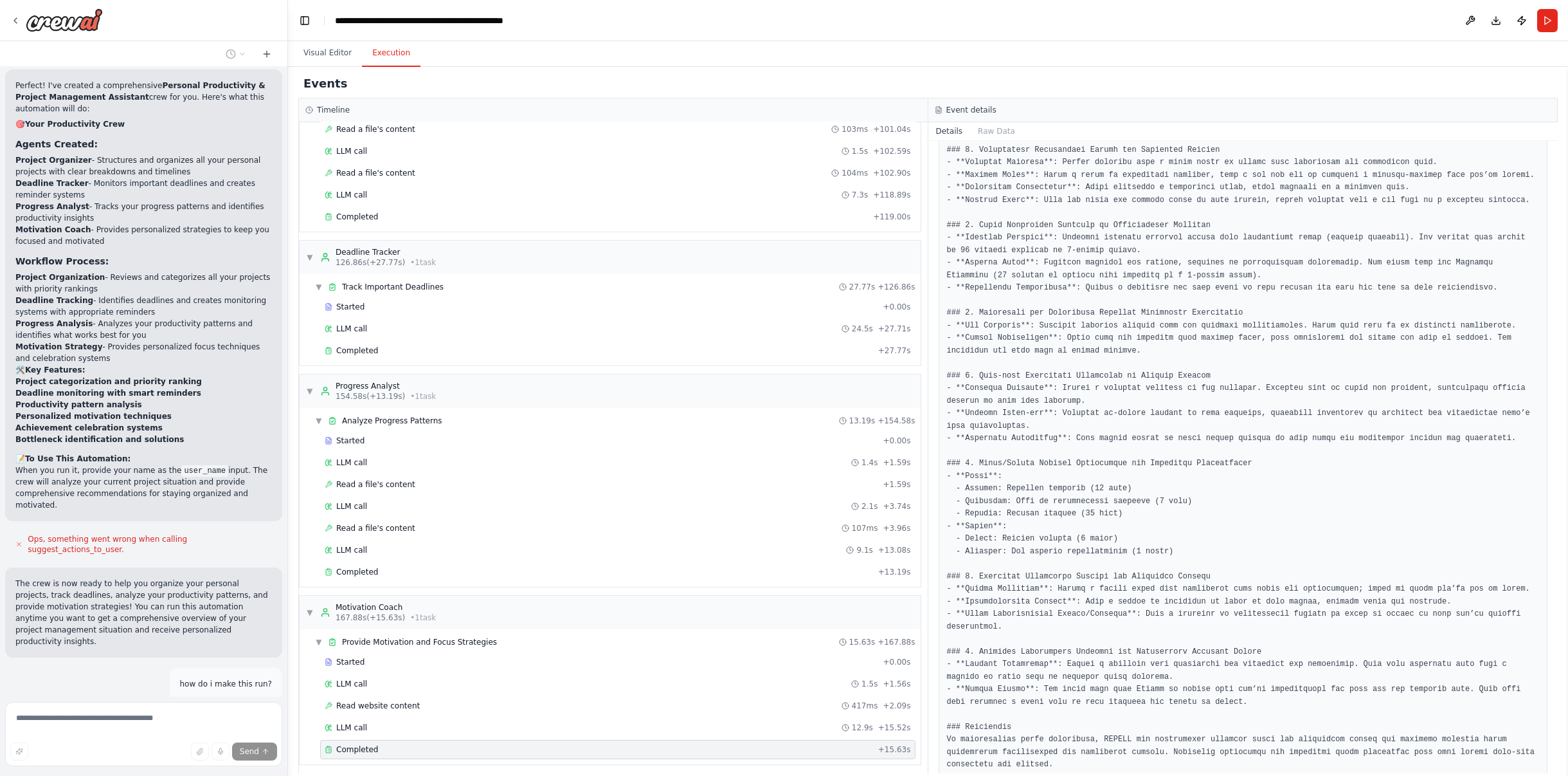
scroll to position [495, 0]
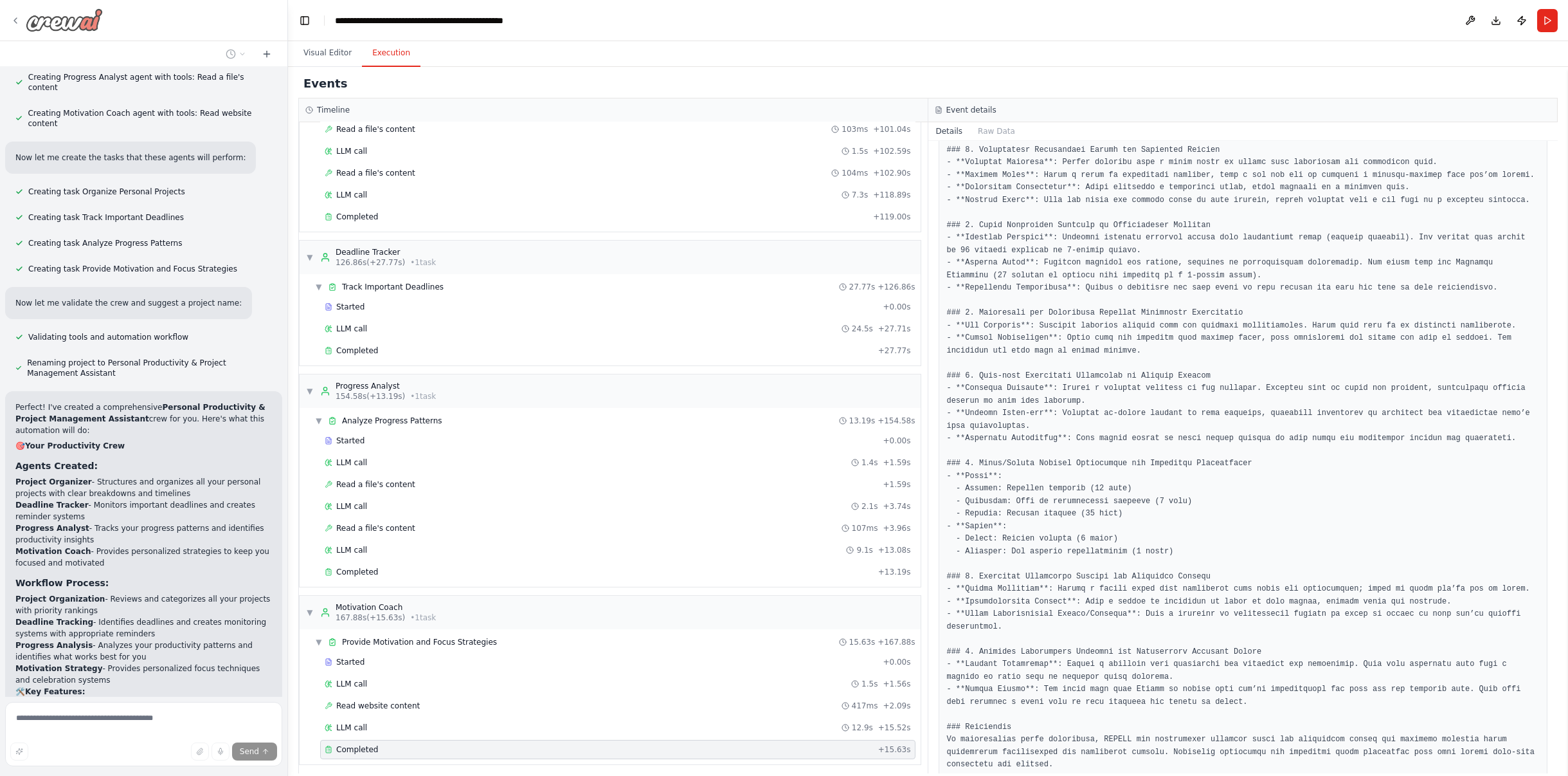
click at [45, 21] on img at bounding box center [64, 20] width 77 height 23
click at [18, 18] on icon at bounding box center [16, 20] width 11 height 11
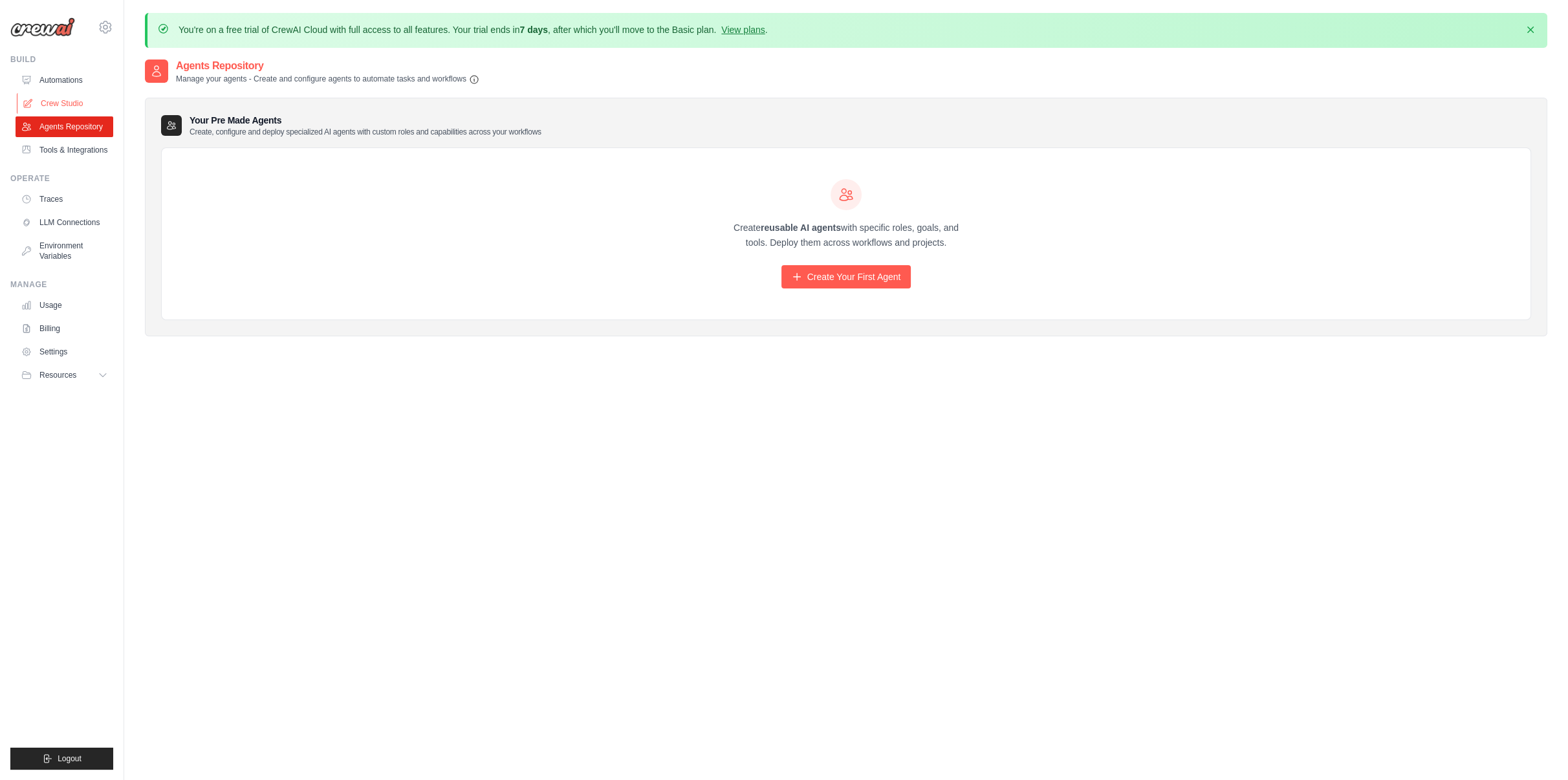
click at [76, 103] on link "Crew Studio" at bounding box center [65, 103] width 98 height 21
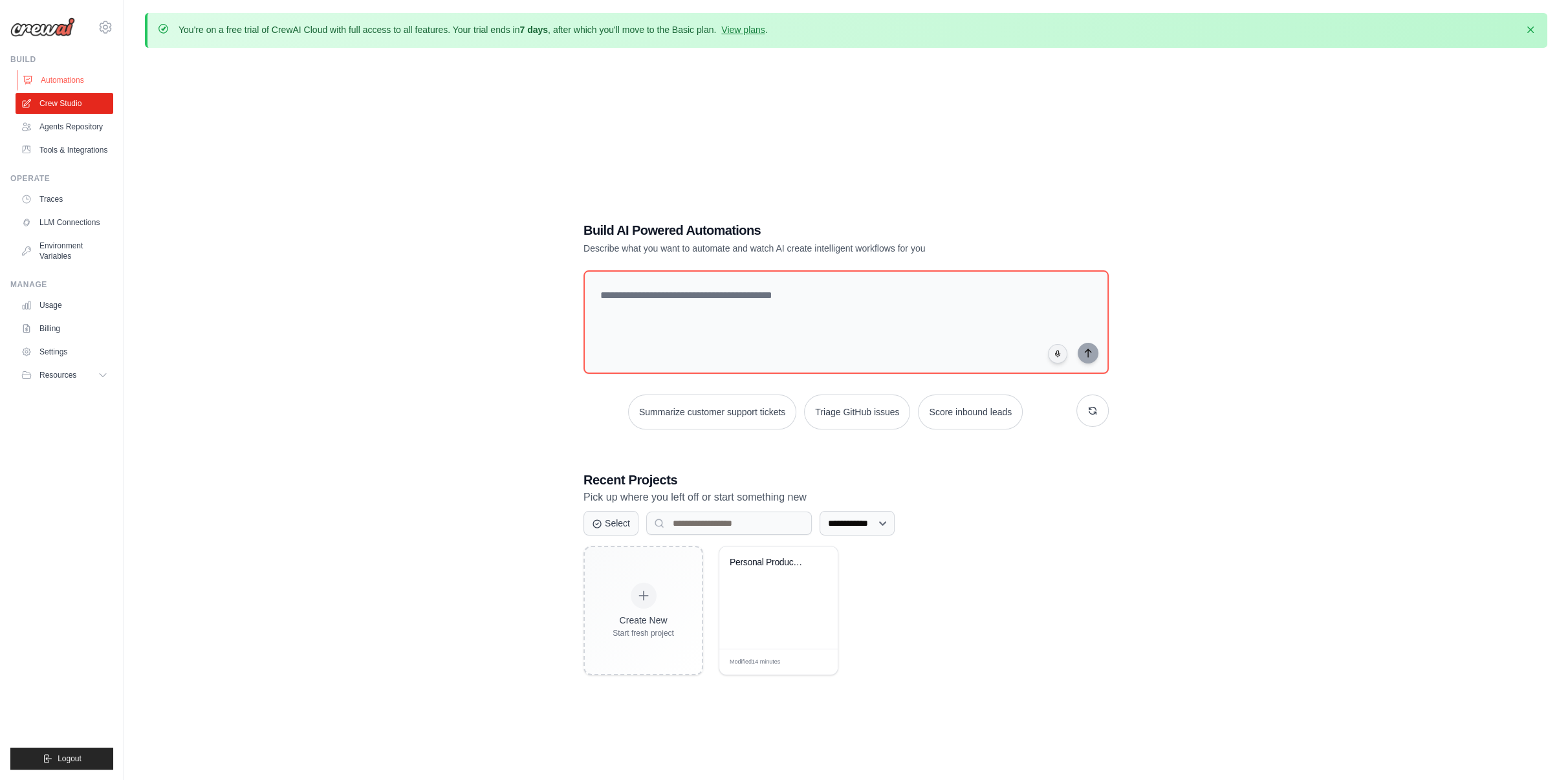
click at [52, 81] on link "Automations" at bounding box center [65, 80] width 98 height 21
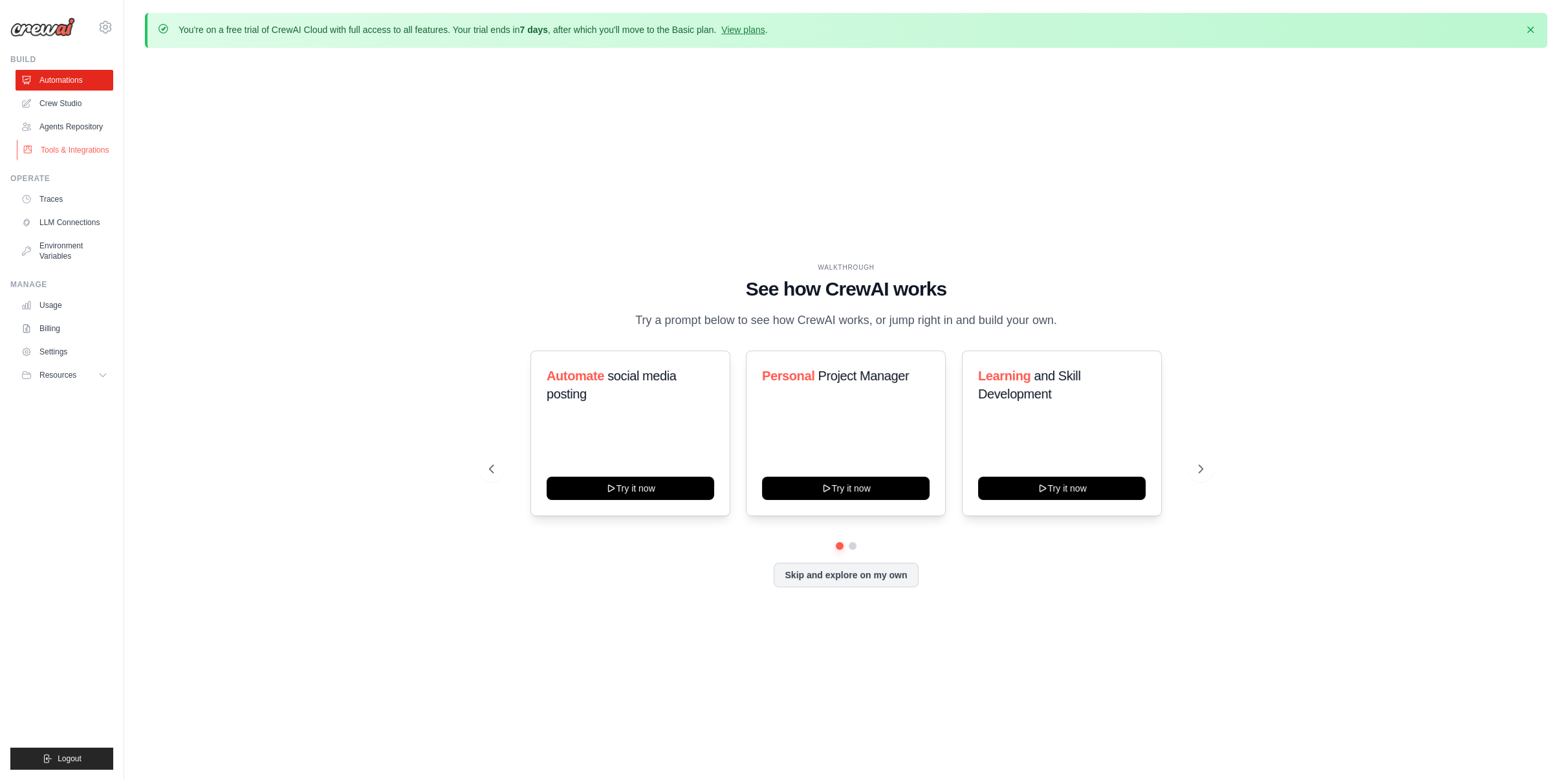
click at [67, 150] on link "Tools & Integrations" at bounding box center [65, 150] width 98 height 21
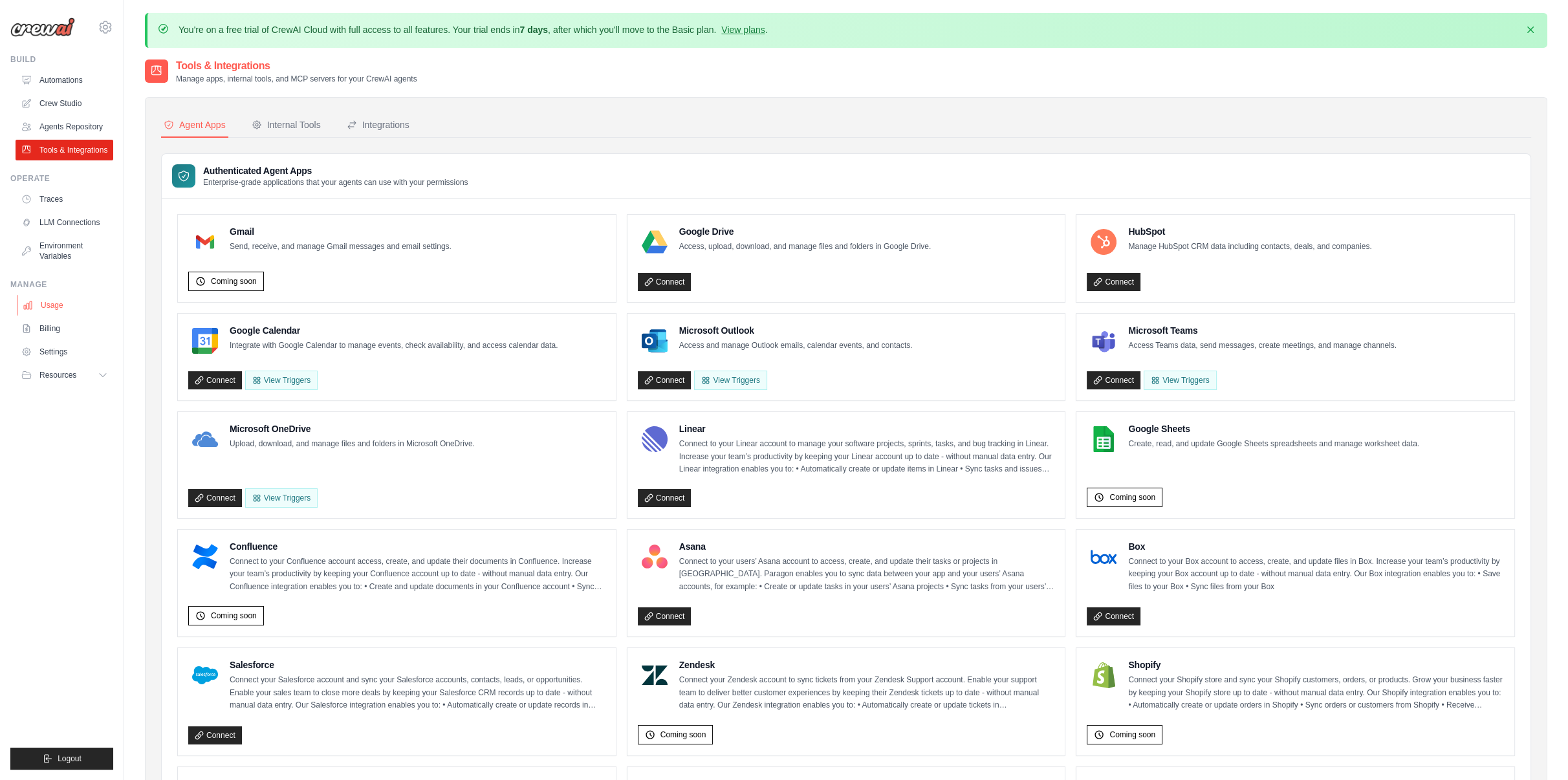
click at [56, 306] on link "Usage" at bounding box center [65, 304] width 98 height 21
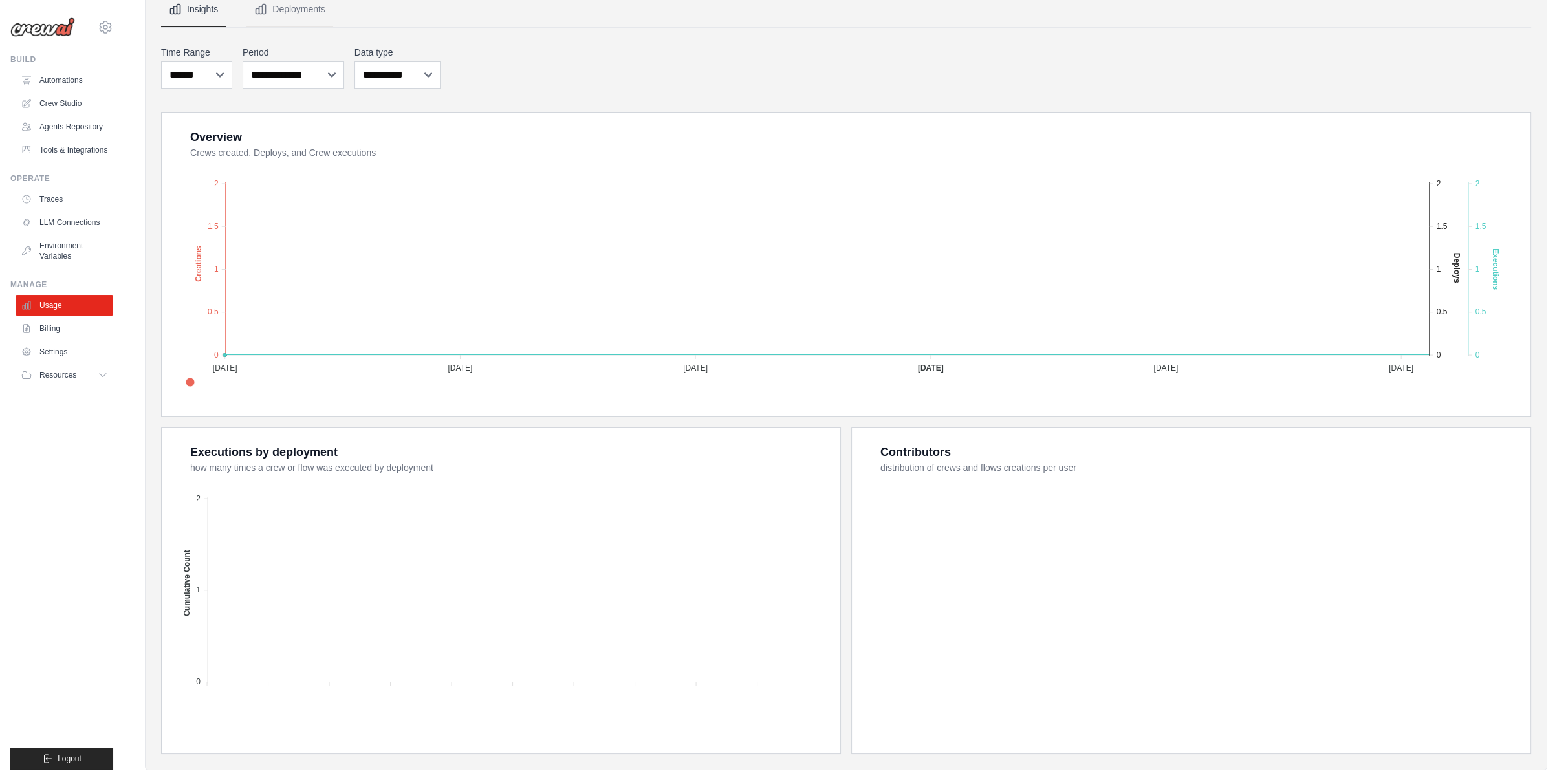
scroll to position [138, 0]
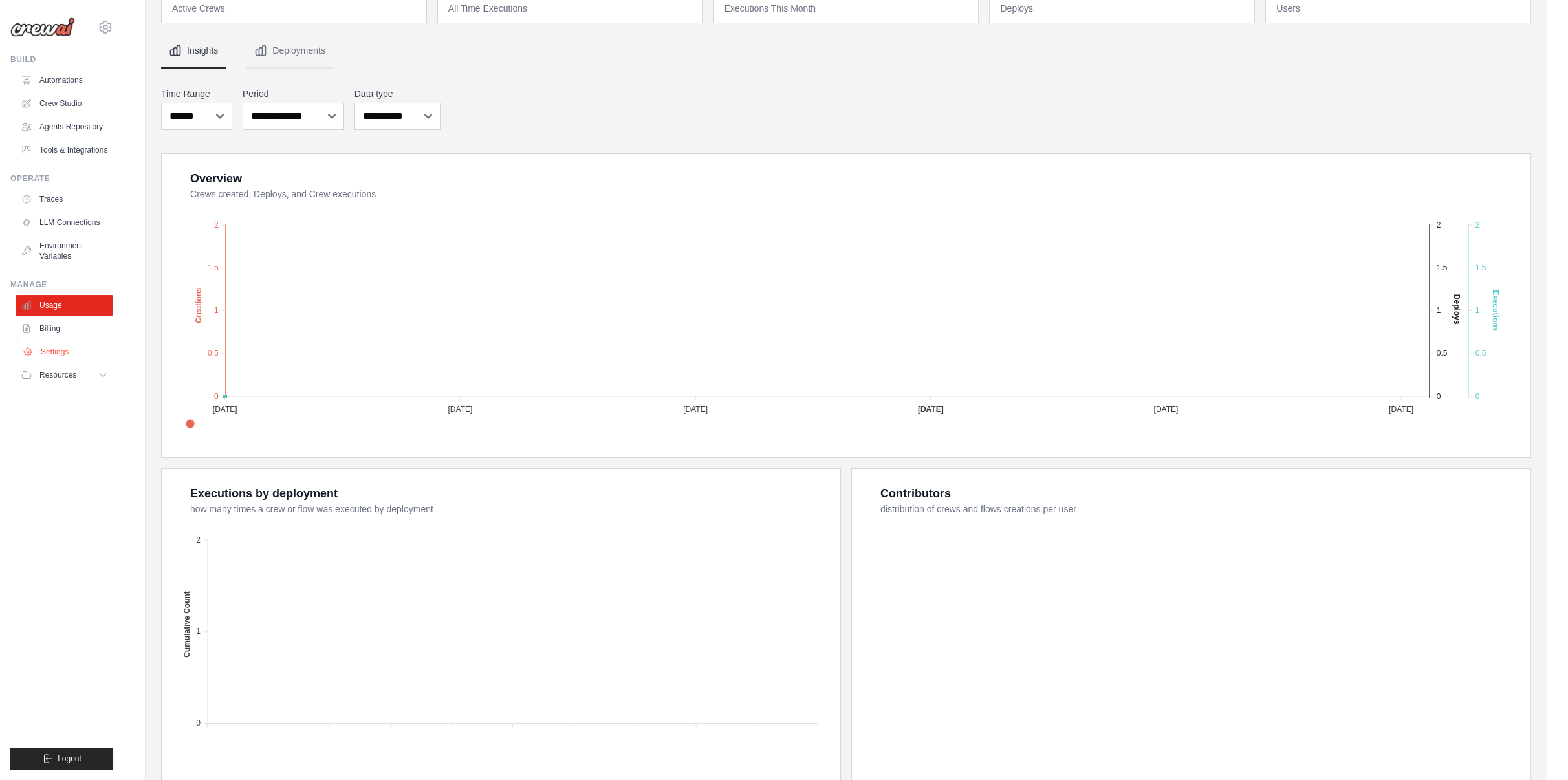
click at [61, 353] on link "Settings" at bounding box center [65, 351] width 98 height 21
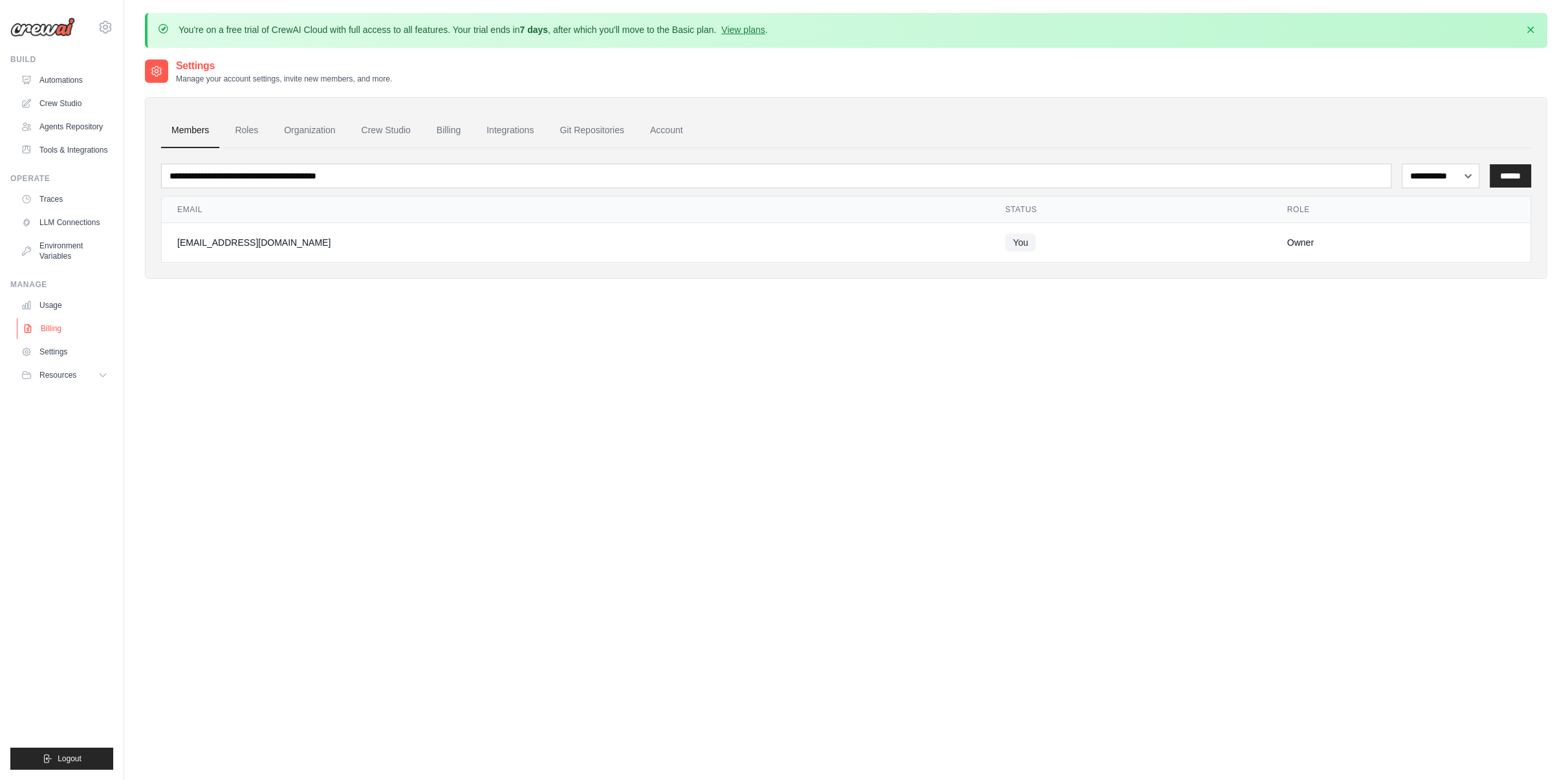
click at [47, 327] on link "Billing" at bounding box center [65, 328] width 98 height 21
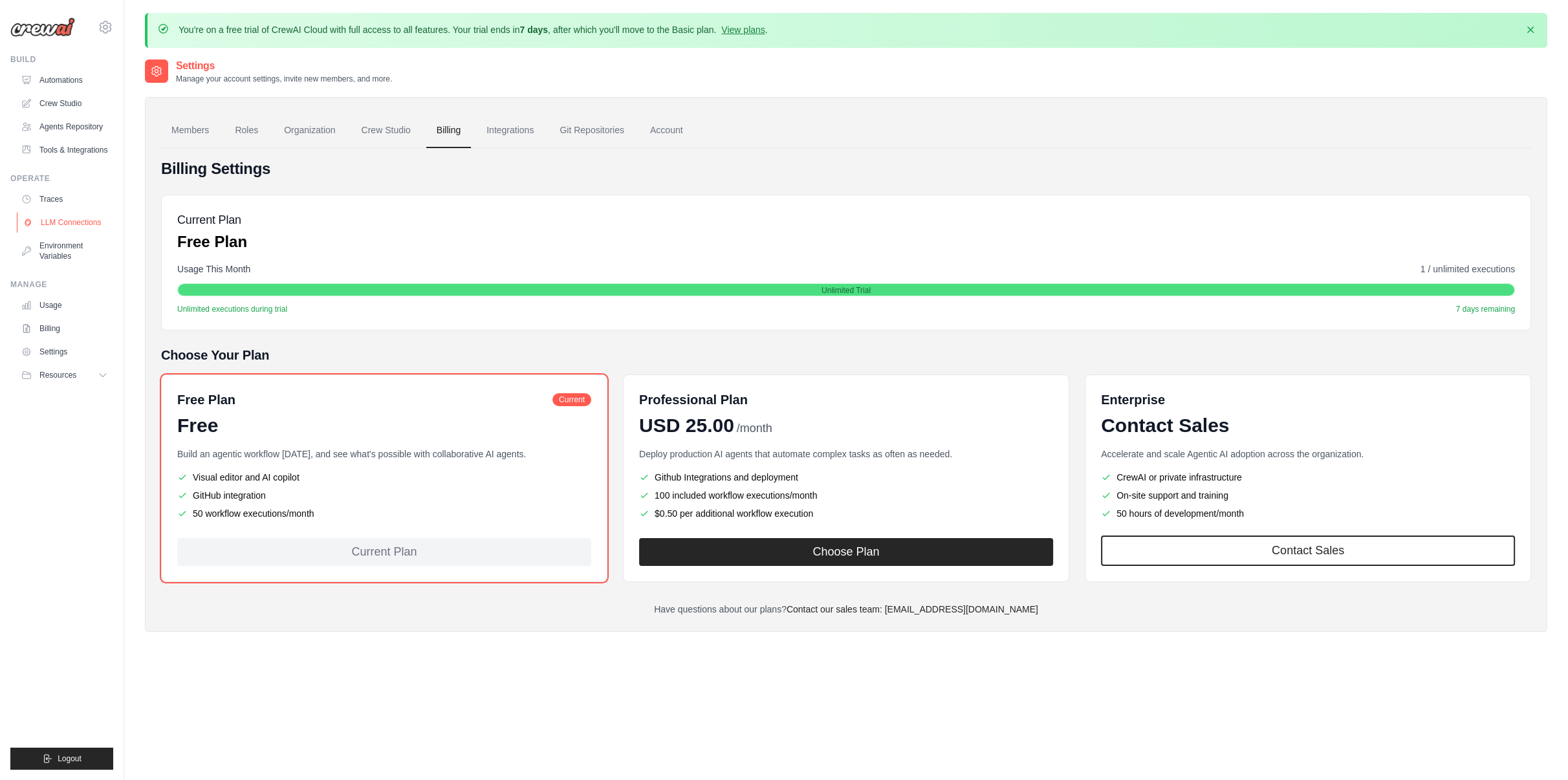
click at [73, 222] on link "LLM Connections" at bounding box center [65, 222] width 98 height 21
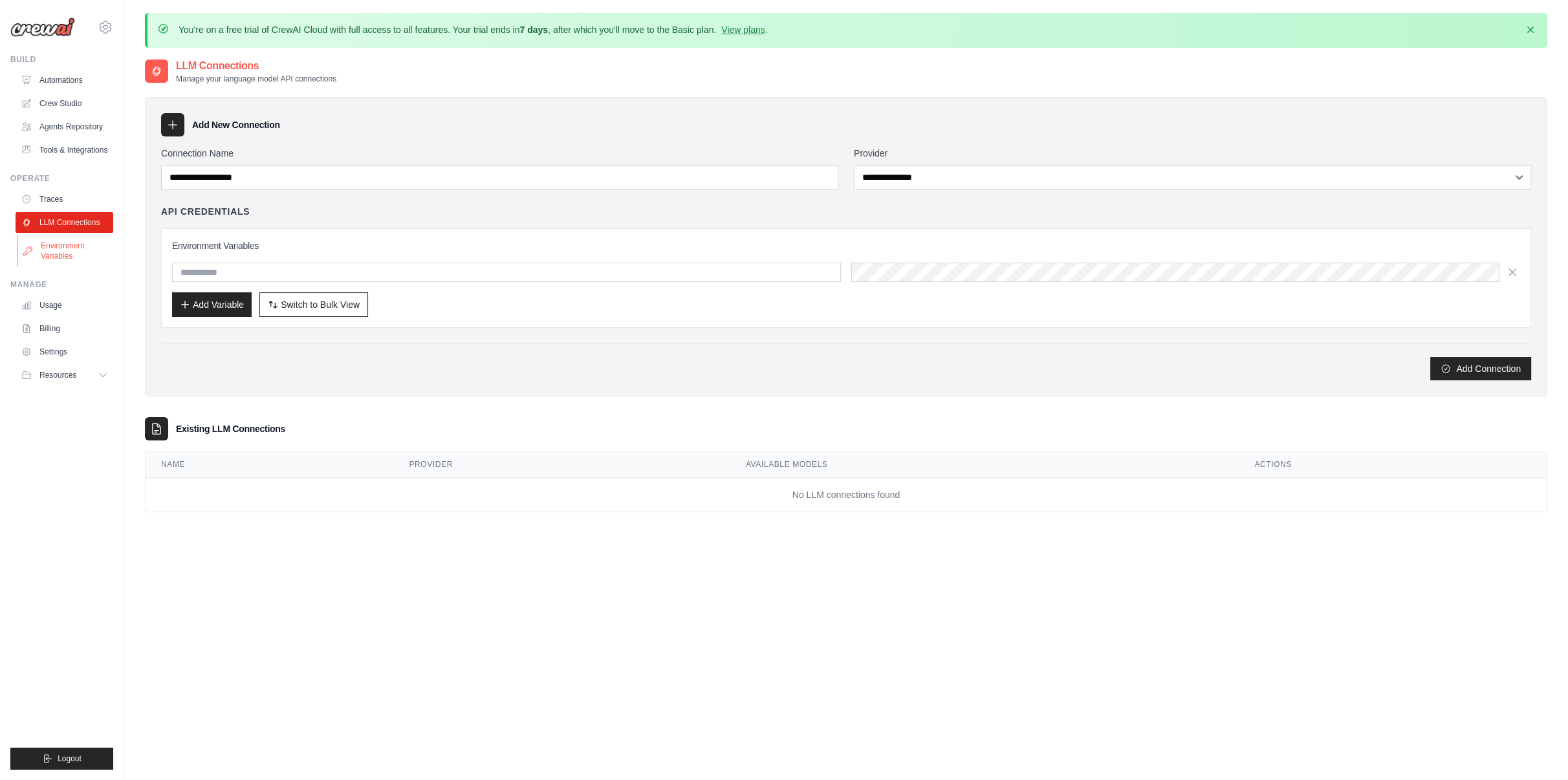
click at [56, 243] on link "Environment Variables" at bounding box center [65, 251] width 98 height 31
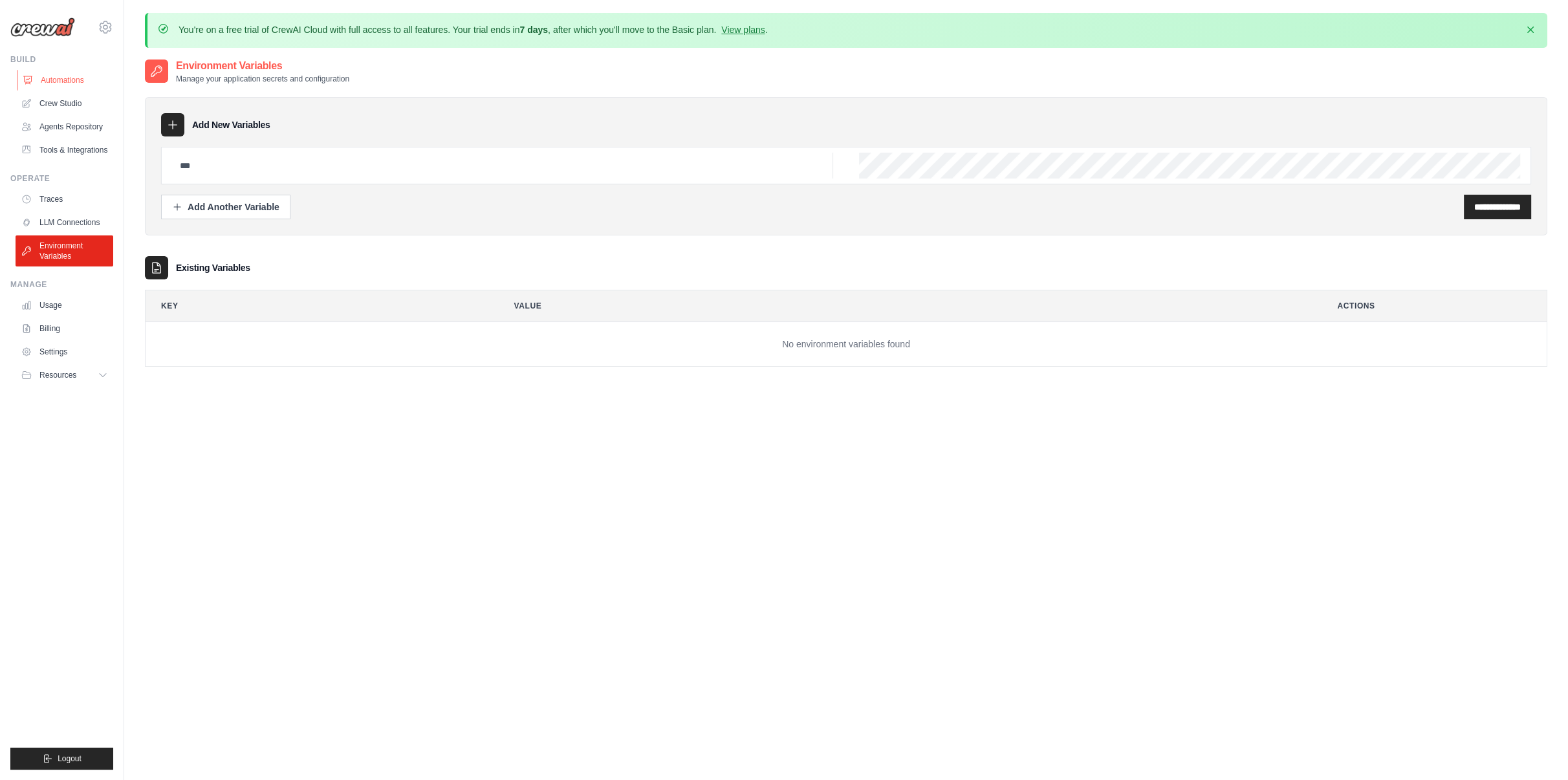
click at [53, 76] on link "Automations" at bounding box center [65, 80] width 98 height 21
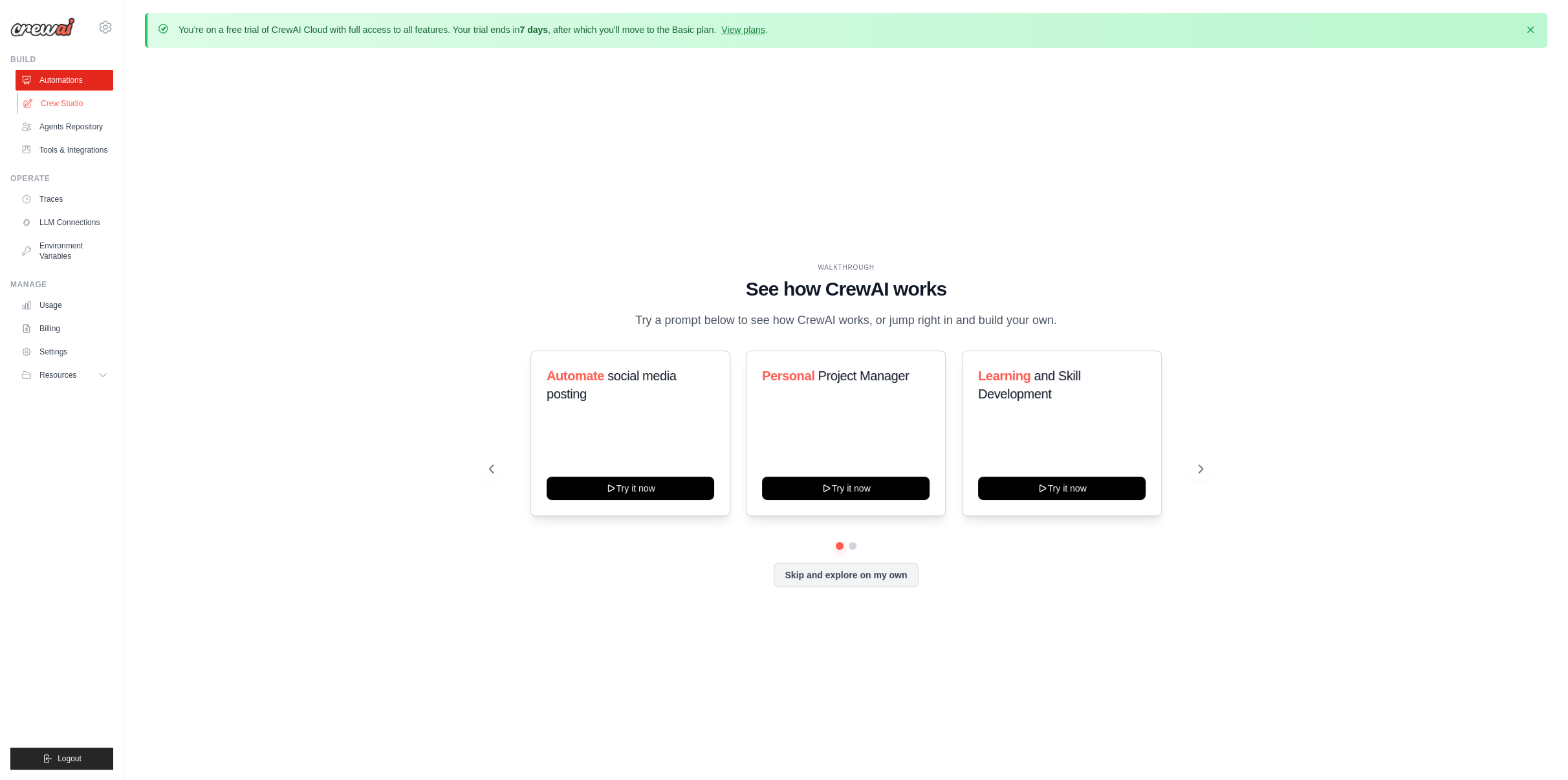
click at [50, 99] on link "Crew Studio" at bounding box center [65, 103] width 98 height 21
click at [59, 104] on link "Crew Studio" at bounding box center [65, 103] width 98 height 21
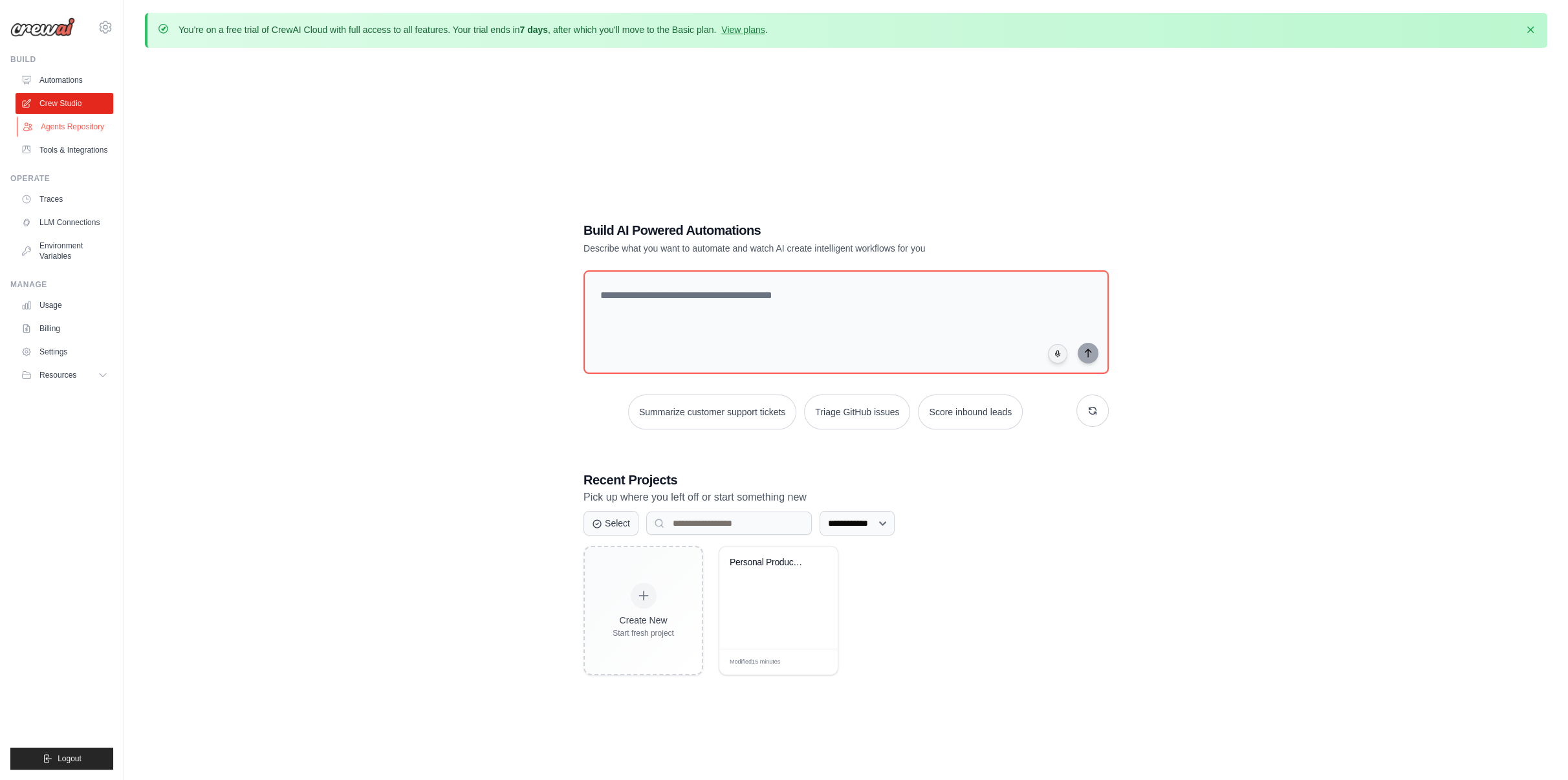
click at [85, 120] on link "Agents Repository" at bounding box center [65, 126] width 98 height 21
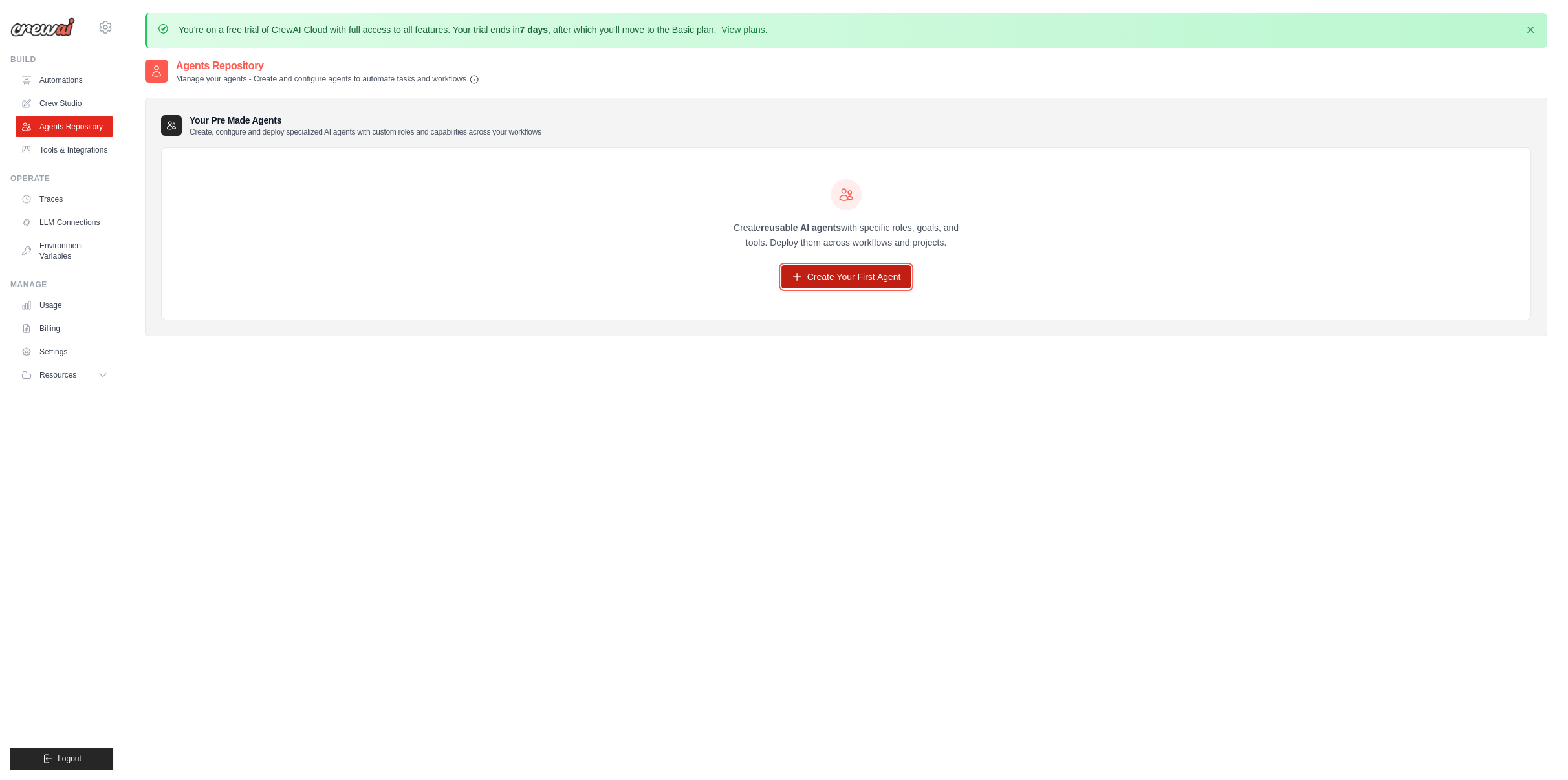
click at [815, 273] on link "Create Your First Agent" at bounding box center [846, 277] width 130 height 23
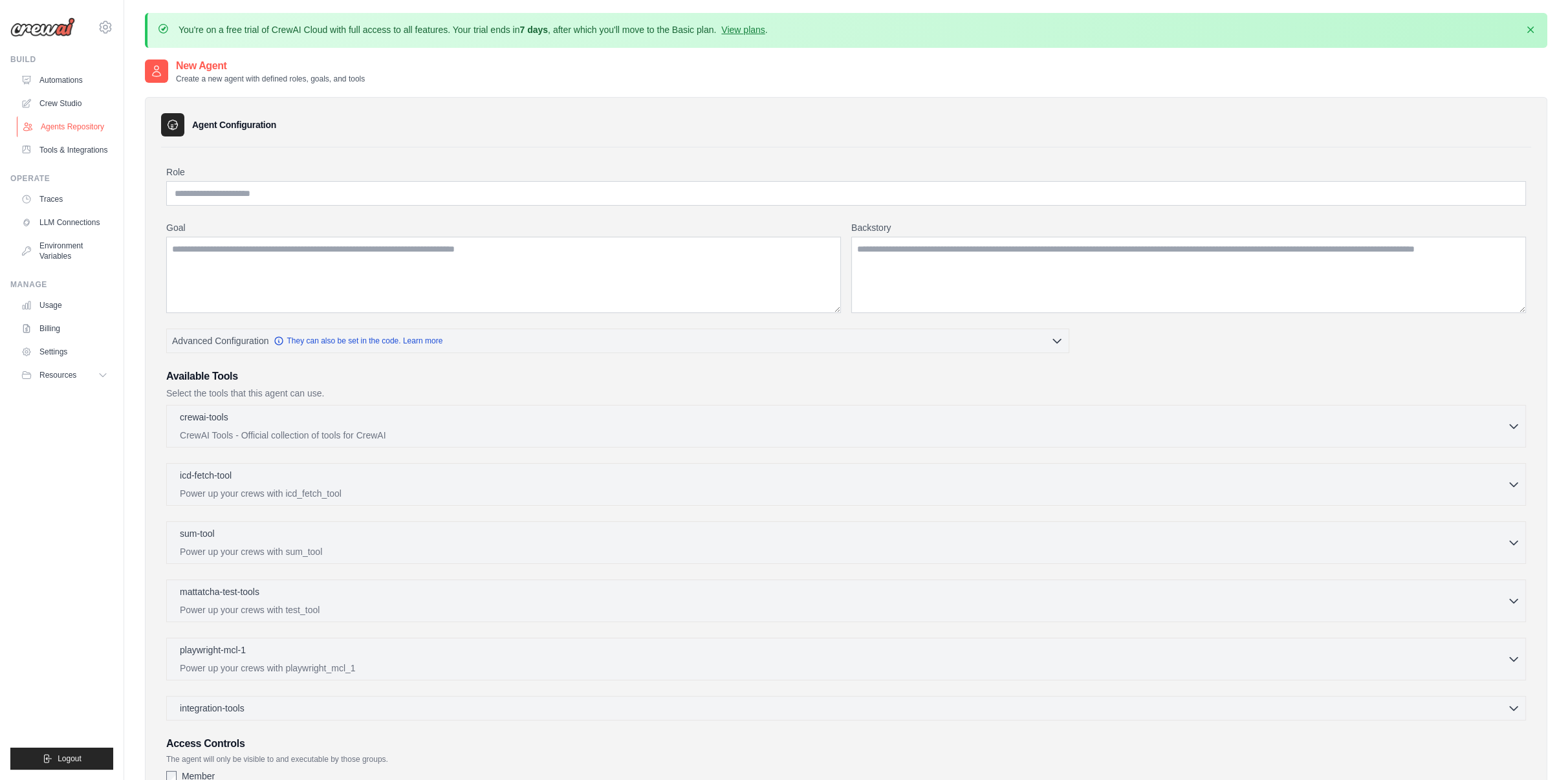
click at [63, 123] on link "Agents Repository" at bounding box center [65, 126] width 98 height 21
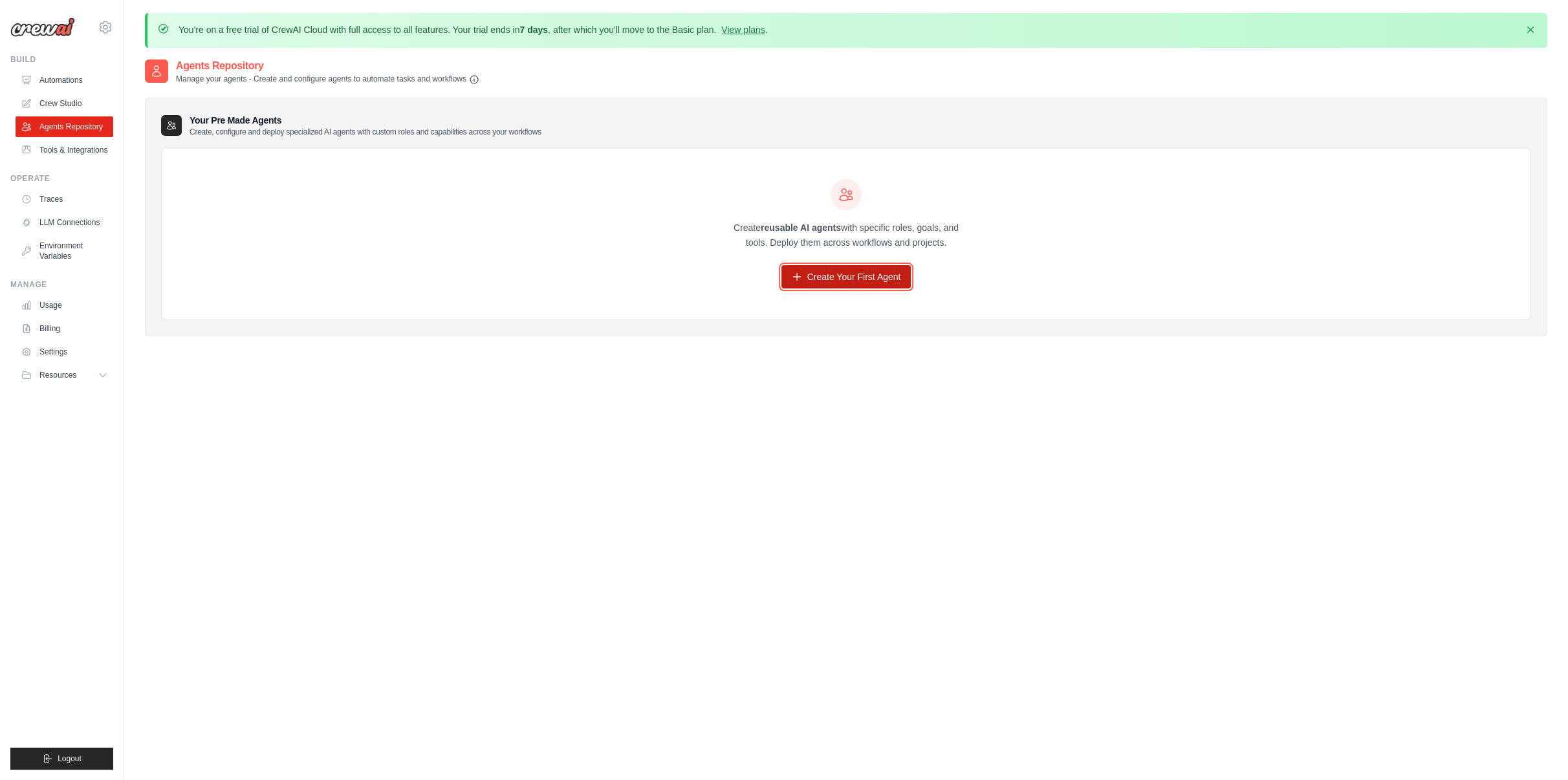
click at [815, 276] on link "Create Your First Agent" at bounding box center [846, 277] width 130 height 23
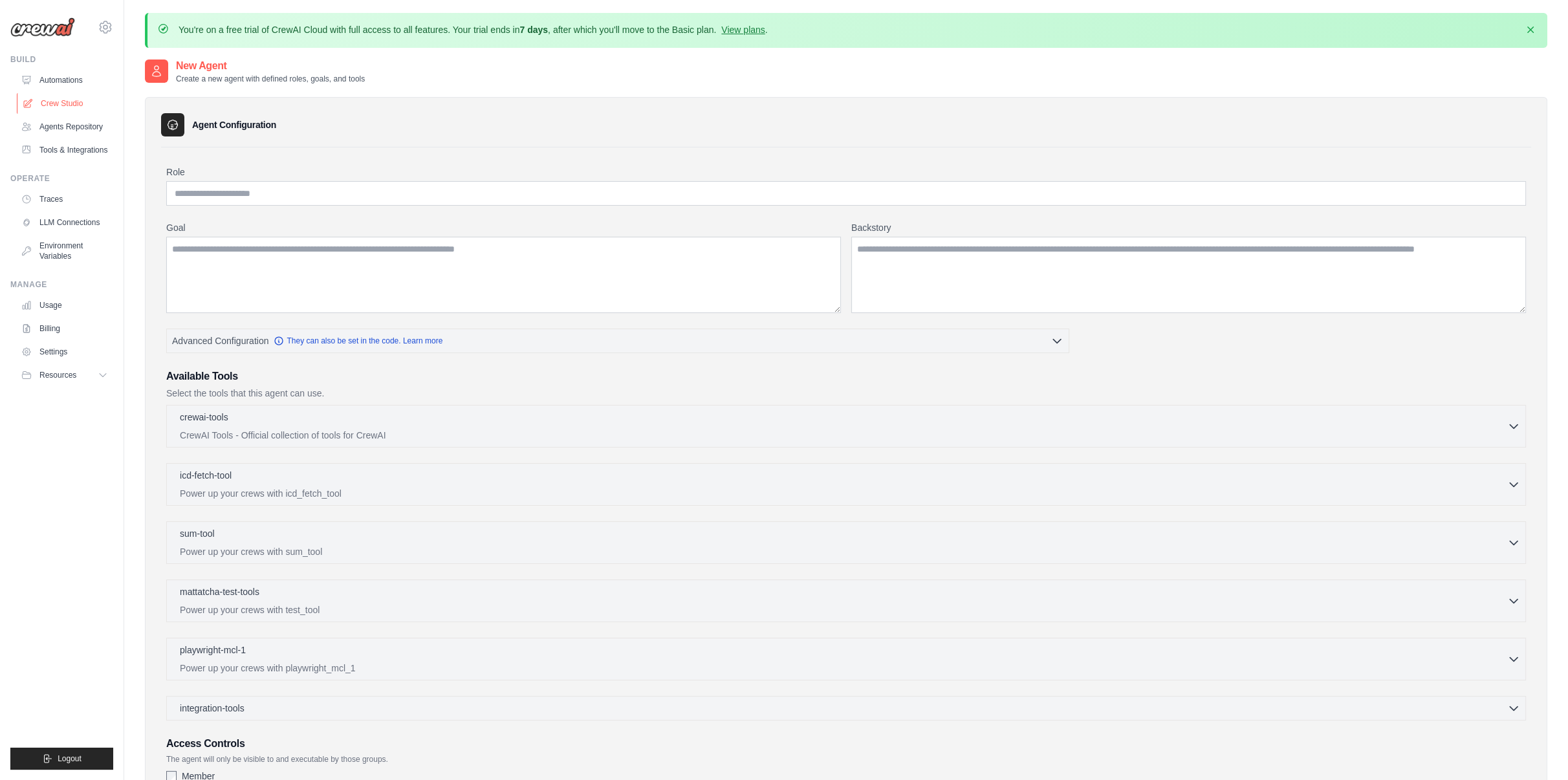
click at [64, 99] on link "Crew Studio" at bounding box center [65, 103] width 98 height 21
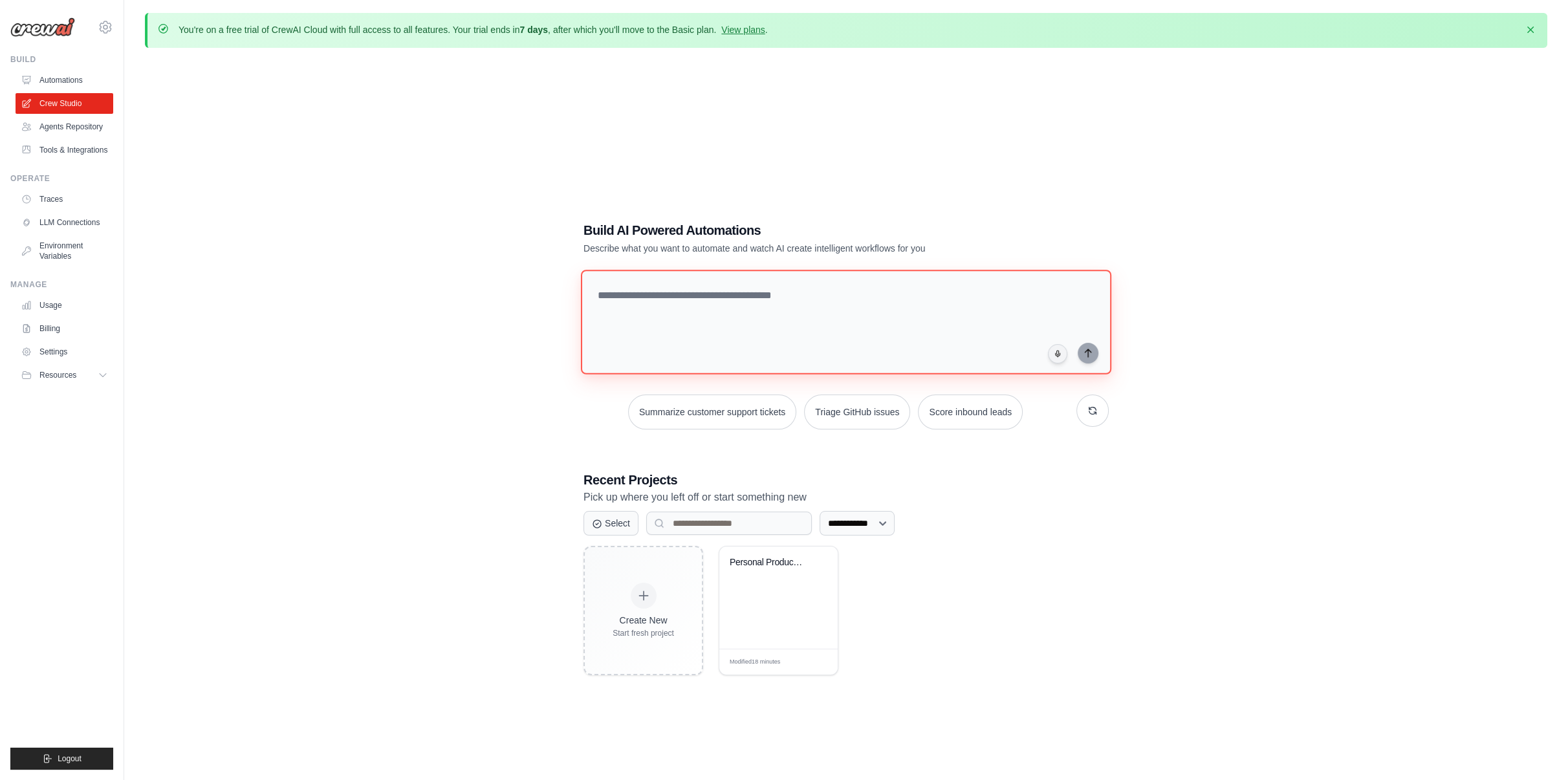
click at [692, 315] on textarea at bounding box center [846, 321] width 530 height 105
type textarea "*"
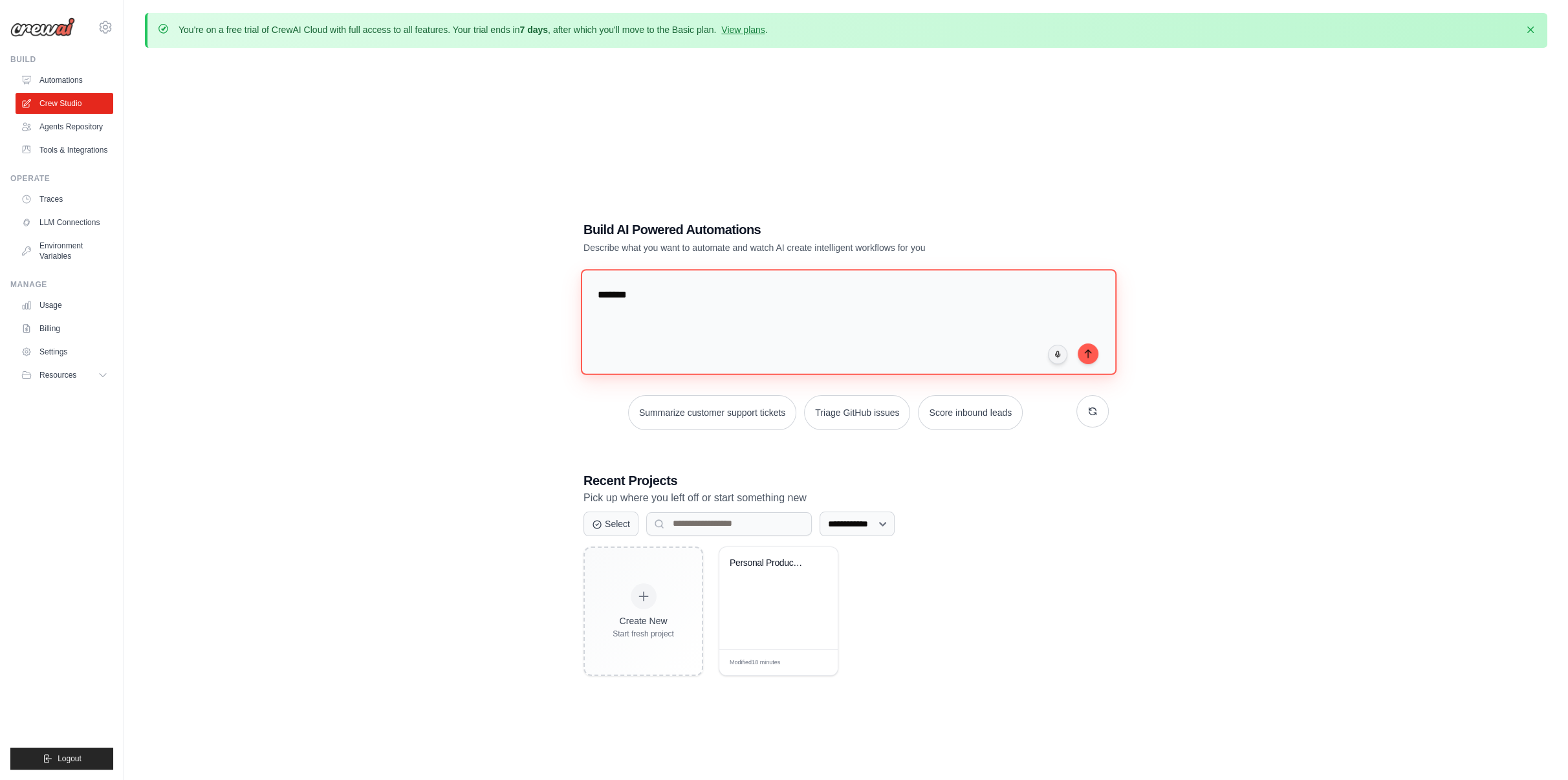
type textarea "******"
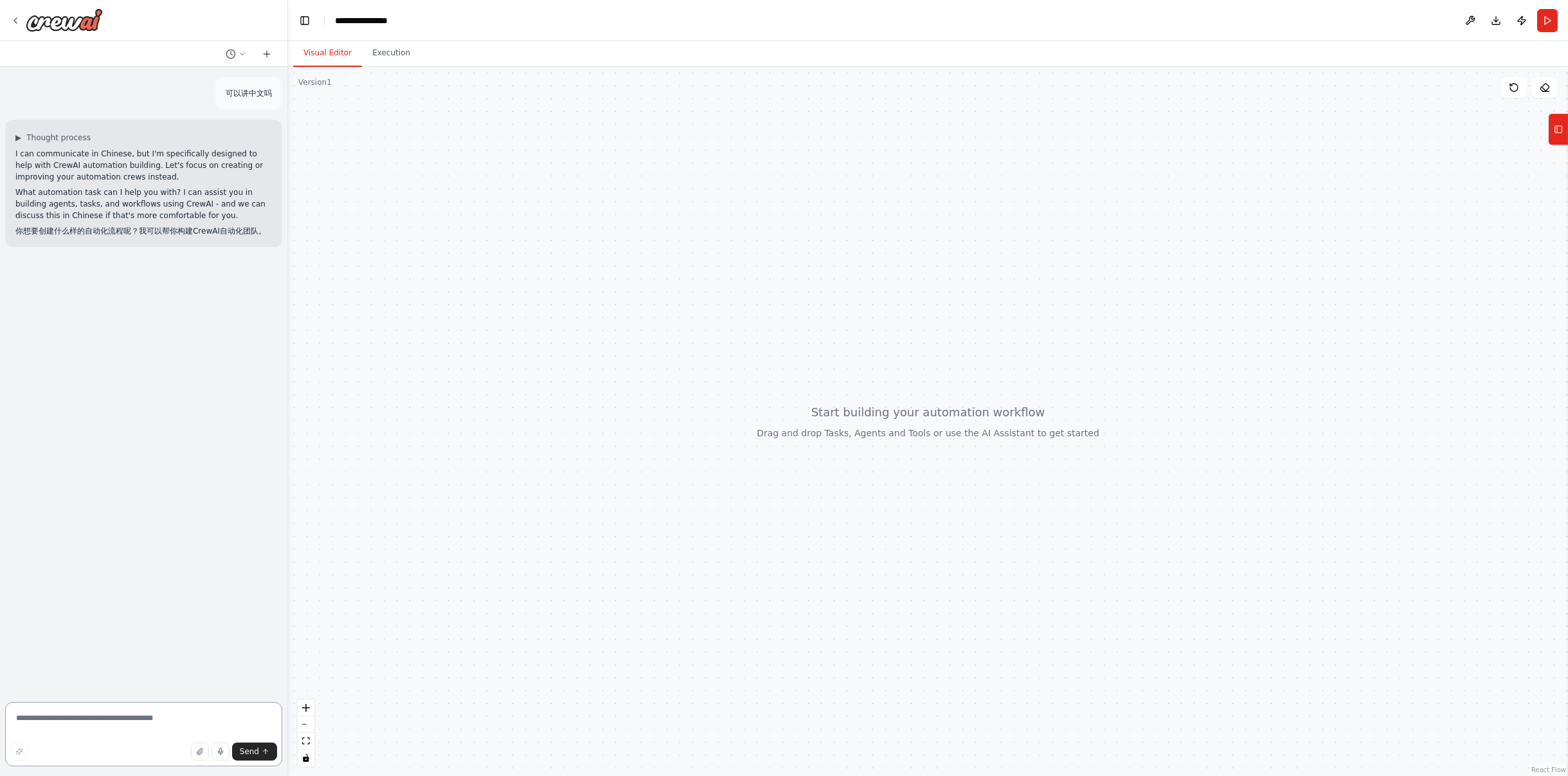
click at [128, 720] on textarea at bounding box center [143, 734] width 277 height 64
paste textarea "**********"
type textarea "**********"
click at [258, 748] on button "Send" at bounding box center [255, 751] width 45 height 18
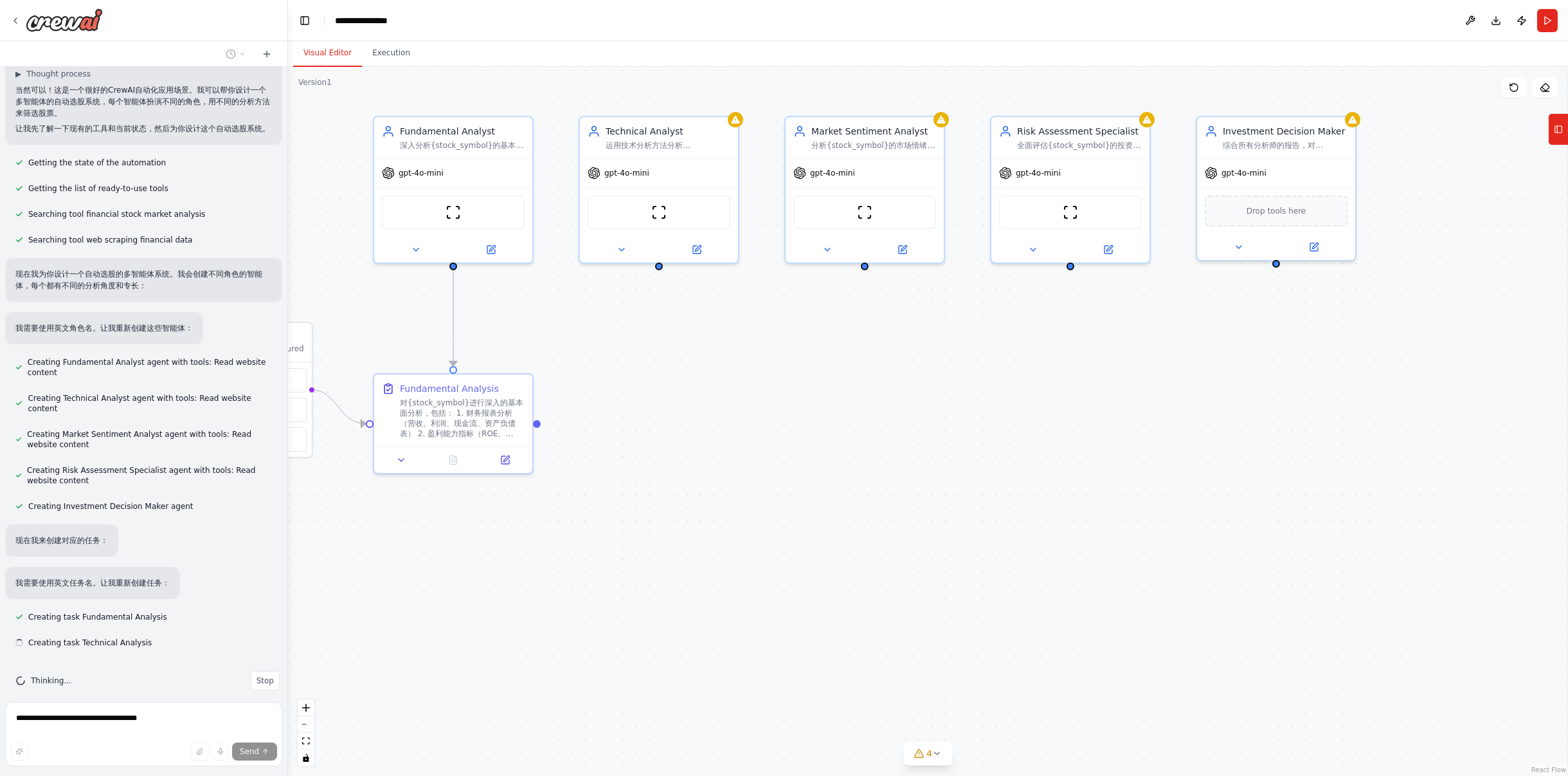
scroll to position [282, 0]
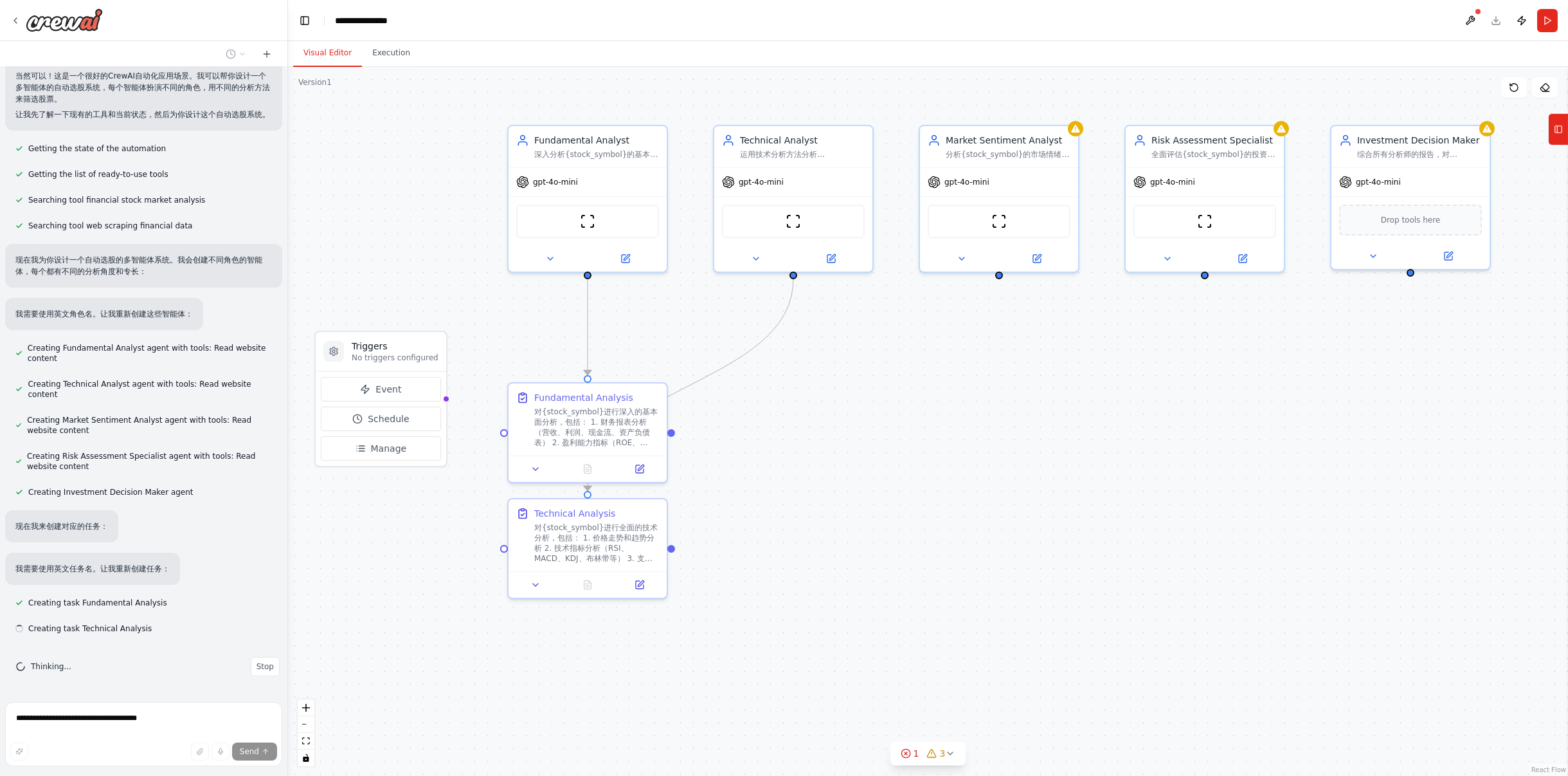
drag, startPoint x: 1167, startPoint y: 362, endPoint x: 1144, endPoint y: 358, distance: 23.3
click at [1144, 358] on div ".deletable-edge-delete-btn { width: 20px; height: 20px; border: 0px solid #ffff…" at bounding box center [928, 421] width 1280 height 709
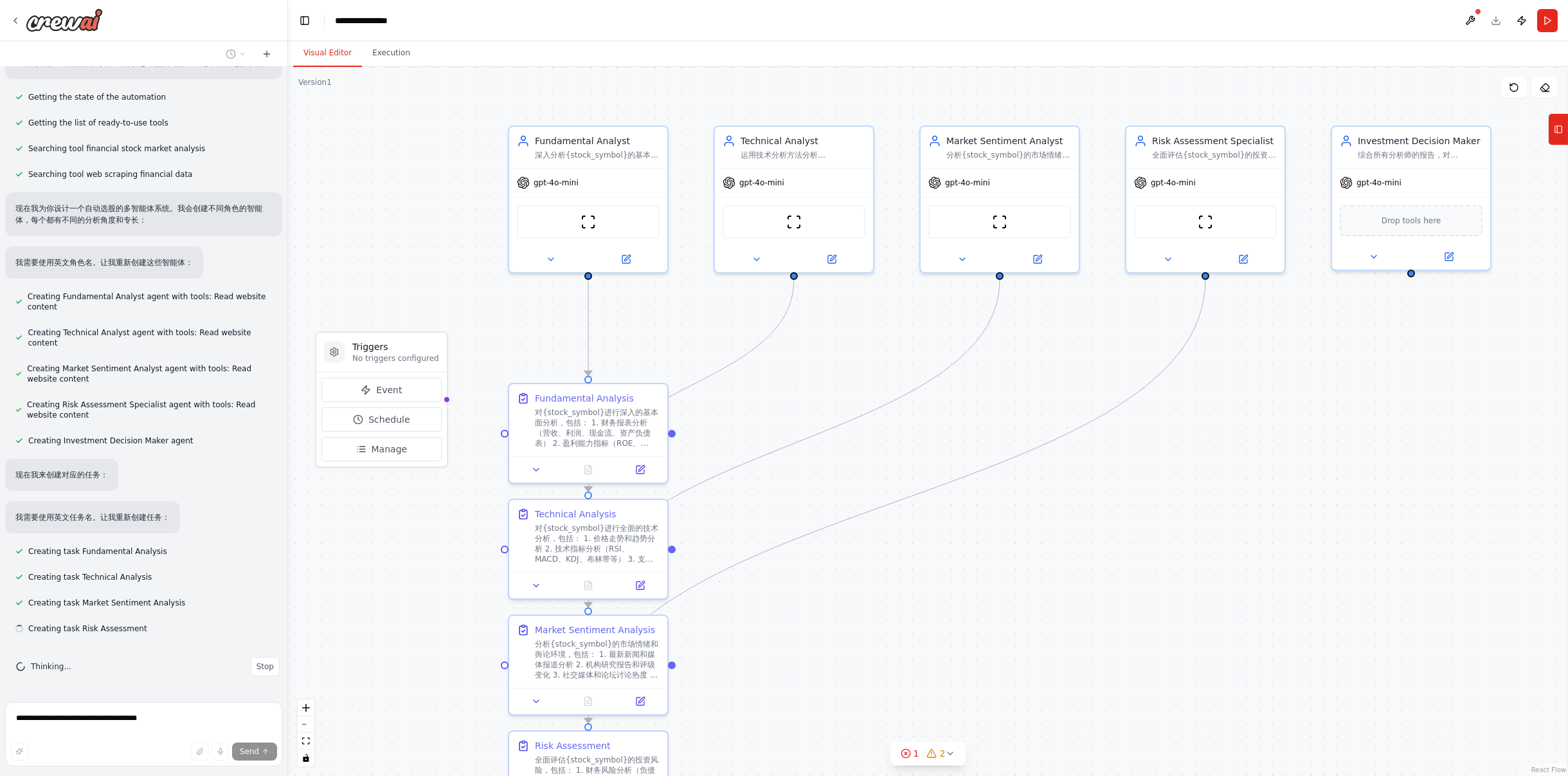
scroll to position [332, 0]
drag, startPoint x: 986, startPoint y: 453, endPoint x: 966, endPoint y: 409, distance: 48.3
click at [966, 409] on div ".deletable-edge-delete-btn { width: 20px; height: 20px; border: 0px solid #ffff…" at bounding box center [928, 421] width 1280 height 709
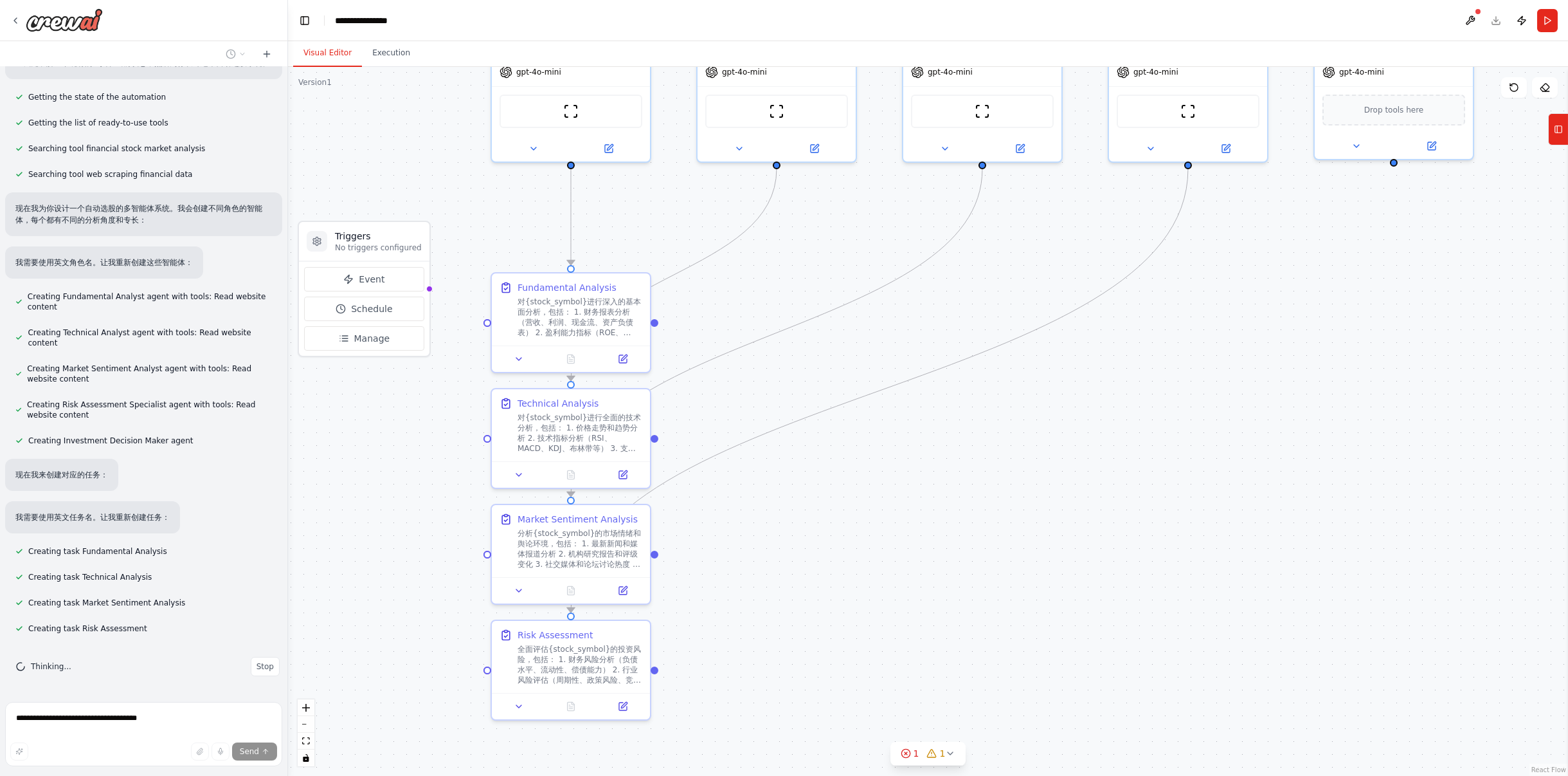
drag, startPoint x: 1120, startPoint y: 501, endPoint x: 1079, endPoint y: 386, distance: 122.1
click at [1106, 390] on div ".deletable-edge-delete-btn { width: 20px; height: 20px; border: 0px solid #ffff…" at bounding box center [928, 421] width 1280 height 709
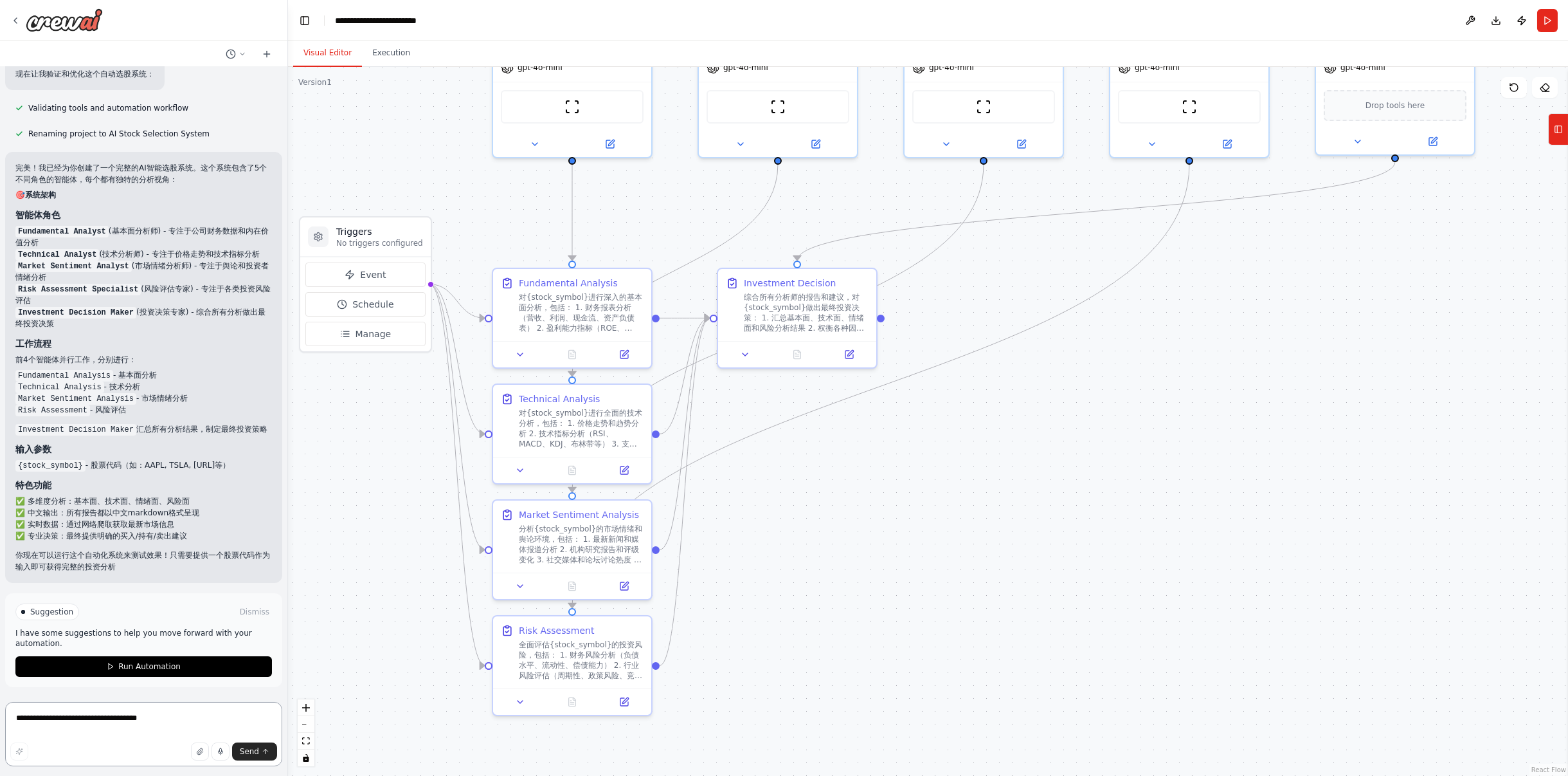
scroll to position [947, 0]
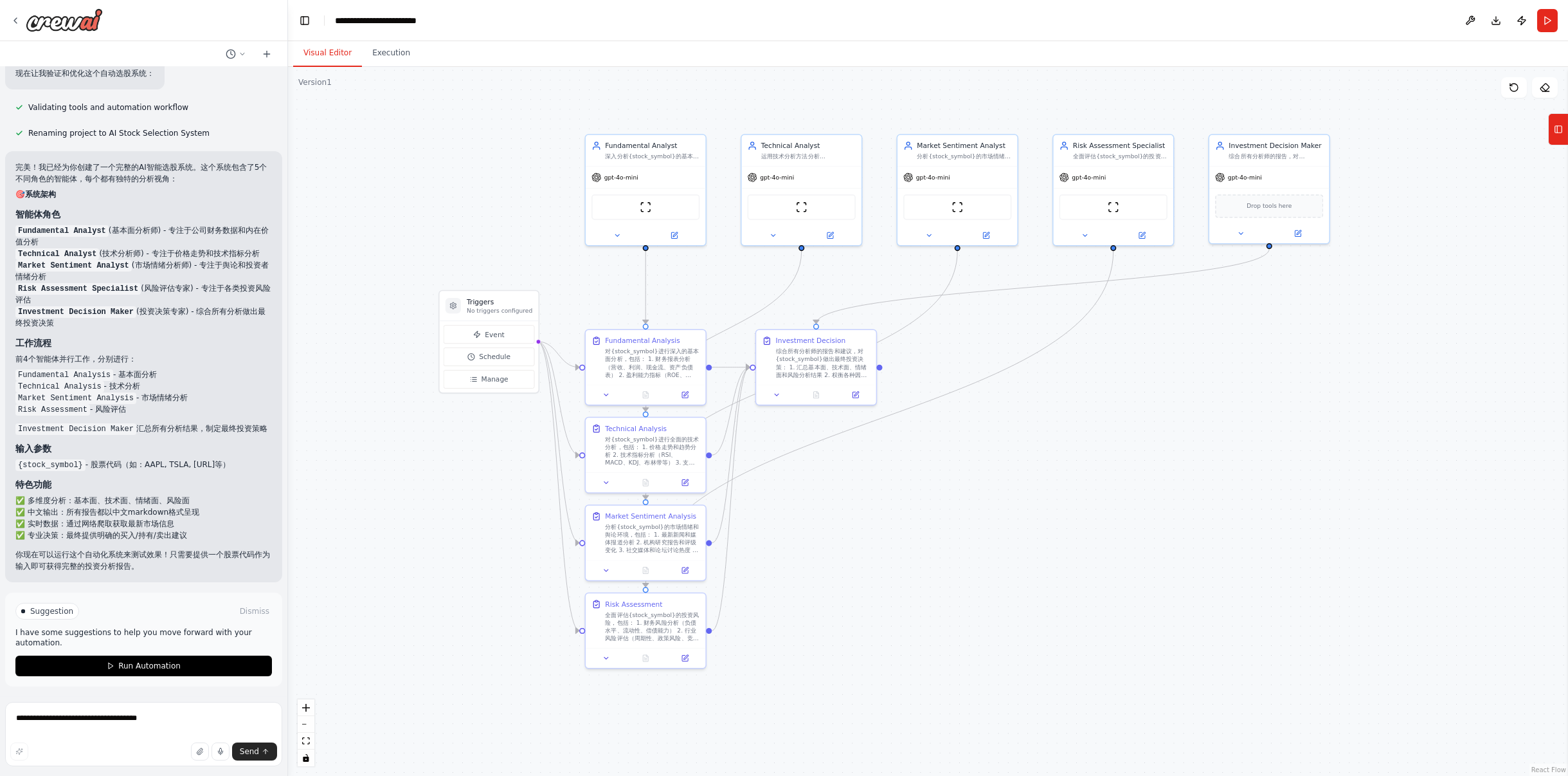
drag, startPoint x: 852, startPoint y: 433, endPoint x: 869, endPoint y: 458, distance: 30.2
click at [869, 458] on div ".deletable-edge-delete-btn { width: 20px; height: 20px; border: 0px solid #ffff…" at bounding box center [928, 421] width 1280 height 709
click at [456, 308] on icon at bounding box center [453, 306] width 8 height 8
click at [496, 380] on span "Manage" at bounding box center [495, 379] width 27 height 10
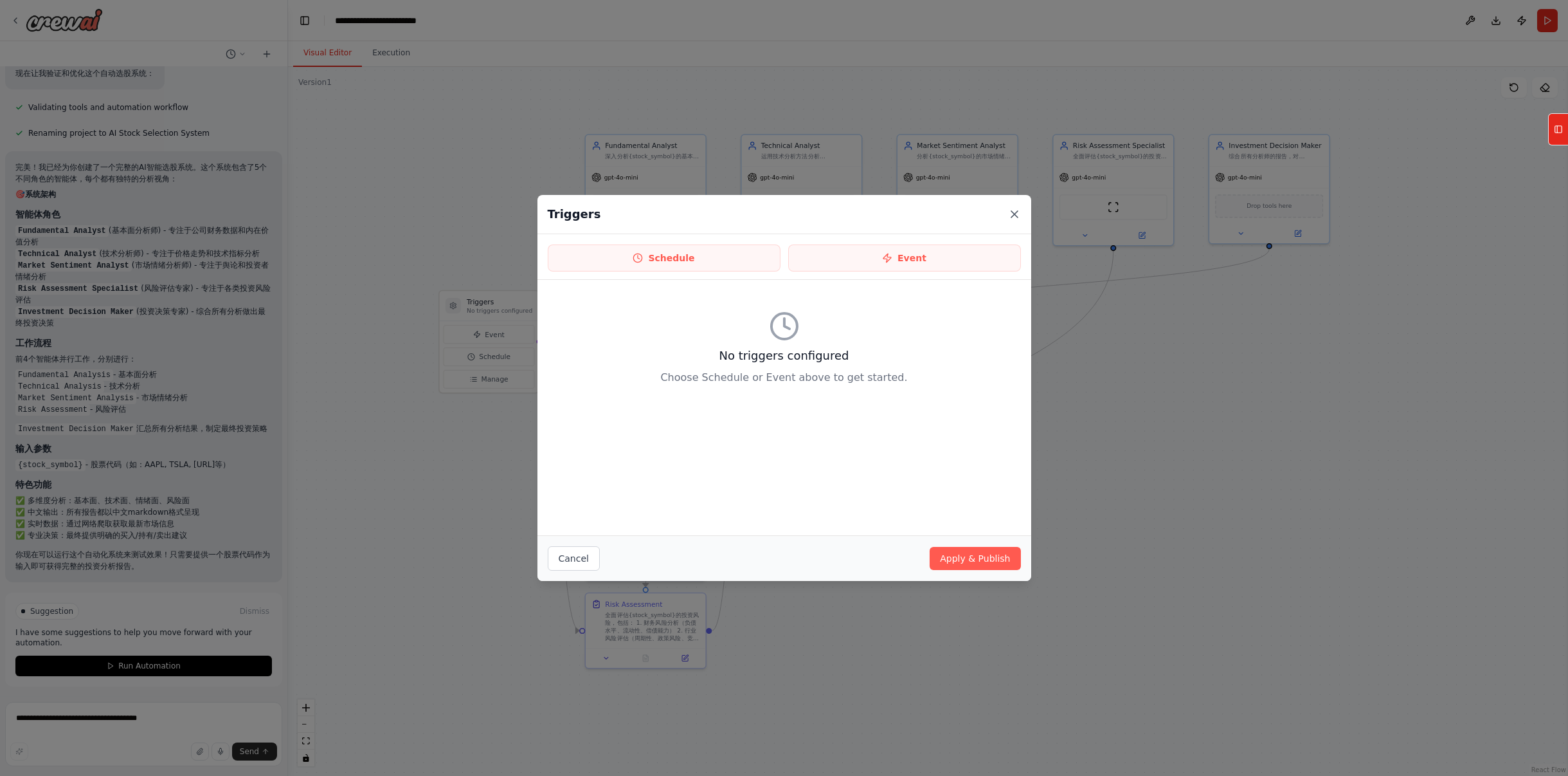
click at [1011, 214] on icon at bounding box center [1014, 214] width 12 height 12
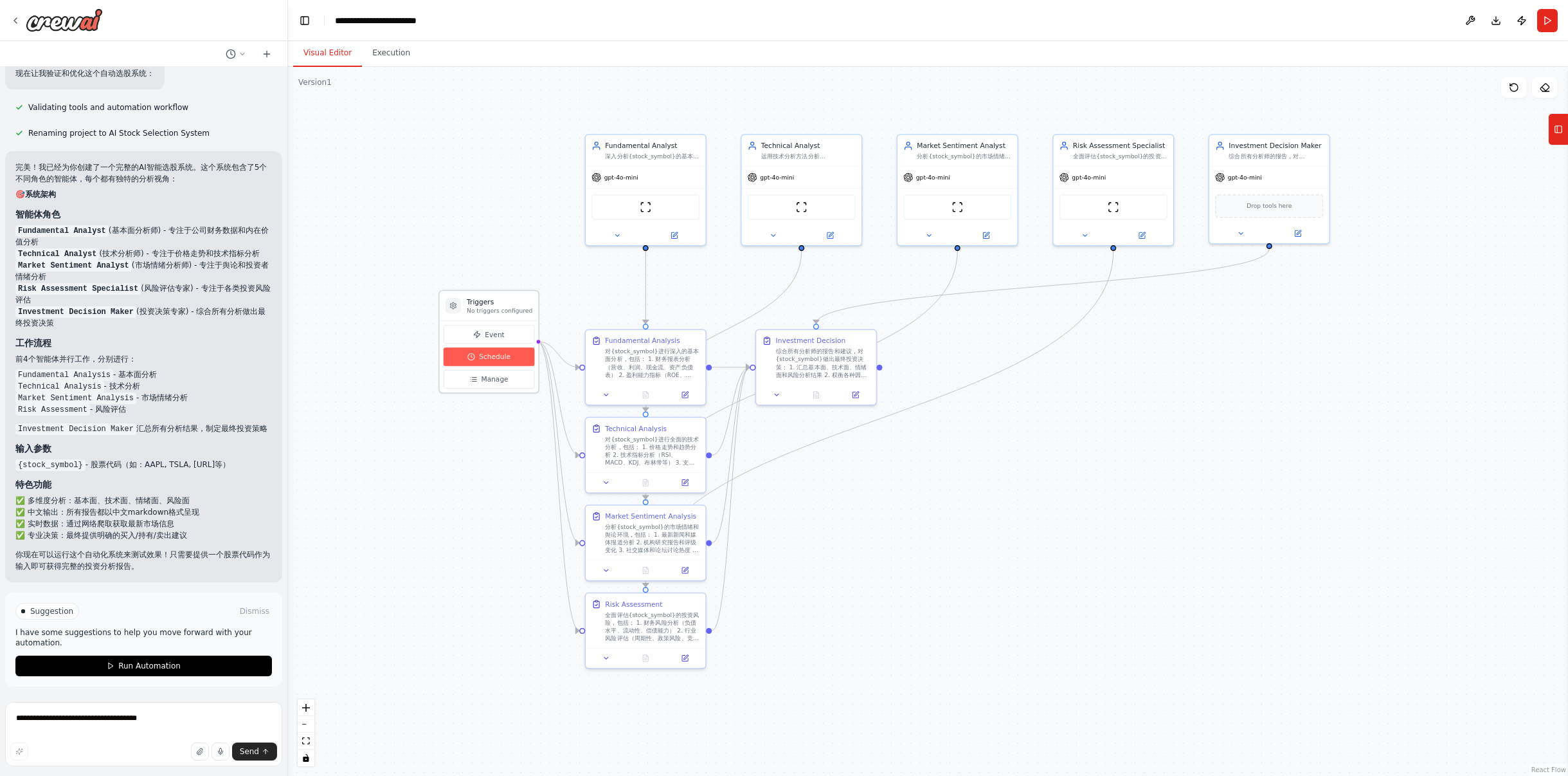
click at [483, 359] on span "Schedule" at bounding box center [494, 356] width 31 height 10
select select "******"
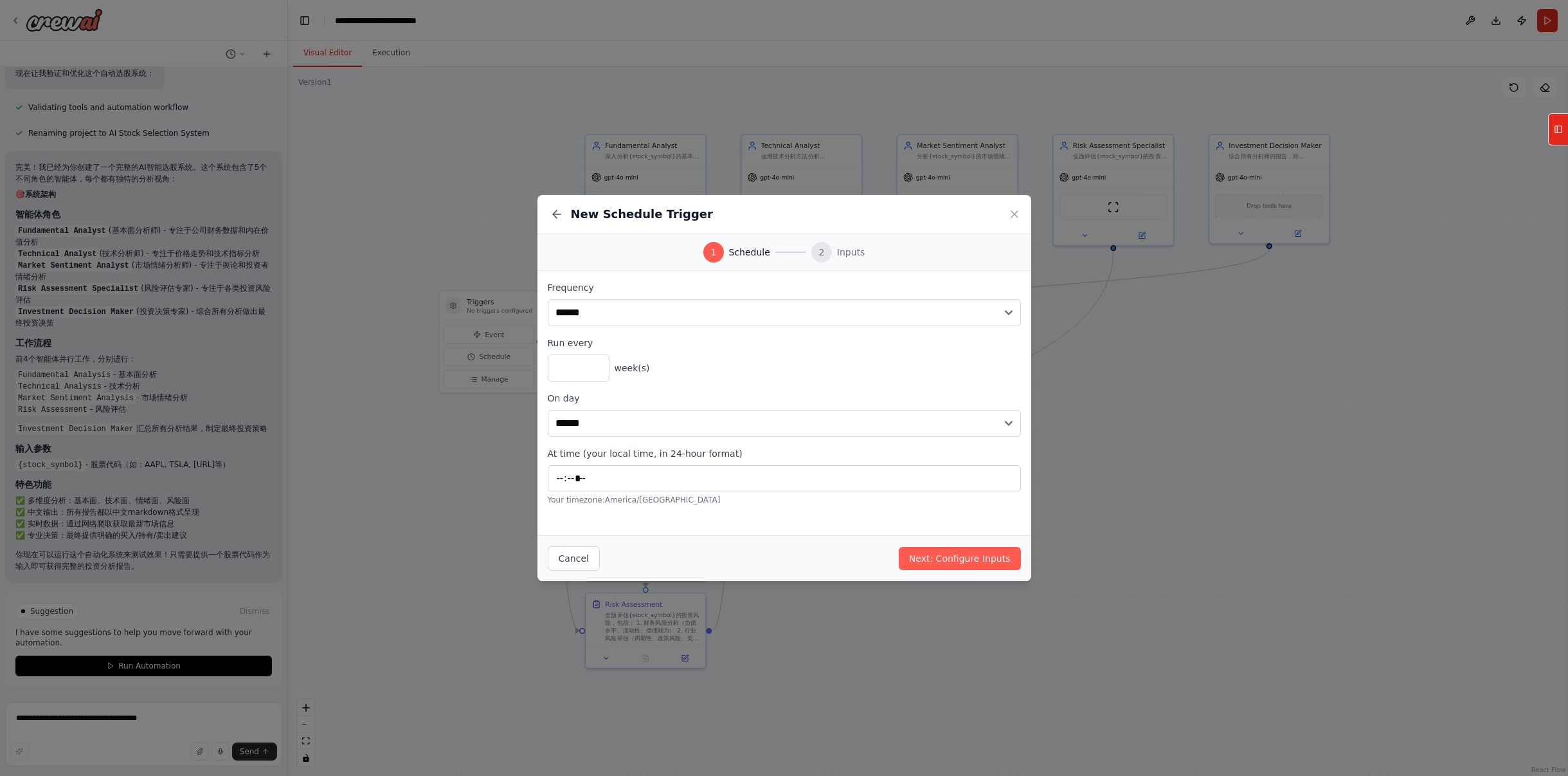
click at [1021, 210] on div "New Schedule Trigger" at bounding box center [784, 215] width 494 height 39
click at [1014, 215] on icon at bounding box center [1014, 214] width 6 height 6
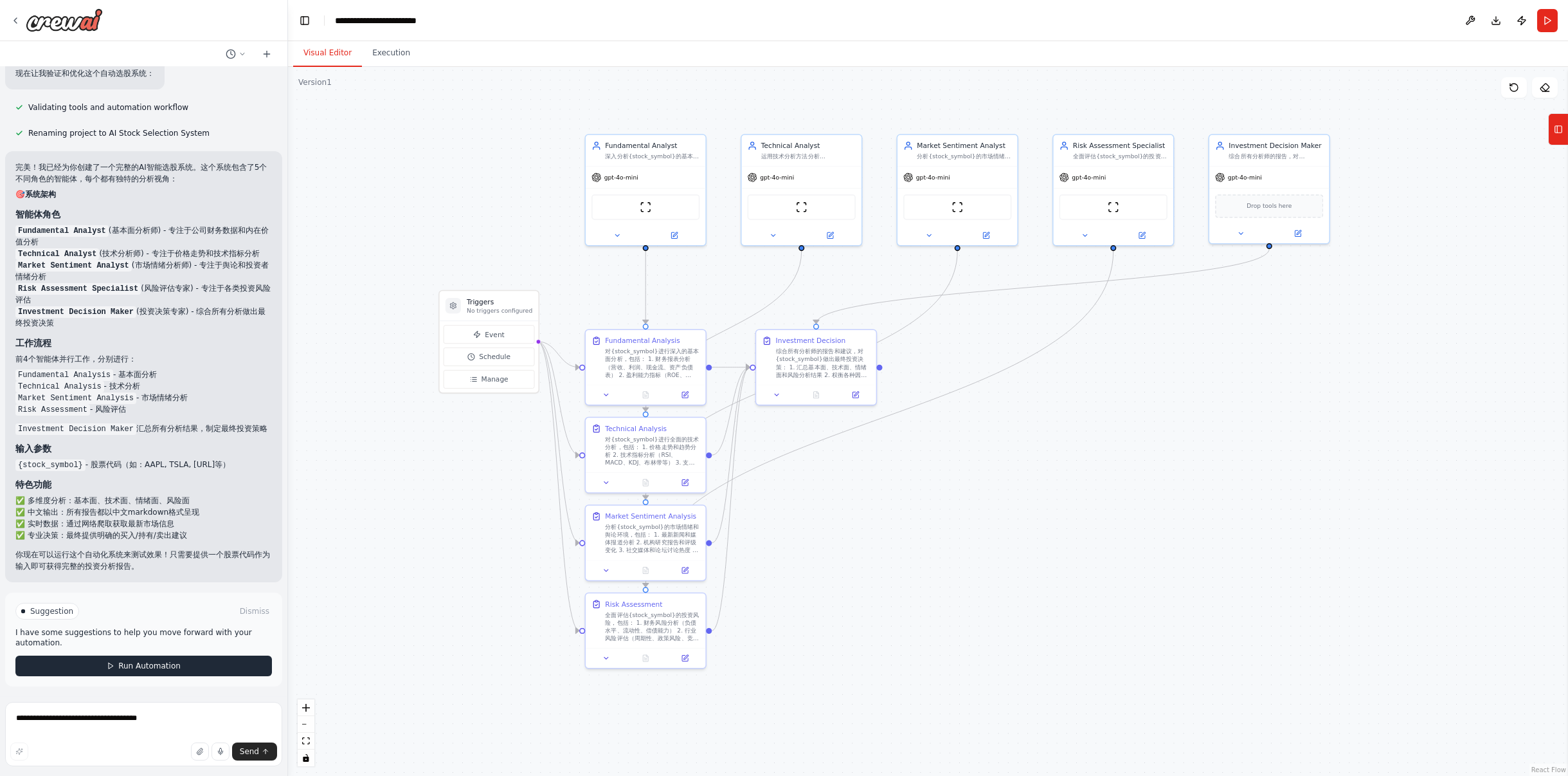
click at [121, 666] on span "Run Automation" at bounding box center [150, 666] width 62 height 11
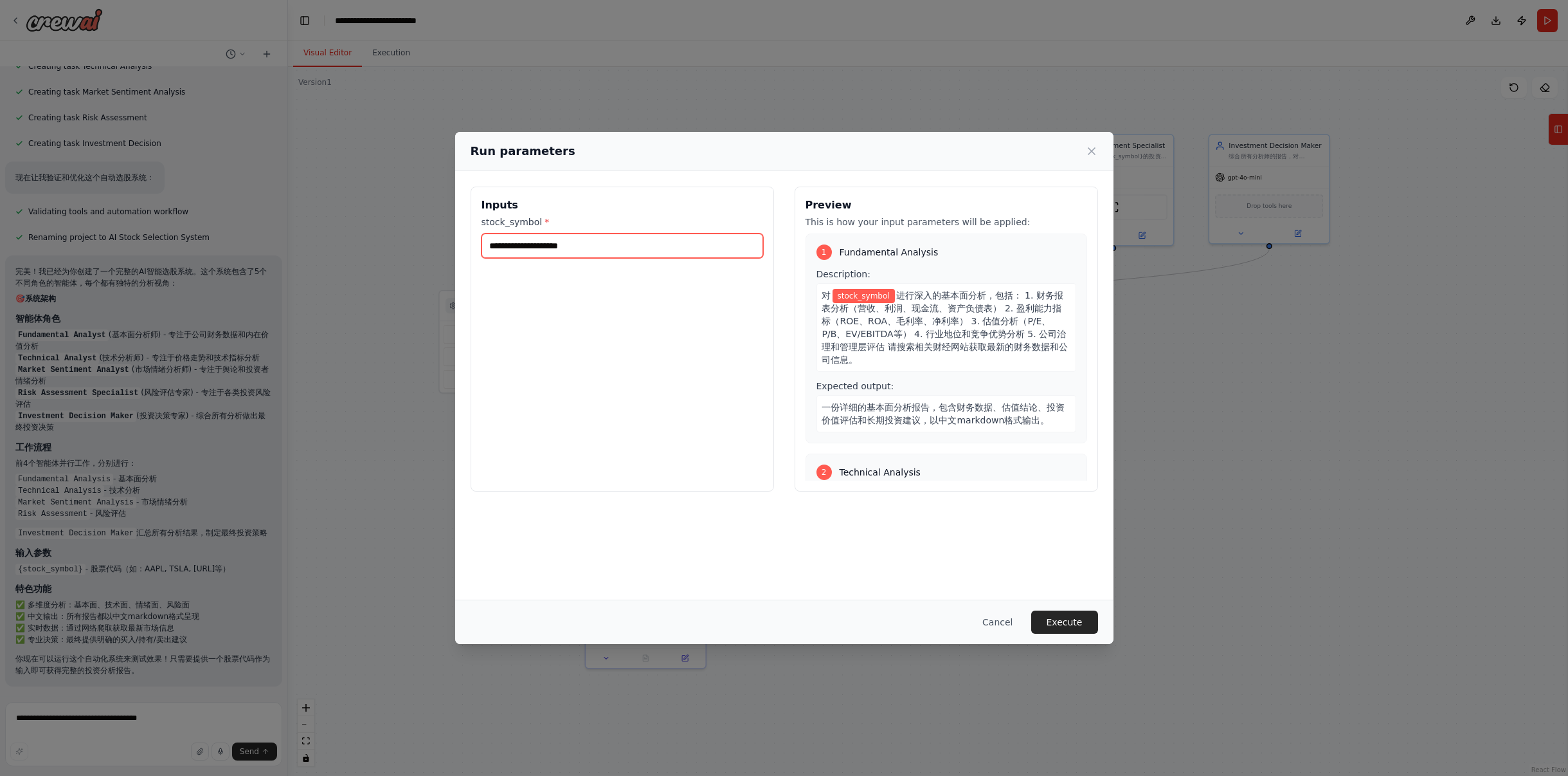
click at [562, 244] on input "stock_symbol *" at bounding box center [622, 245] width 281 height 24
type input "*"
type input "***"
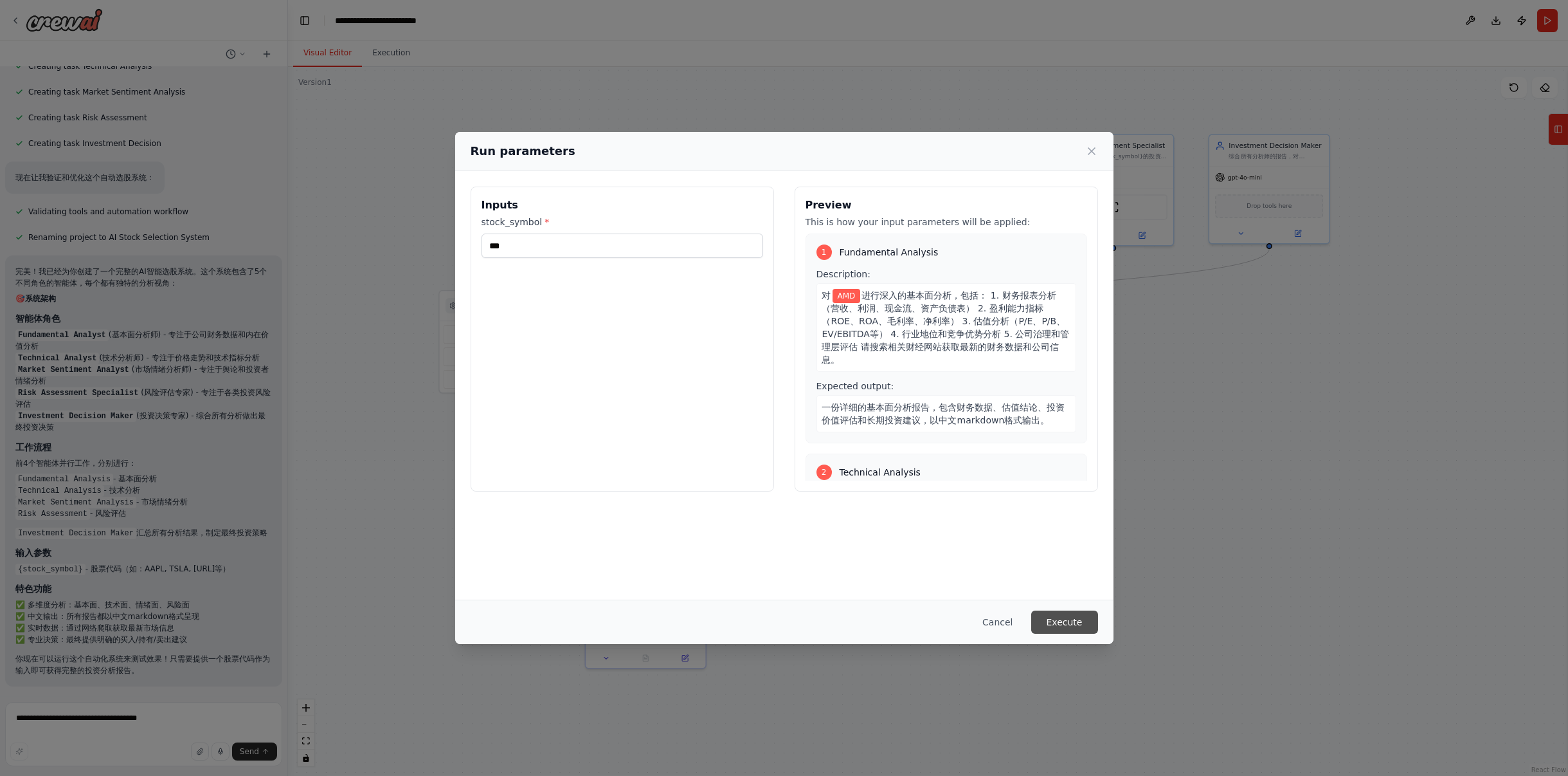
click at [1081, 624] on button "Execute" at bounding box center [1064, 622] width 67 height 23
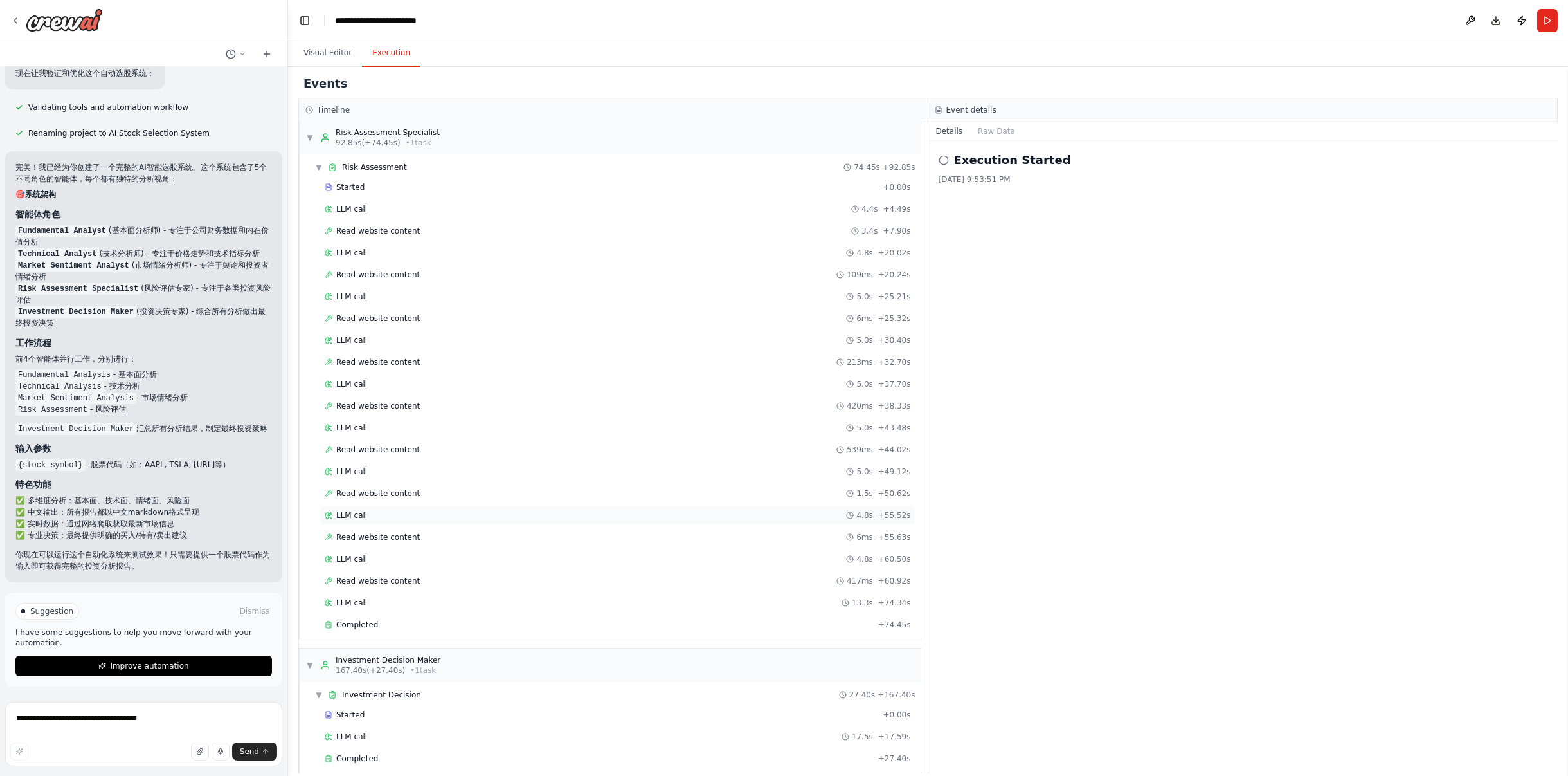
scroll to position [857, 0]
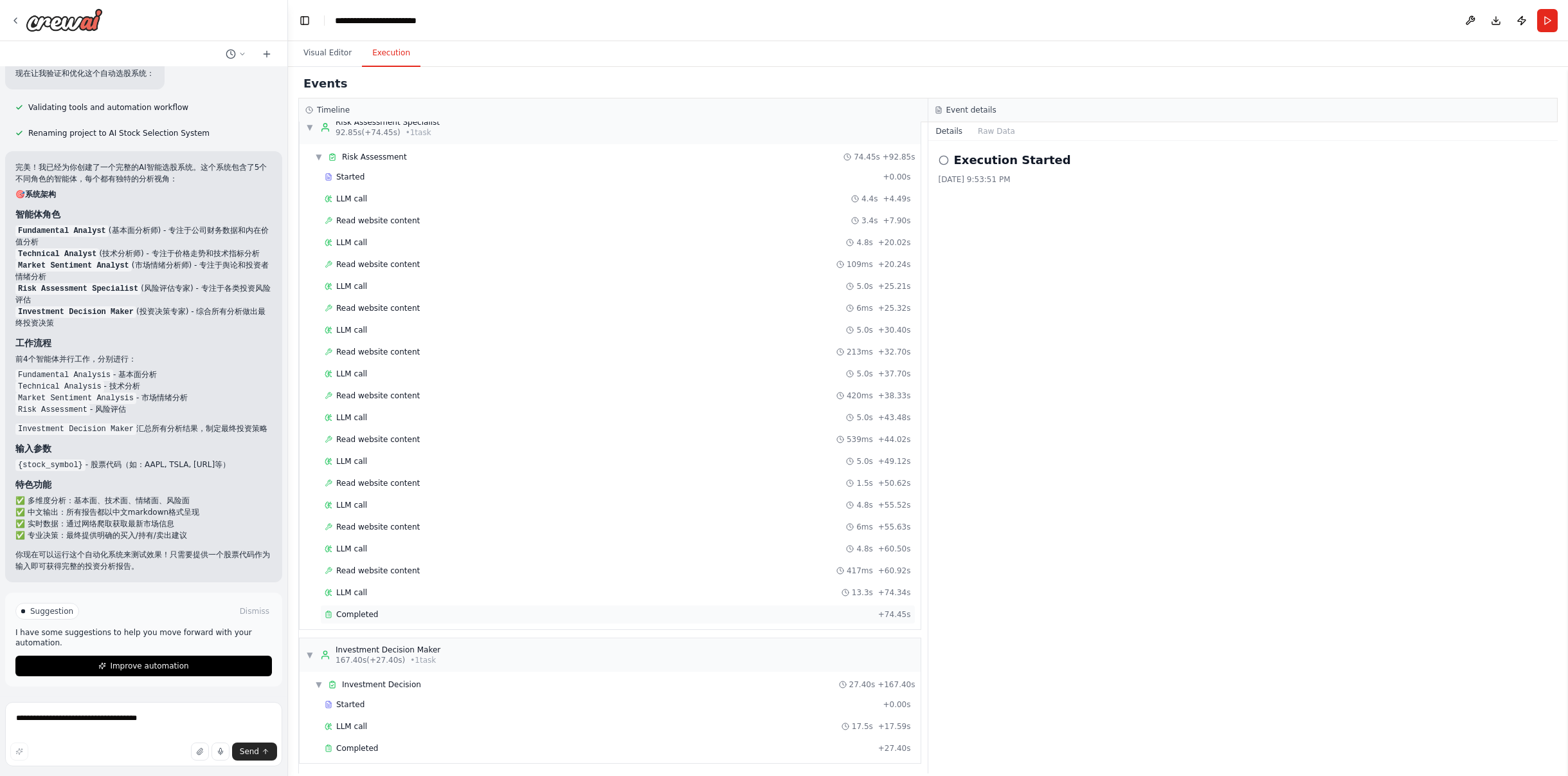
click at [377, 609] on div "Completed" at bounding box center [599, 615] width 548 height 11
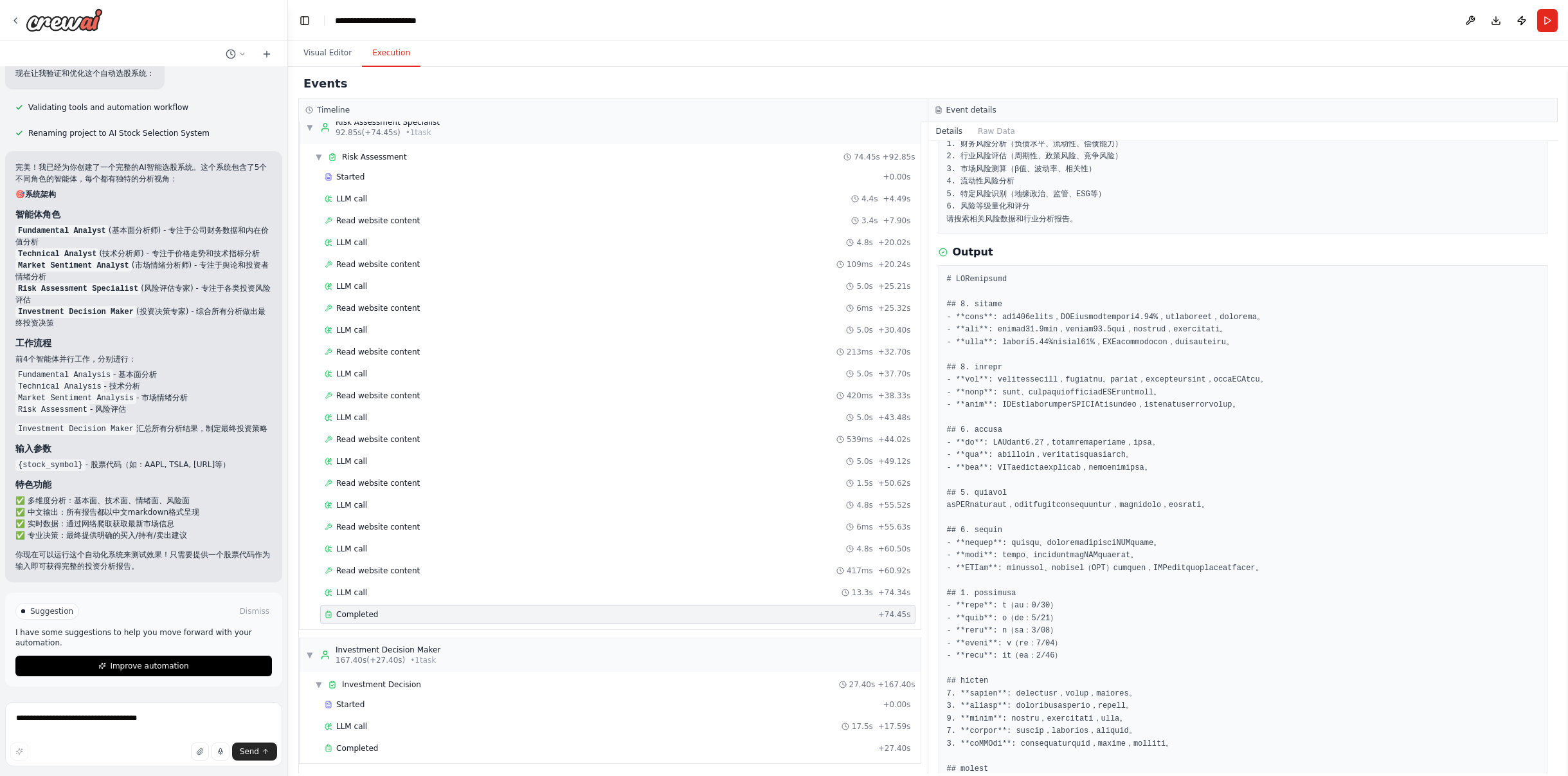
scroll to position [138, 0]
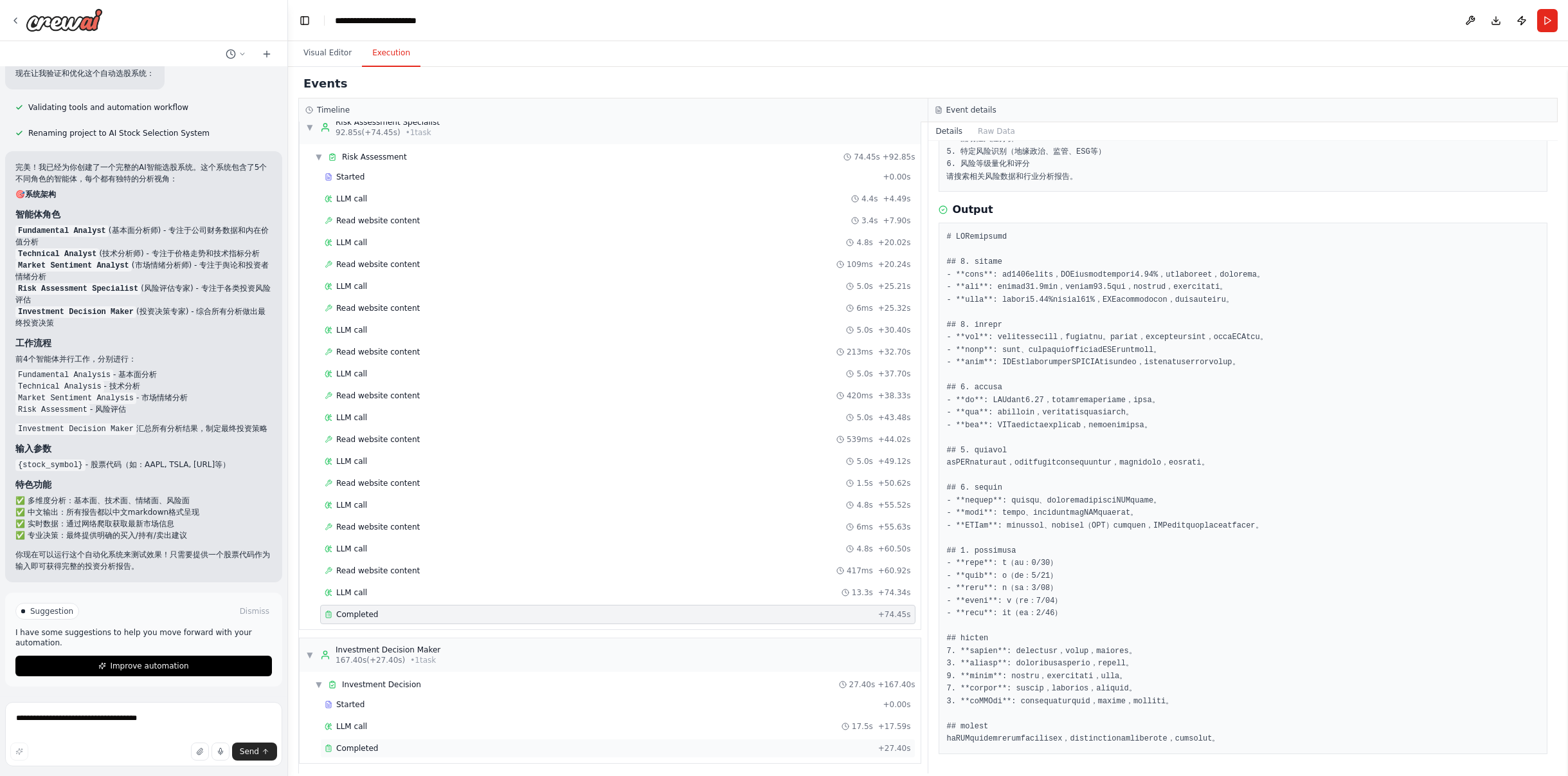
click at [369, 743] on span "Completed" at bounding box center [357, 748] width 42 height 11
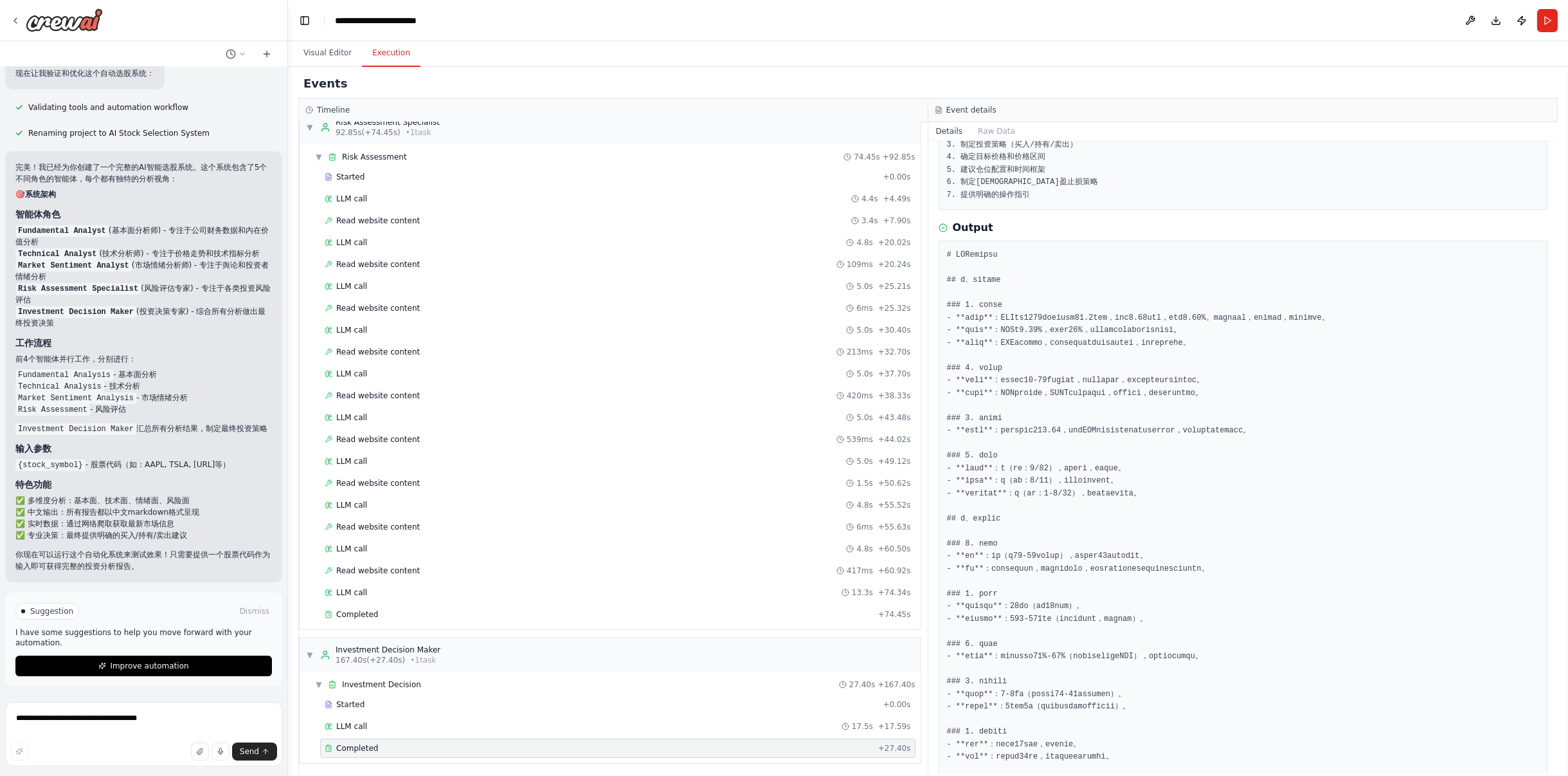
scroll to position [97, 0]
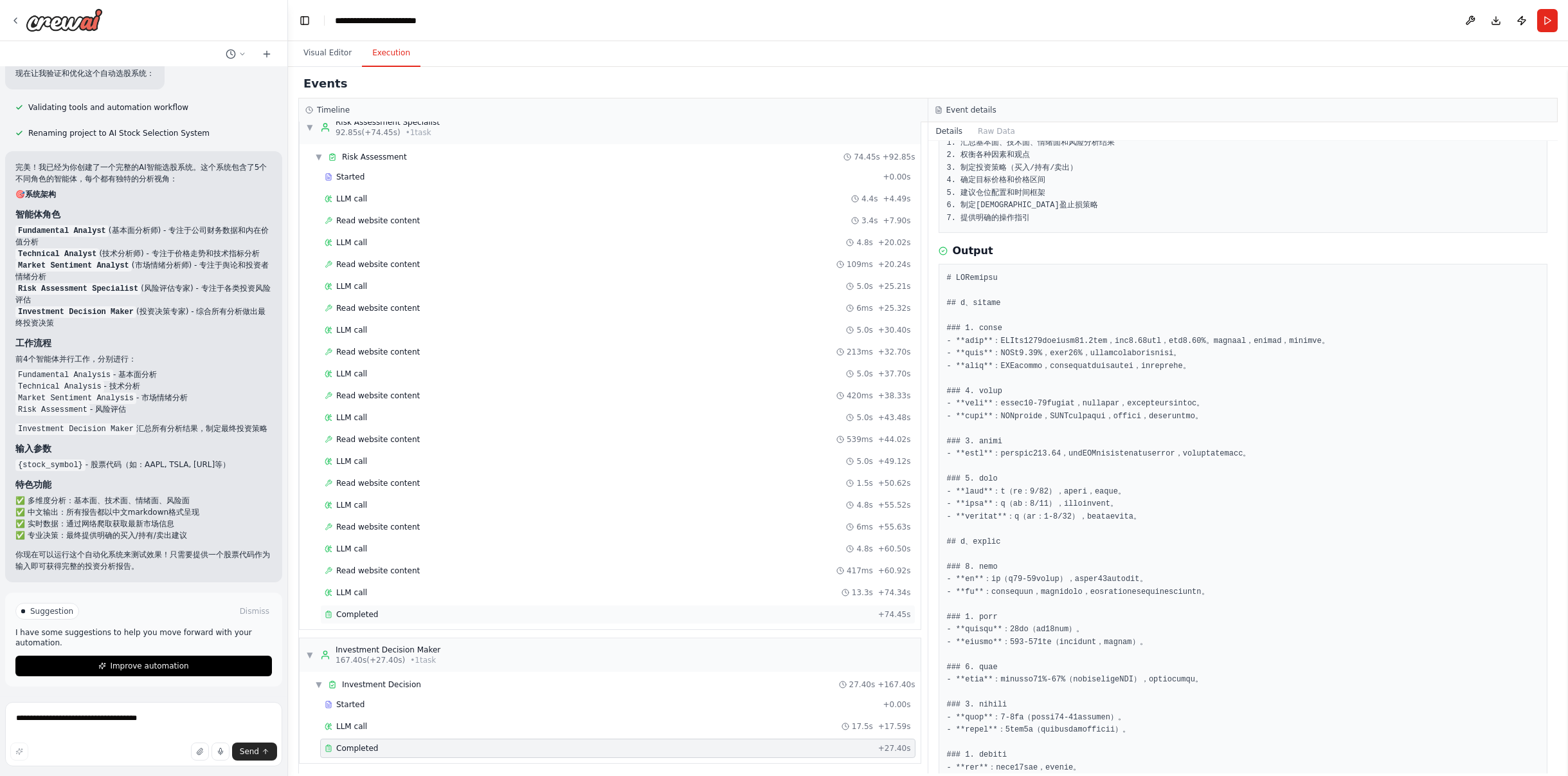
click at [521, 609] on div "Completed" at bounding box center [599, 615] width 548 height 11
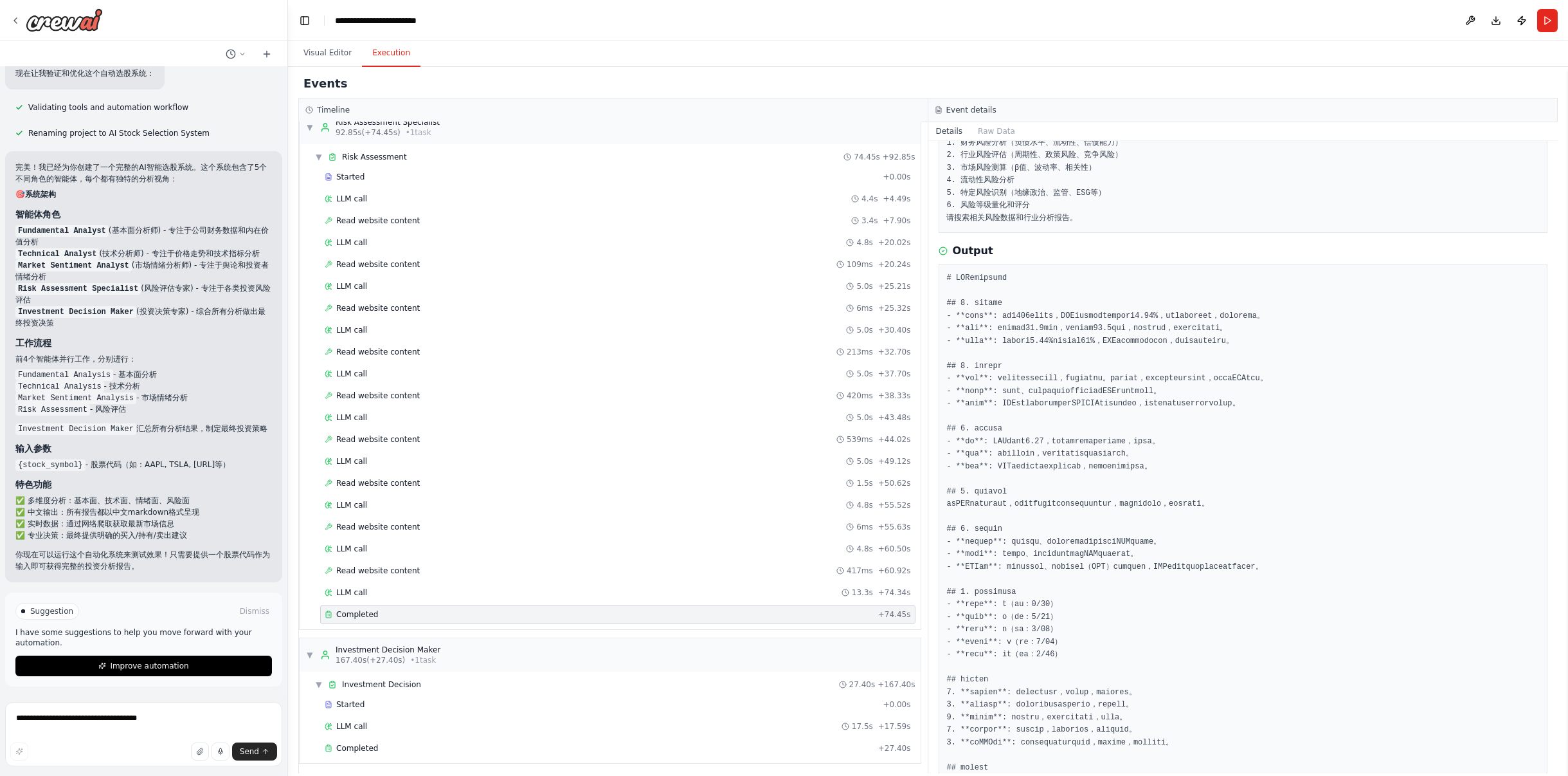
scroll to position [138, 0]
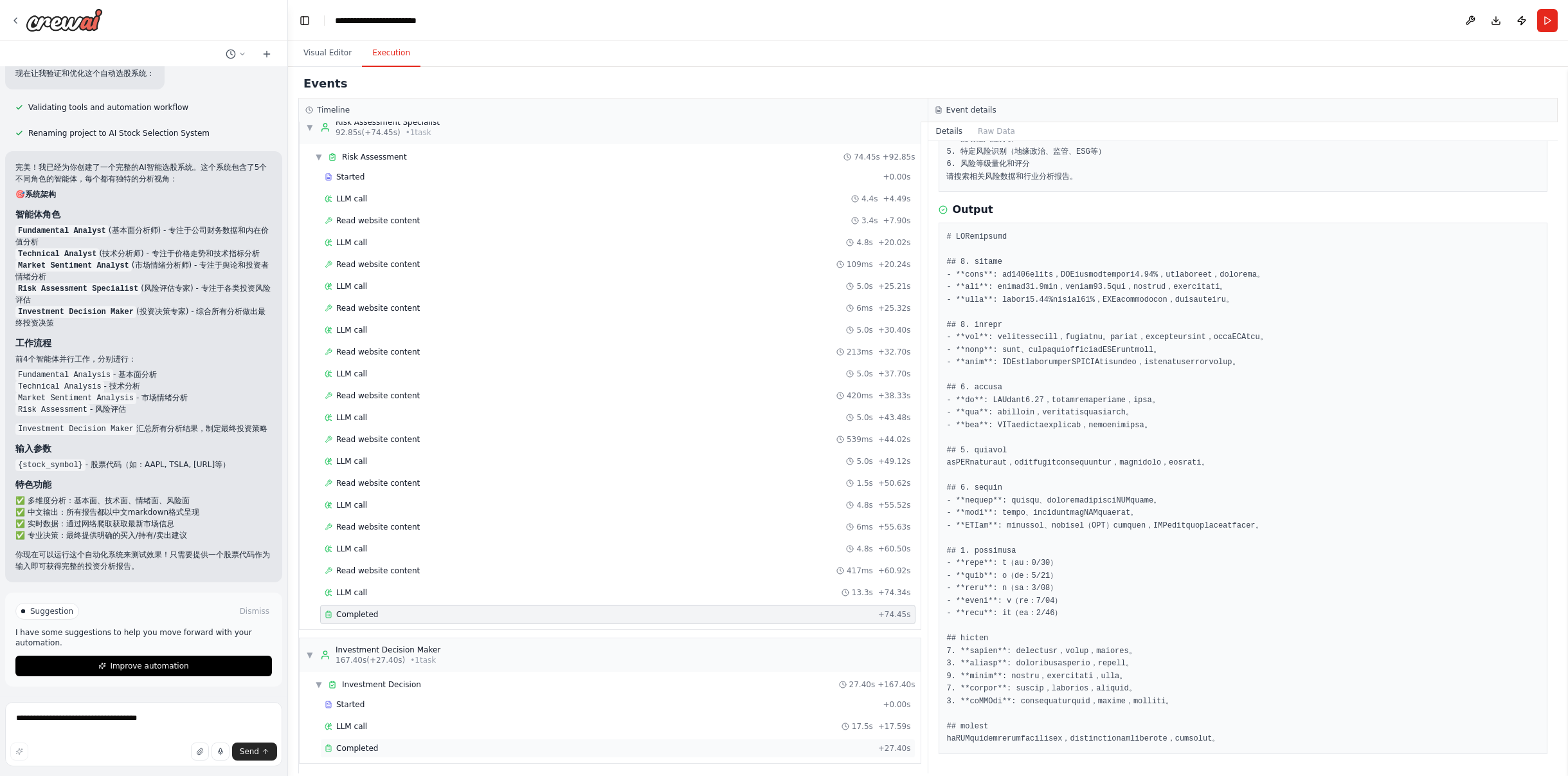
click at [419, 743] on div "Completed" at bounding box center [599, 748] width 548 height 11
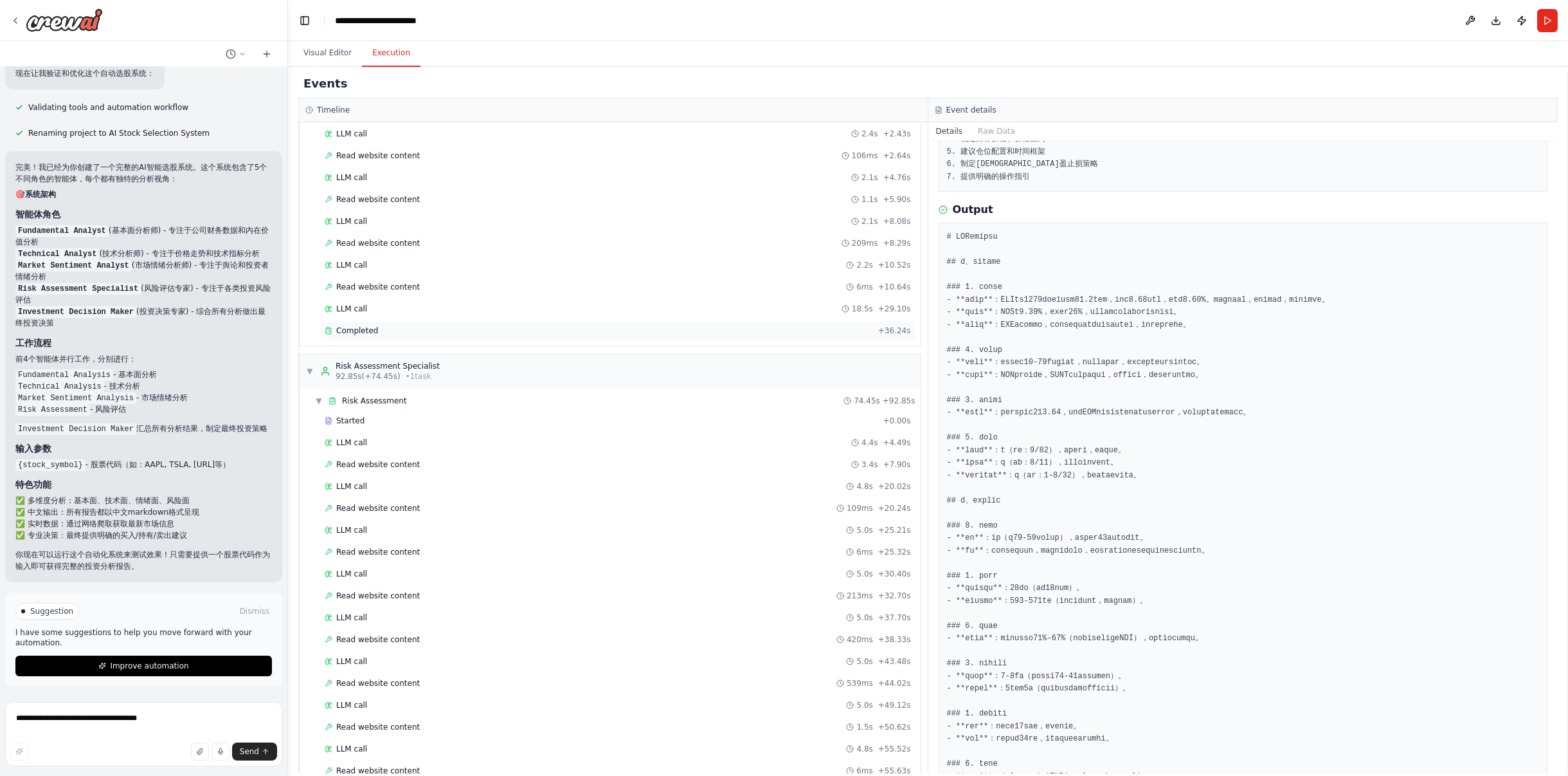
scroll to position [600, 0]
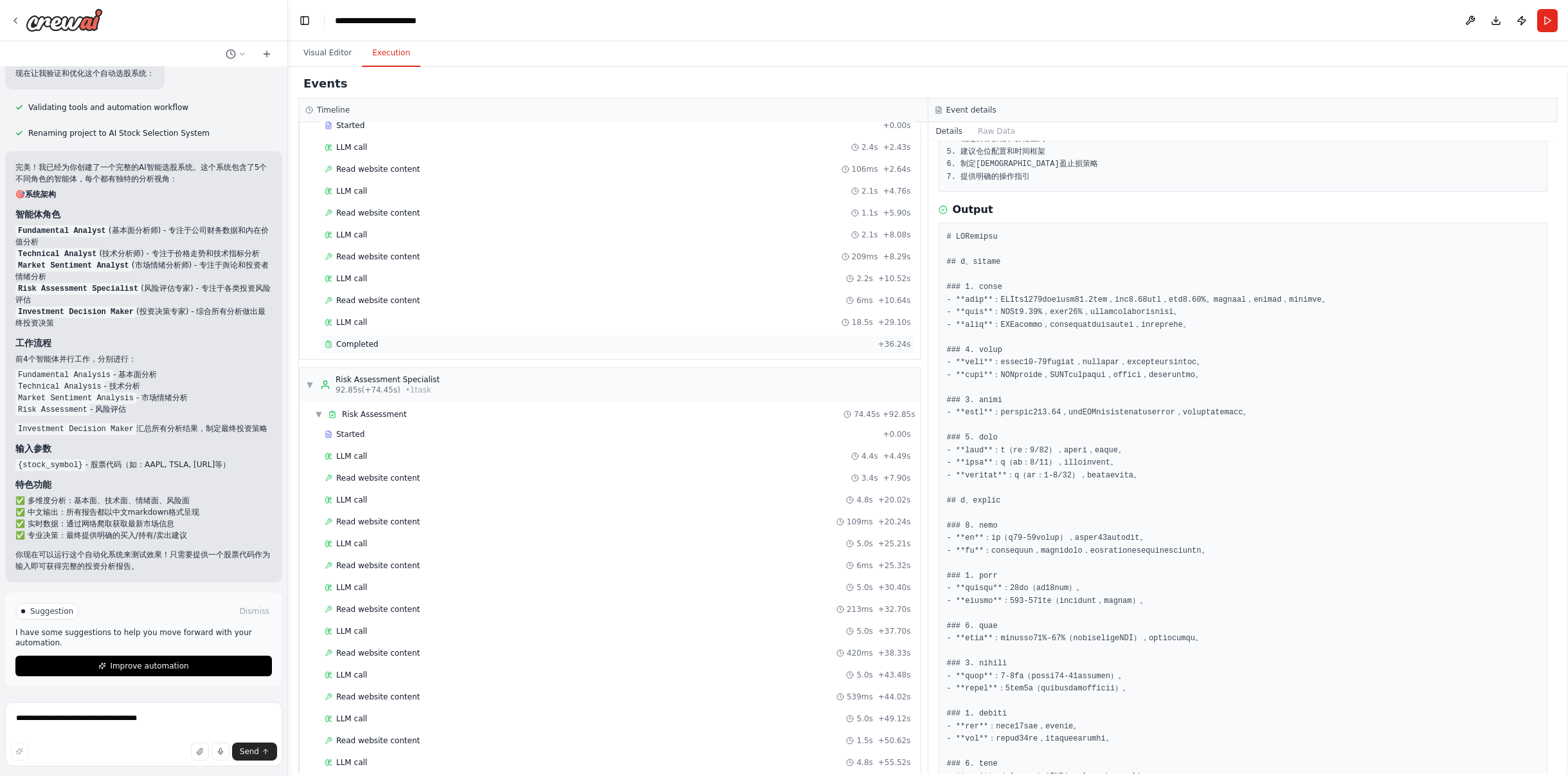
click at [403, 345] on div "Completed" at bounding box center [599, 345] width 548 height 11
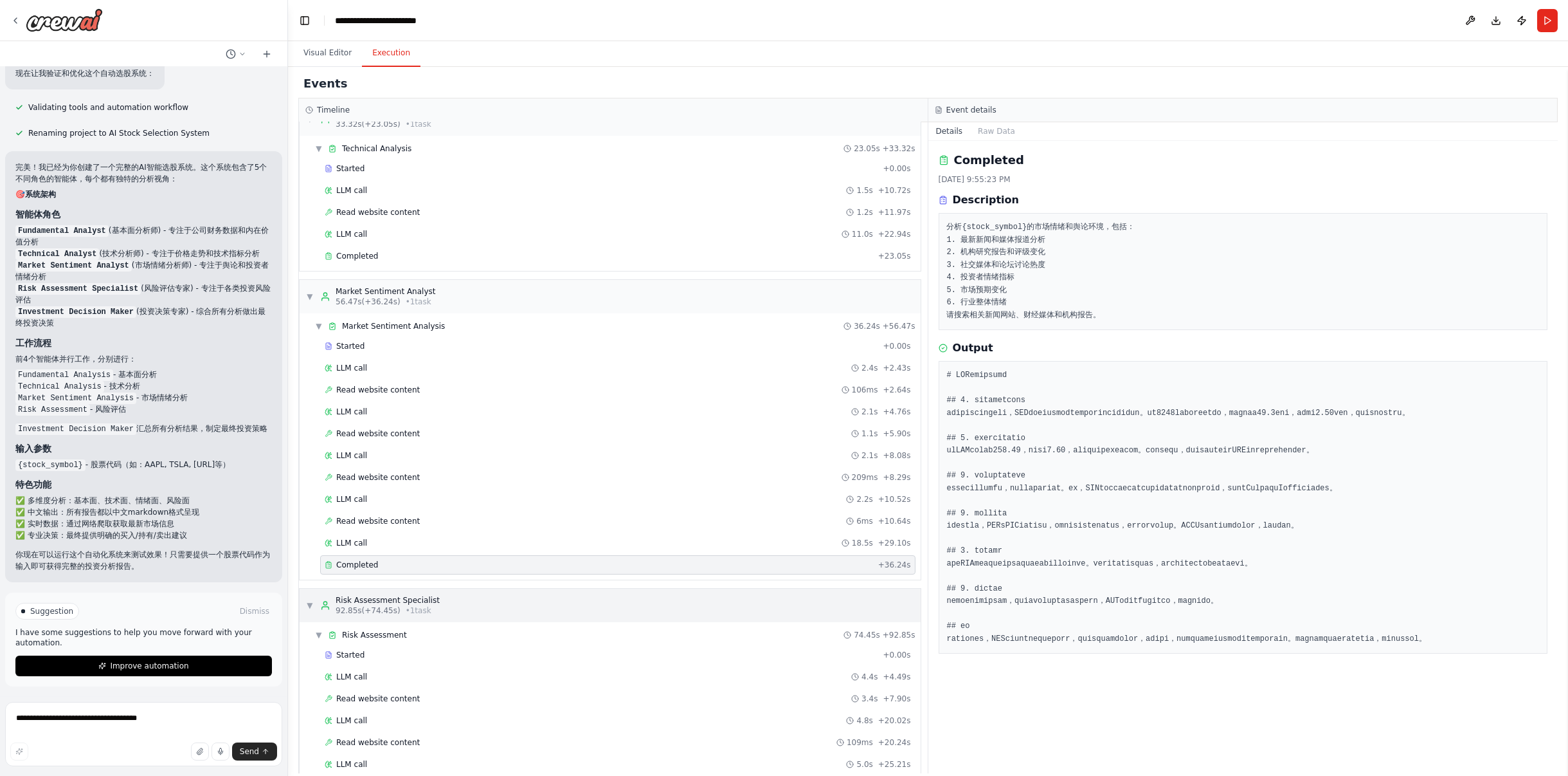
scroll to position [279, 0]
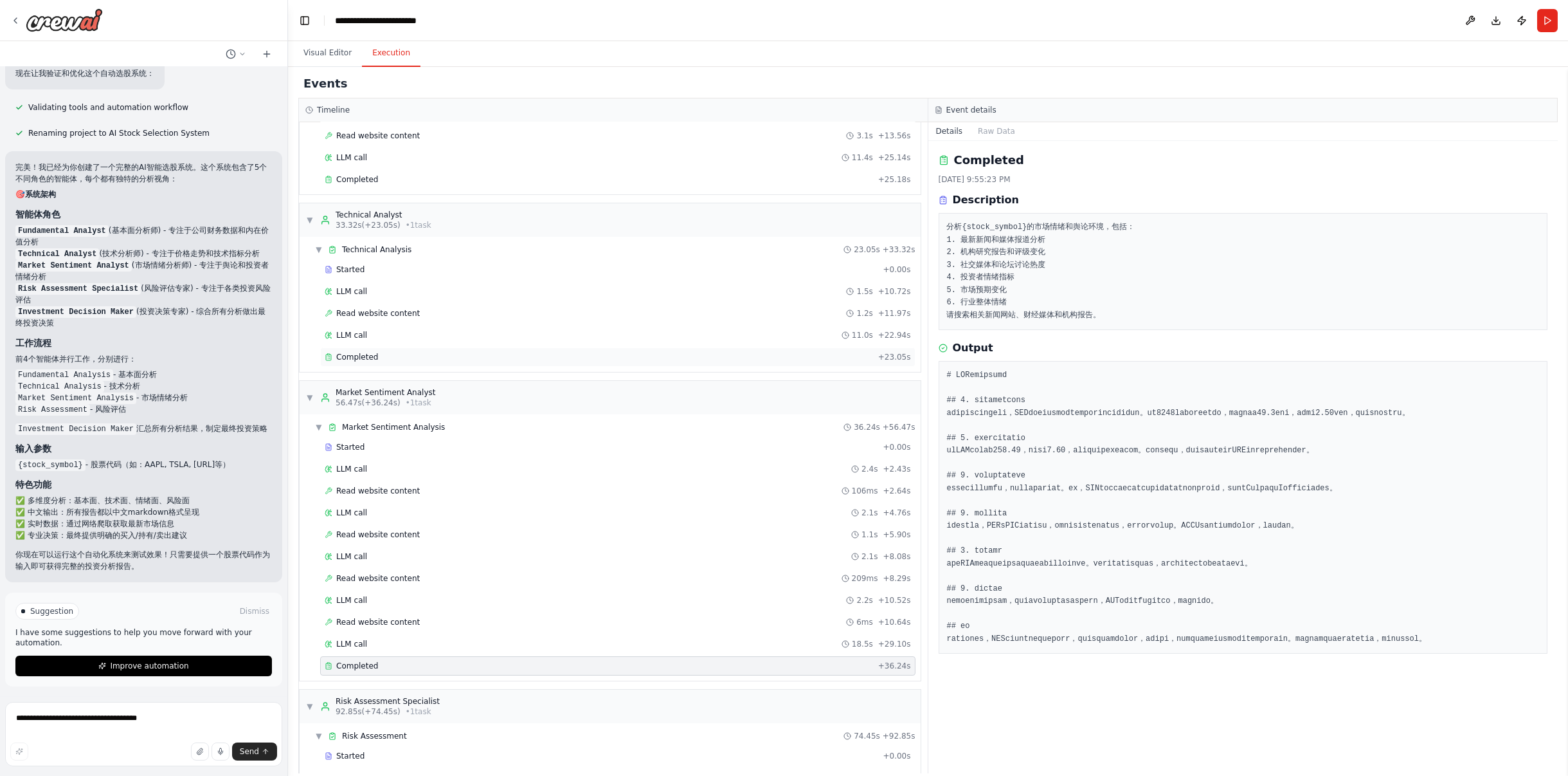
click at [468, 355] on div "Completed" at bounding box center [599, 357] width 548 height 11
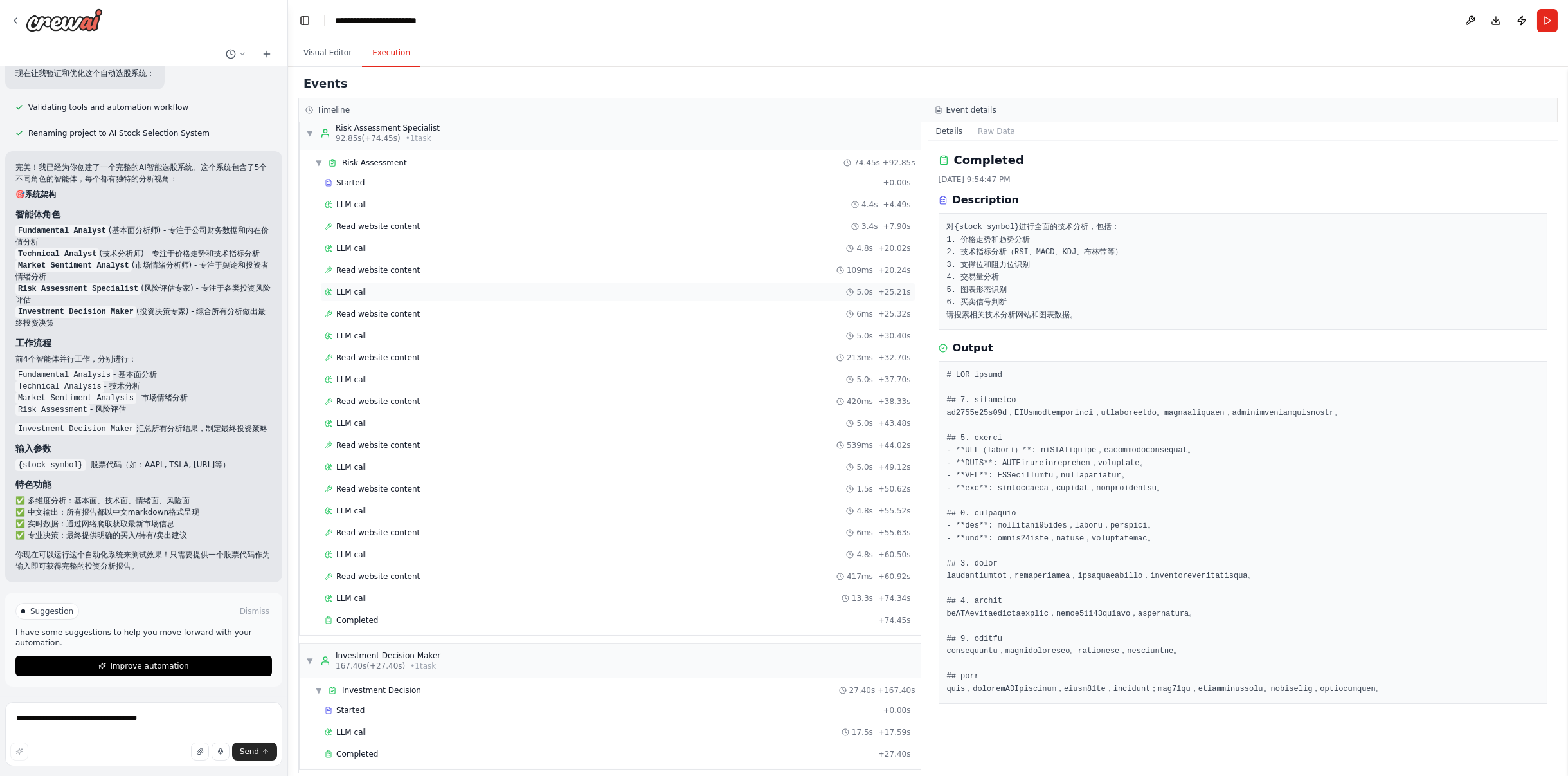
scroll to position [857, 0]
click at [400, 743] on div "Completed" at bounding box center [599, 748] width 548 height 11
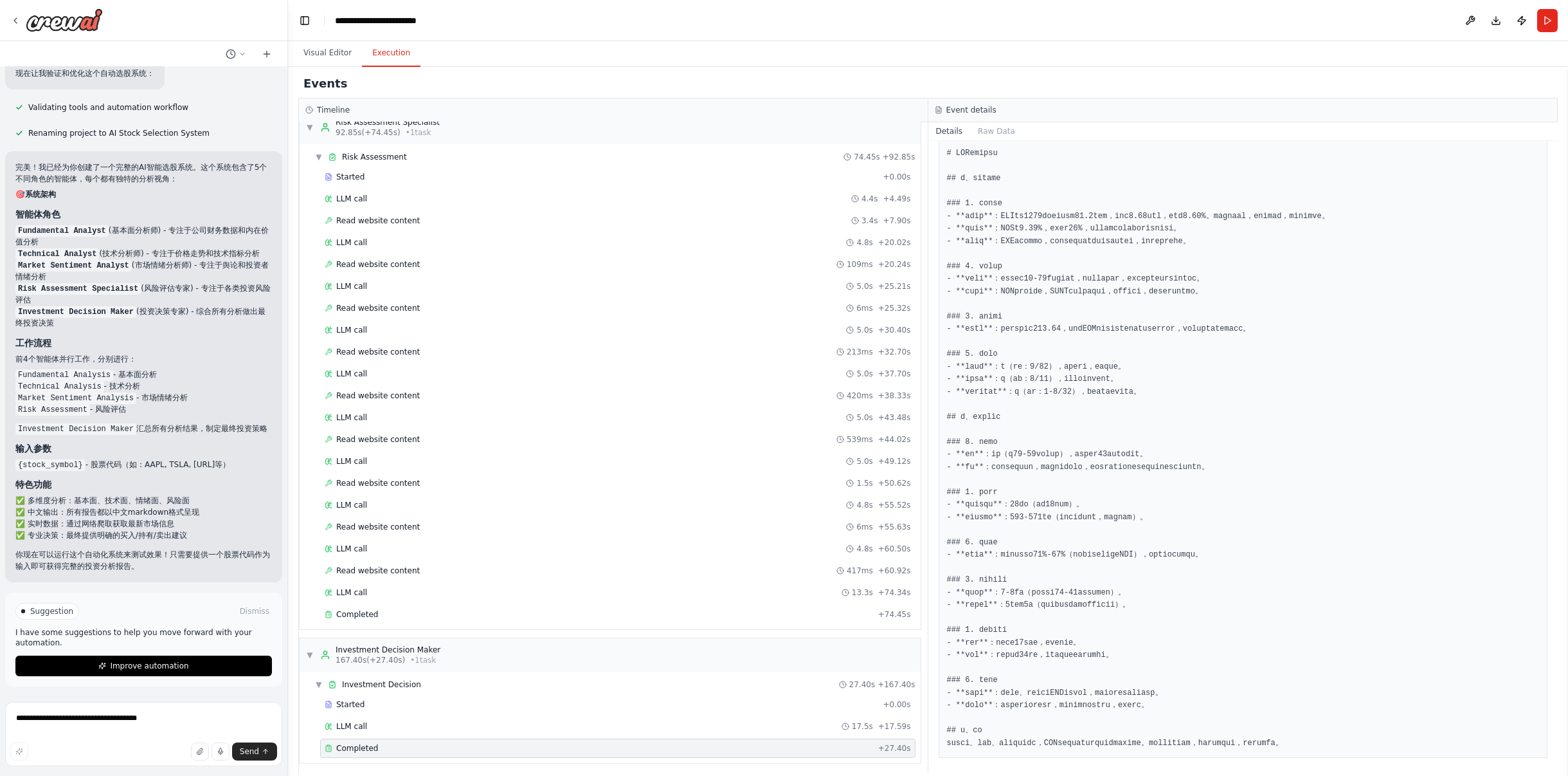
scroll to position [225, 0]
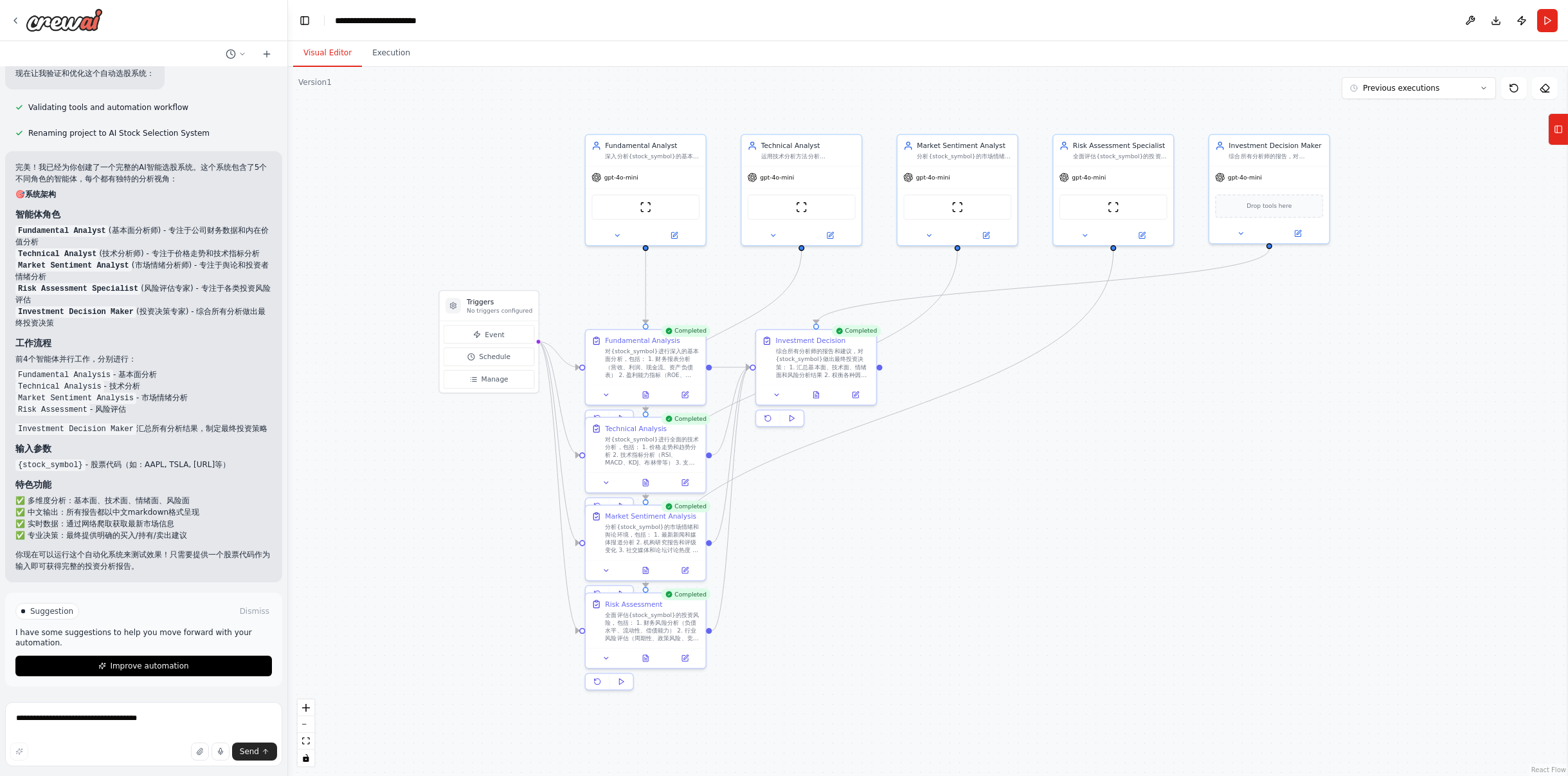
click at [318, 57] on button "Visual Editor" at bounding box center [327, 53] width 69 height 27
click at [383, 63] on button "Execution" at bounding box center [392, 53] width 59 height 27
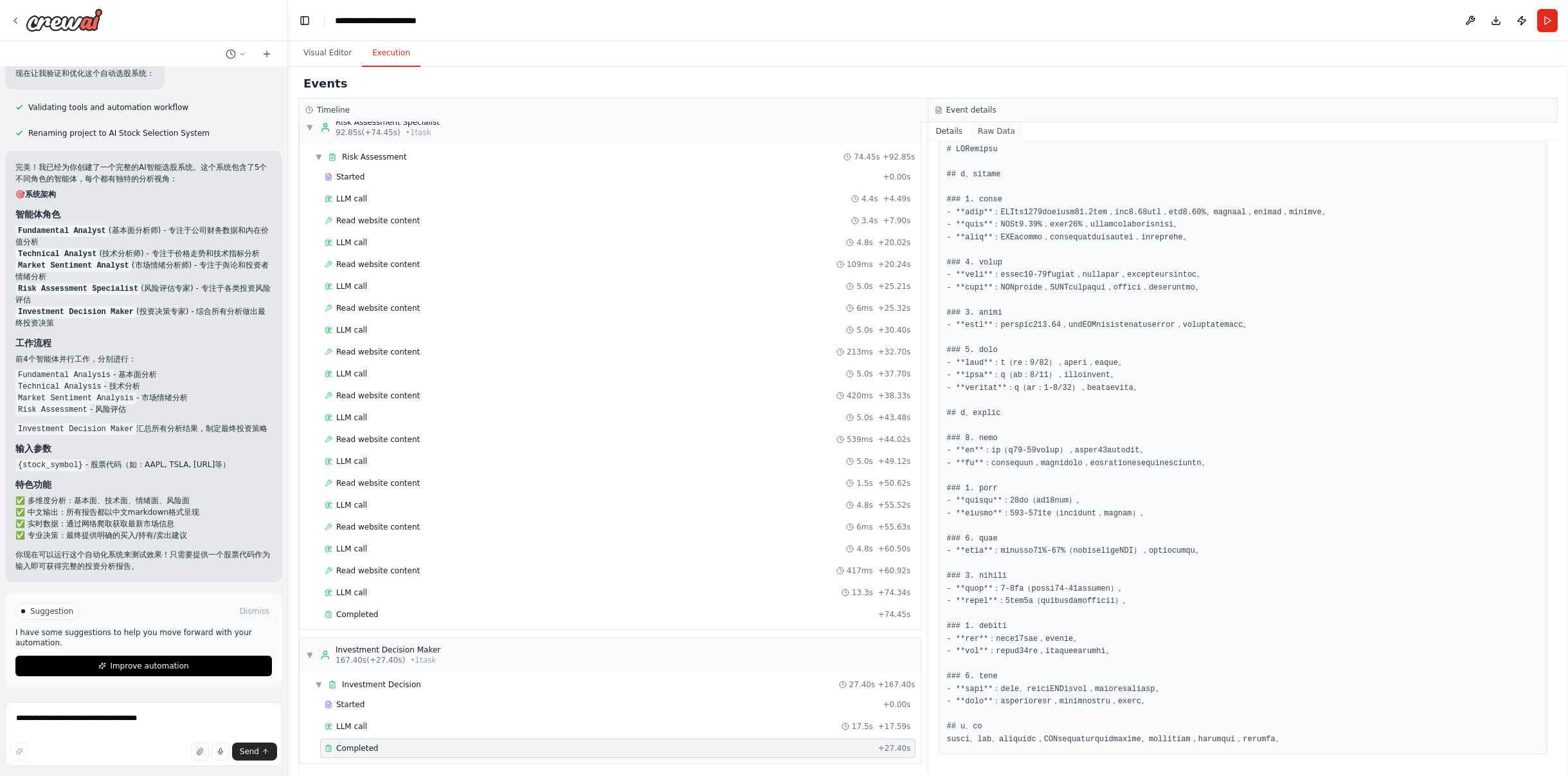
click at [984, 128] on button "Raw Data" at bounding box center [996, 131] width 53 height 18
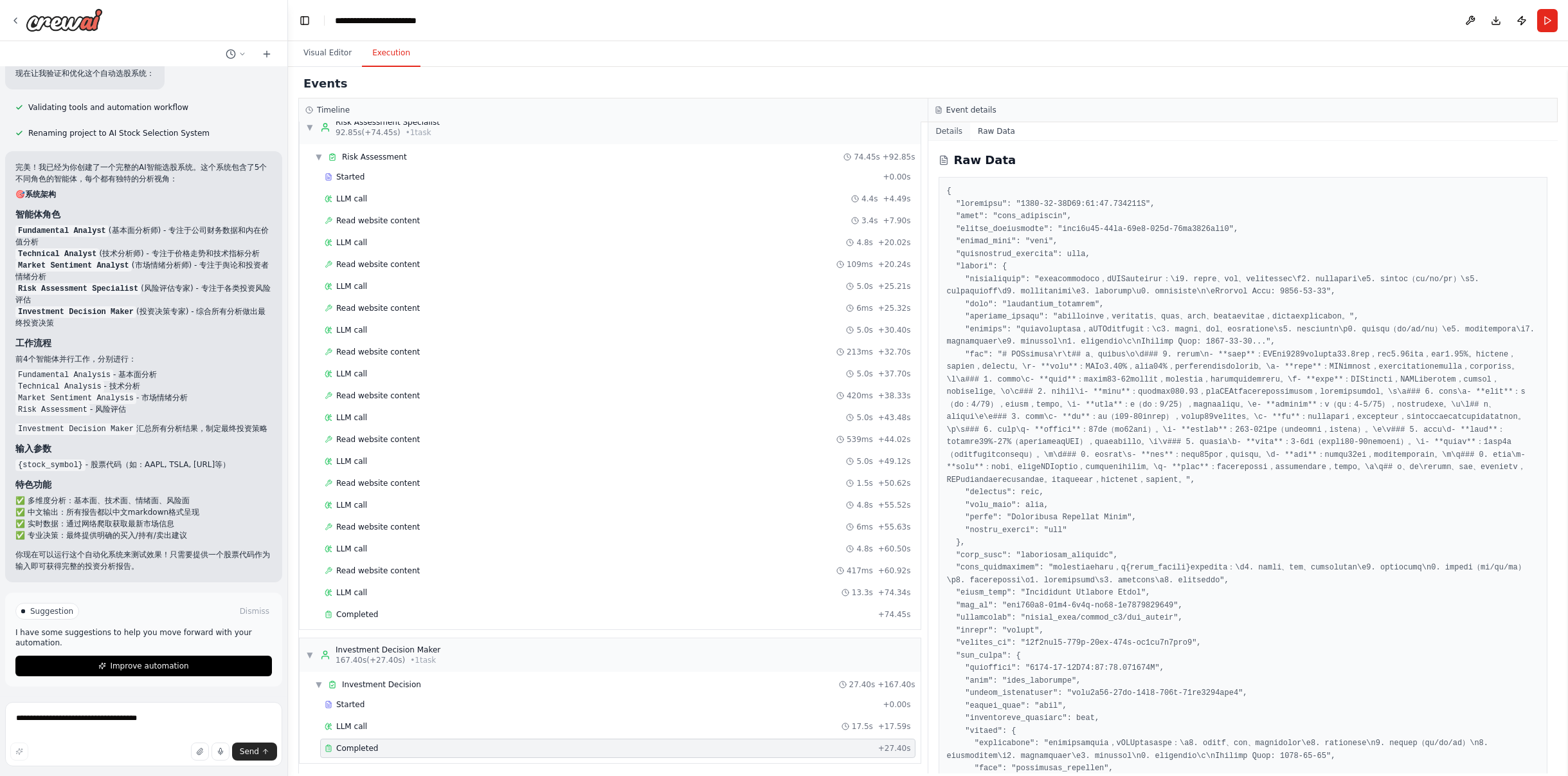
click at [952, 128] on button "Details" at bounding box center [950, 131] width 43 height 18
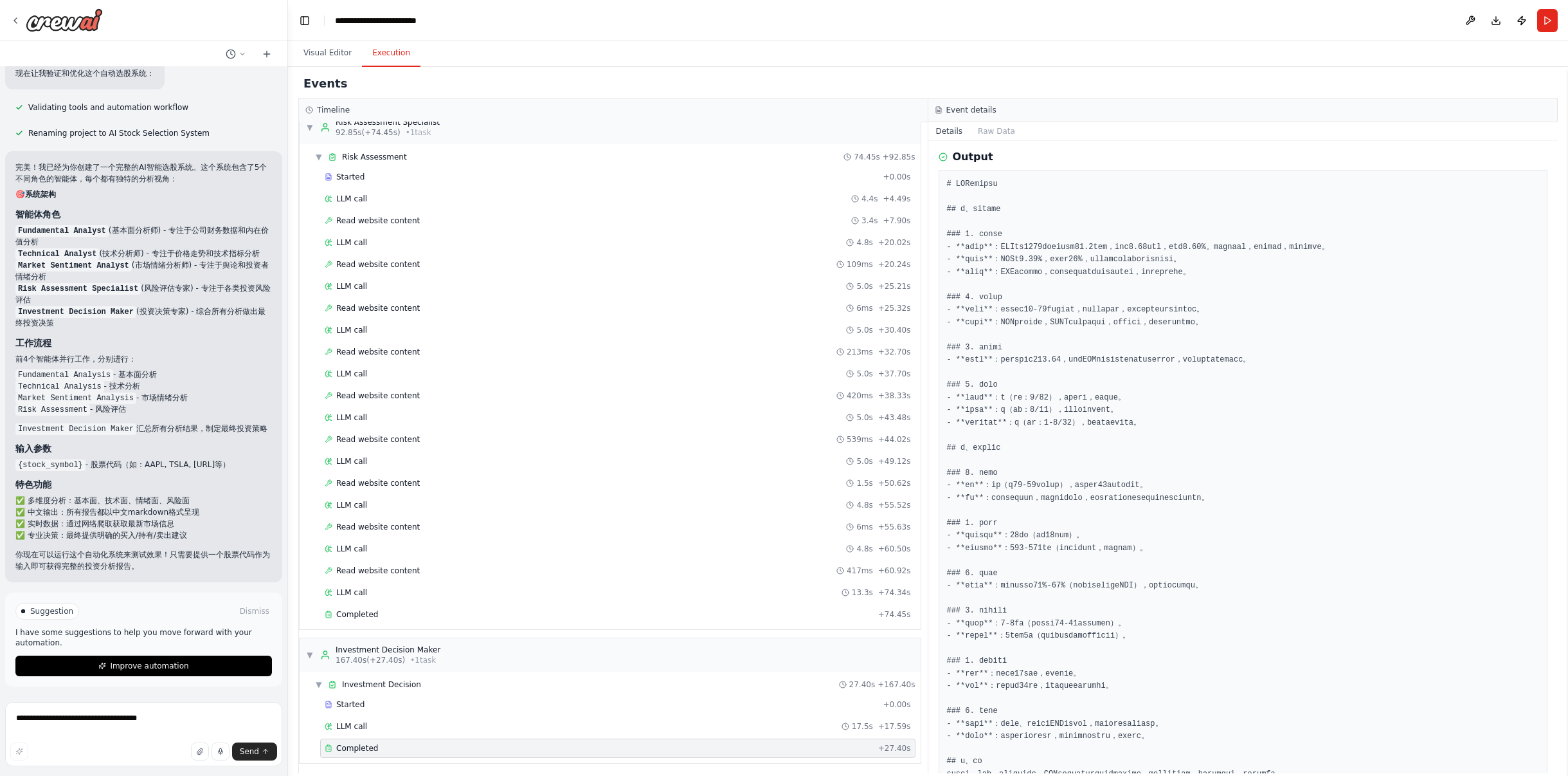
scroll to position [0, 0]
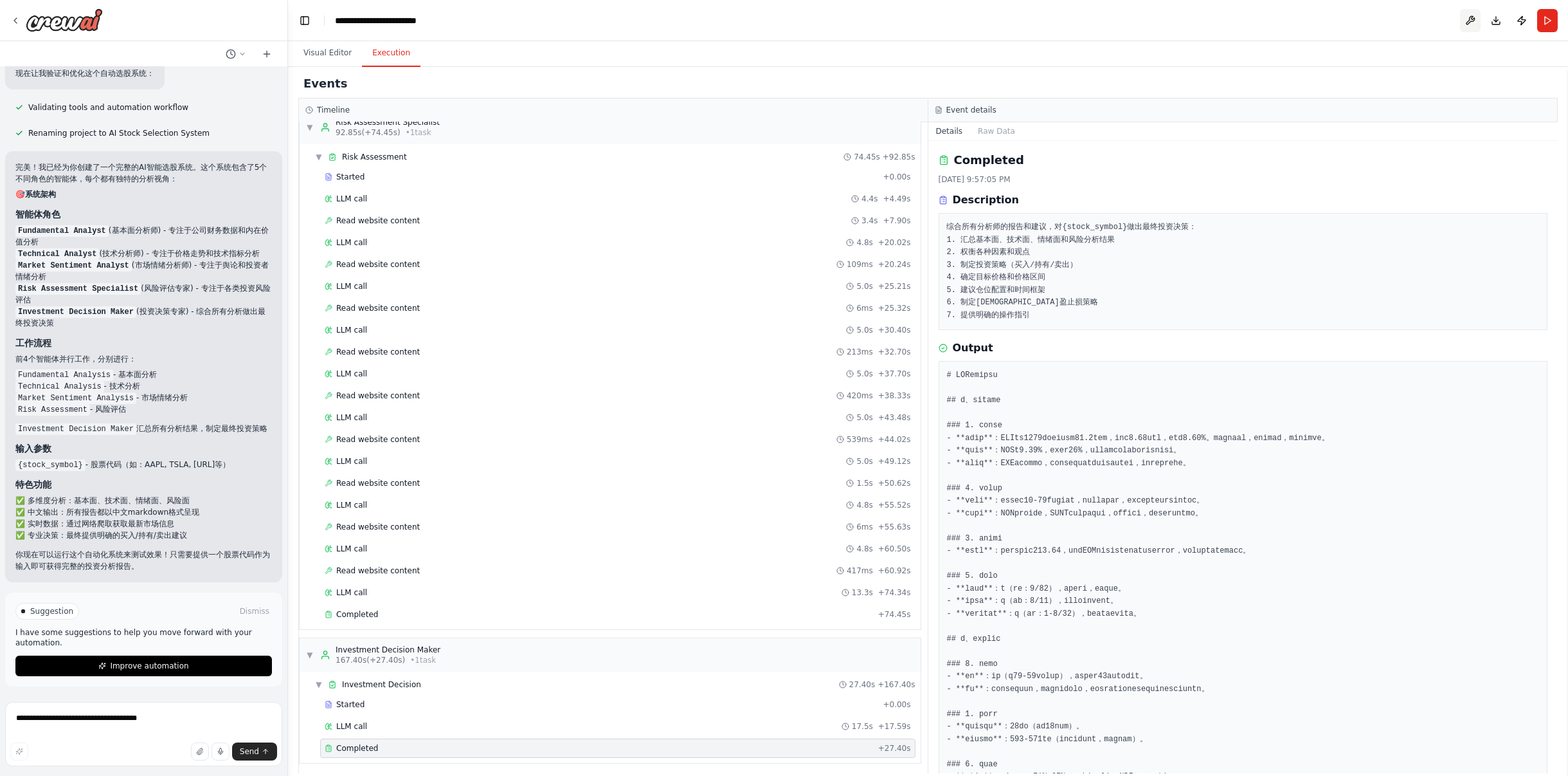
click at [1466, 20] on button at bounding box center [1470, 20] width 20 height 23
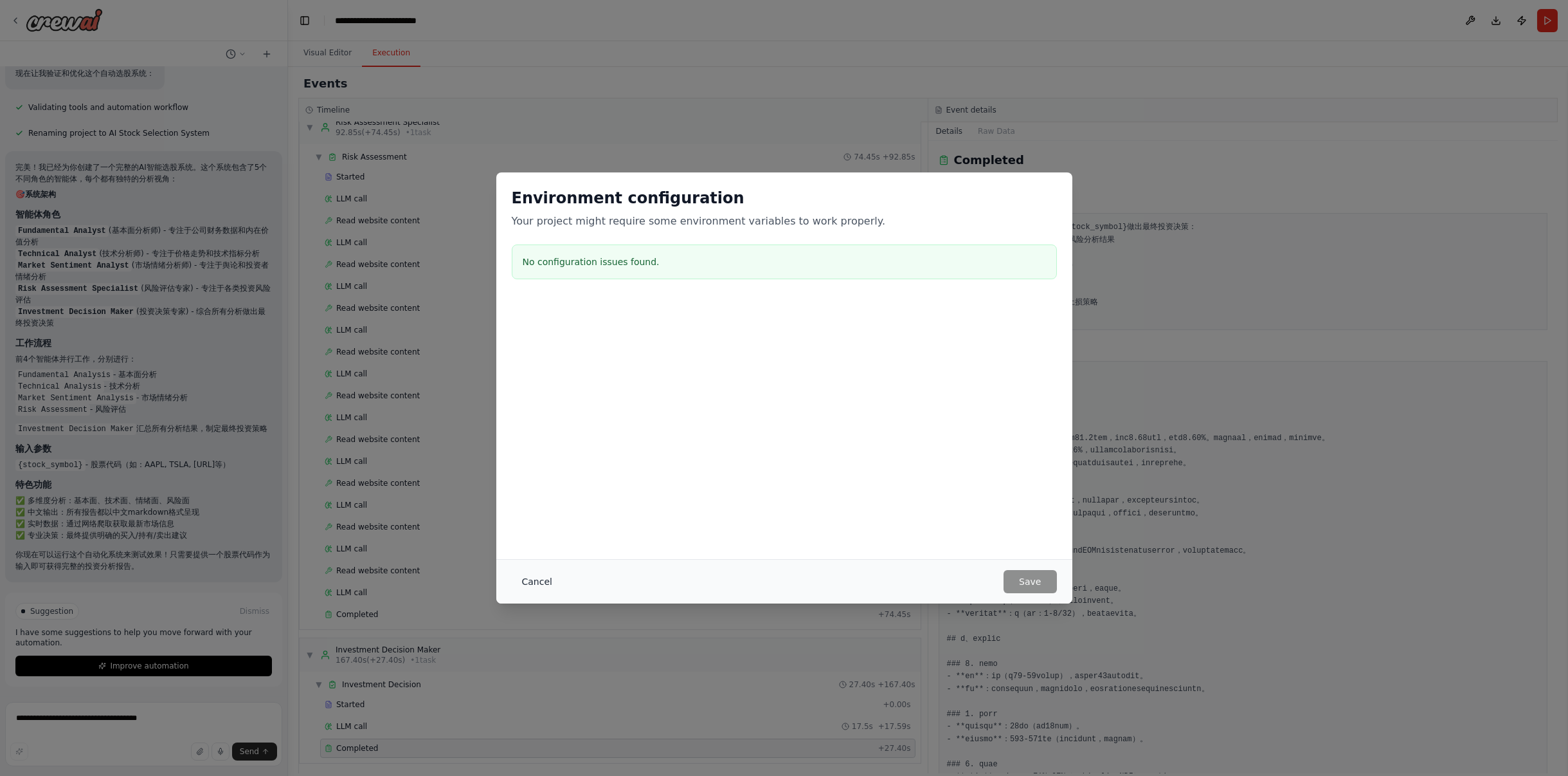
click at [536, 586] on button "Cancel" at bounding box center [537, 582] width 51 height 23
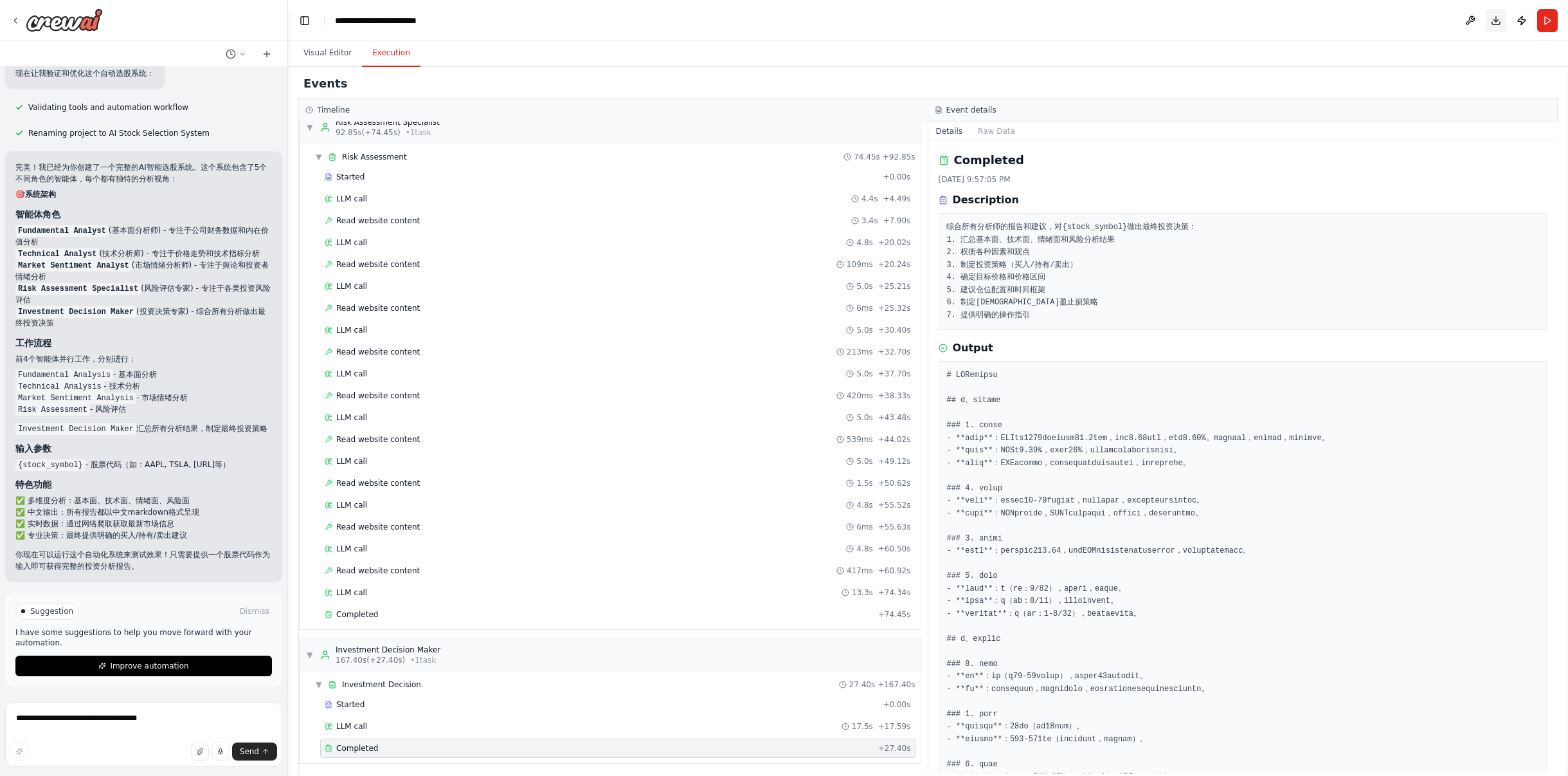
click at [1498, 20] on button "Download" at bounding box center [1496, 20] width 20 height 23
